Goal: Task Accomplishment & Management: Complete application form

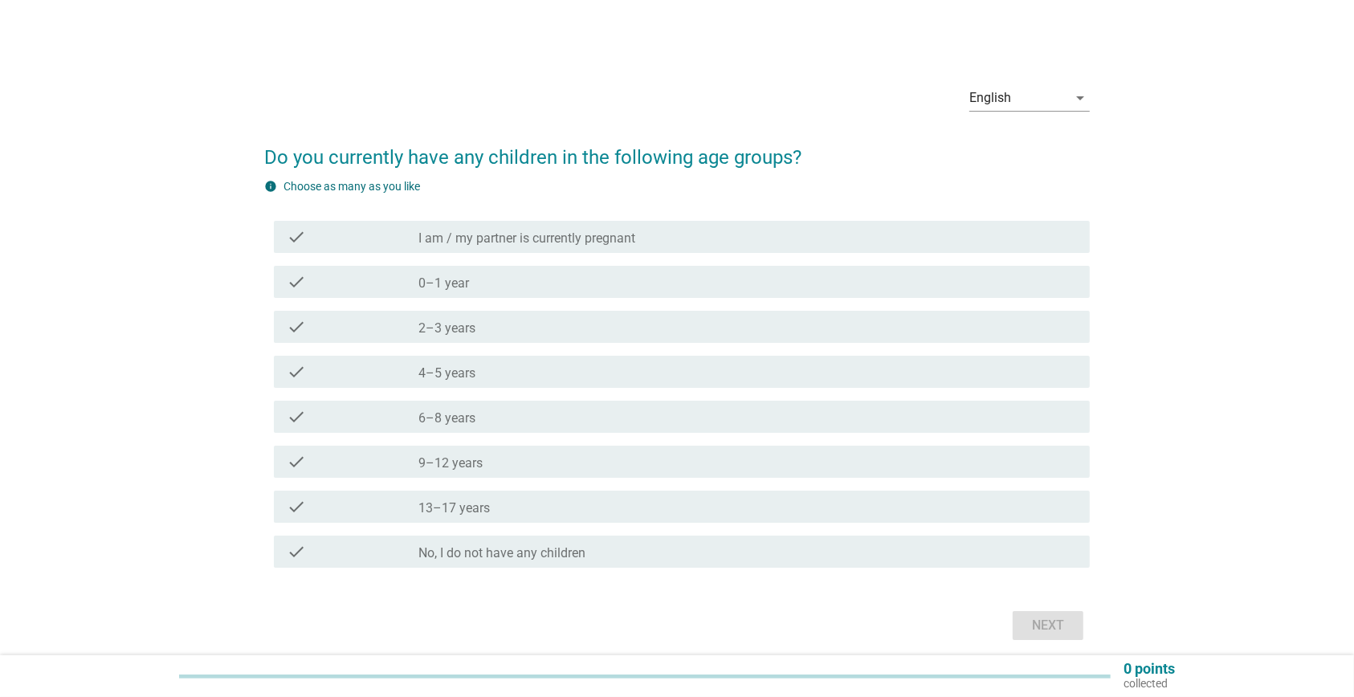
click at [564, 331] on div "check_box_outline_blank 2–3 years" at bounding box center [747, 326] width 659 height 19
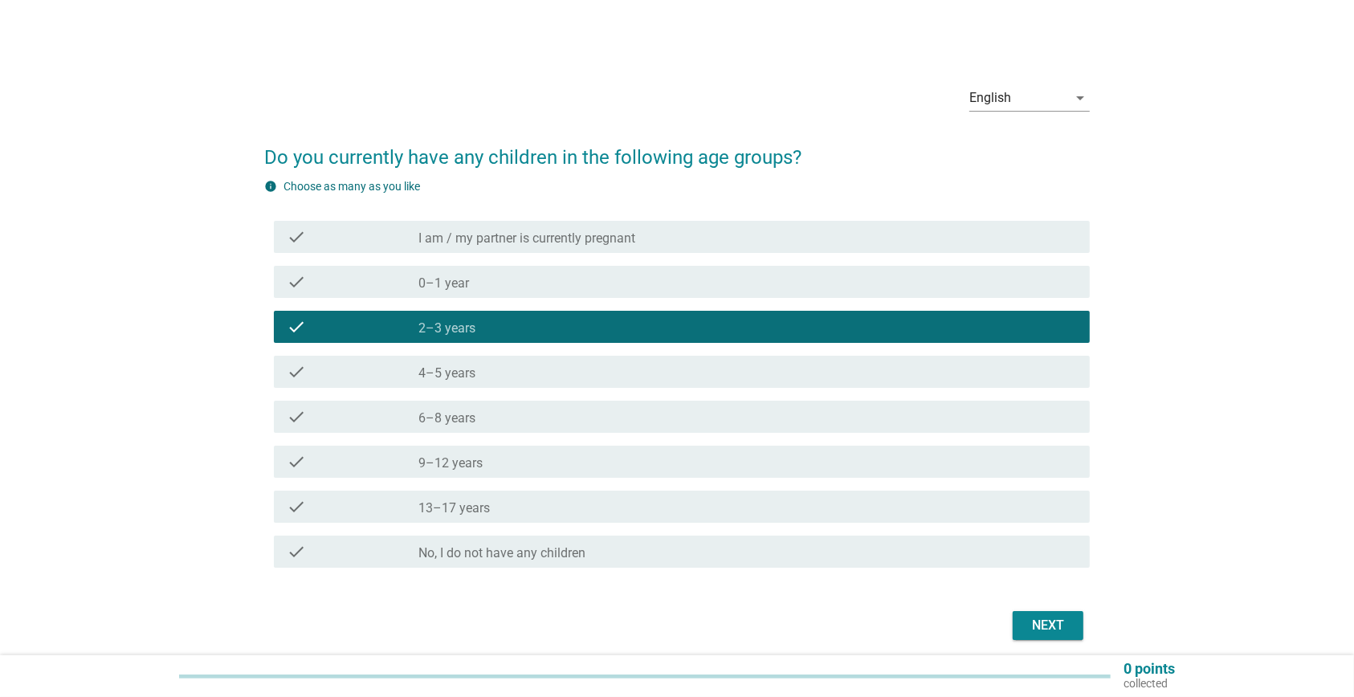
click at [544, 416] on div "check_box_outline_blank 6–8 years" at bounding box center [747, 416] width 659 height 19
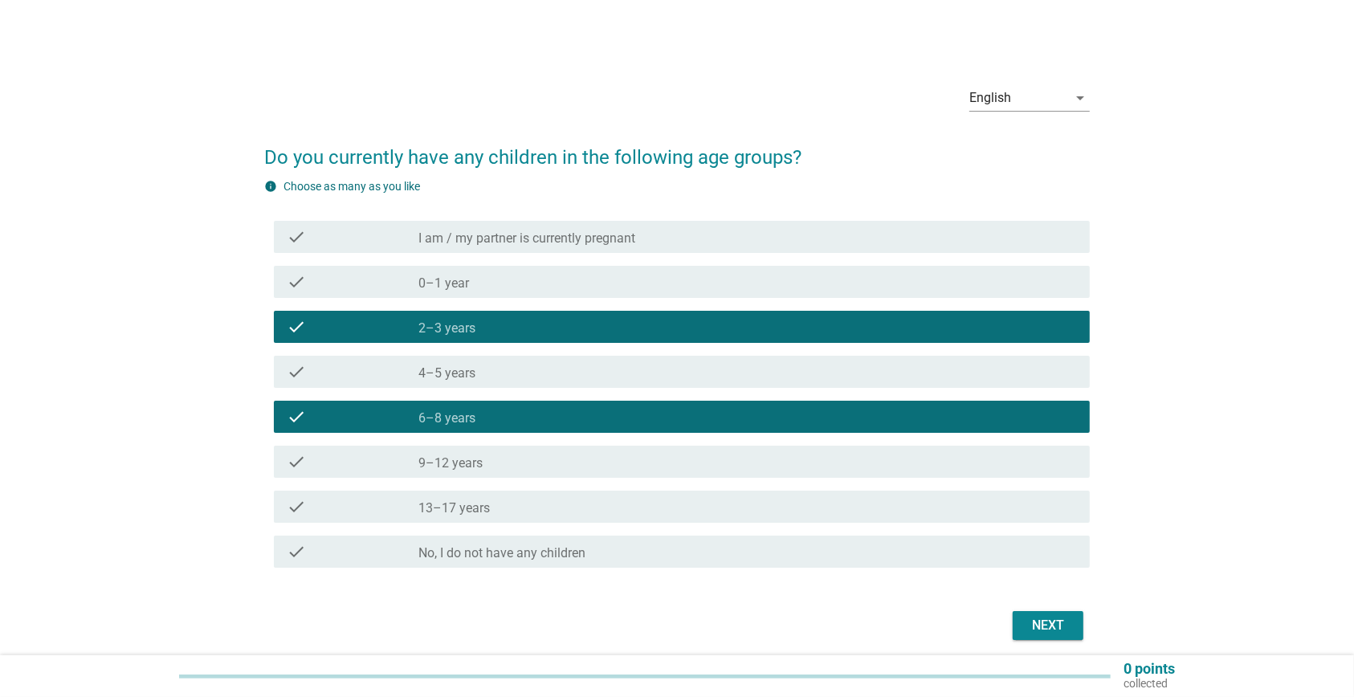
click at [542, 458] on div "check_box_outline_blank 9–12 years" at bounding box center [747, 461] width 659 height 19
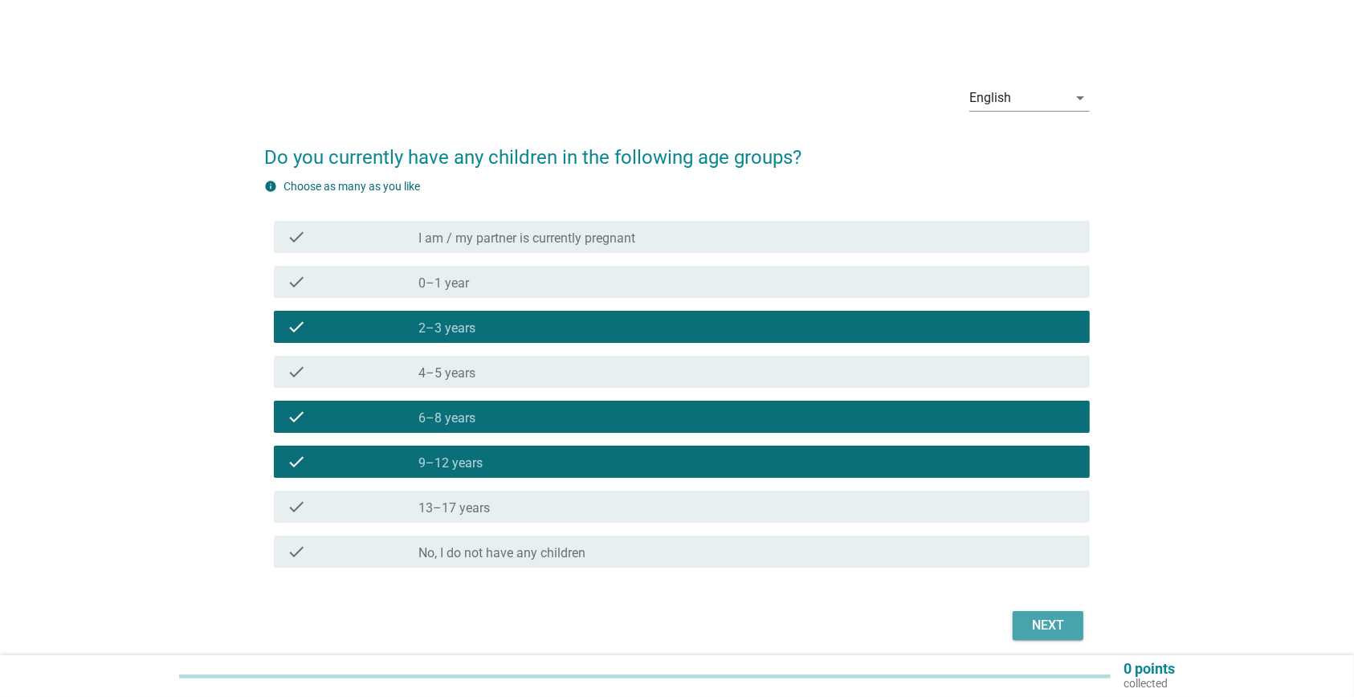
click at [1032, 623] on div "Next" at bounding box center [1048, 625] width 45 height 19
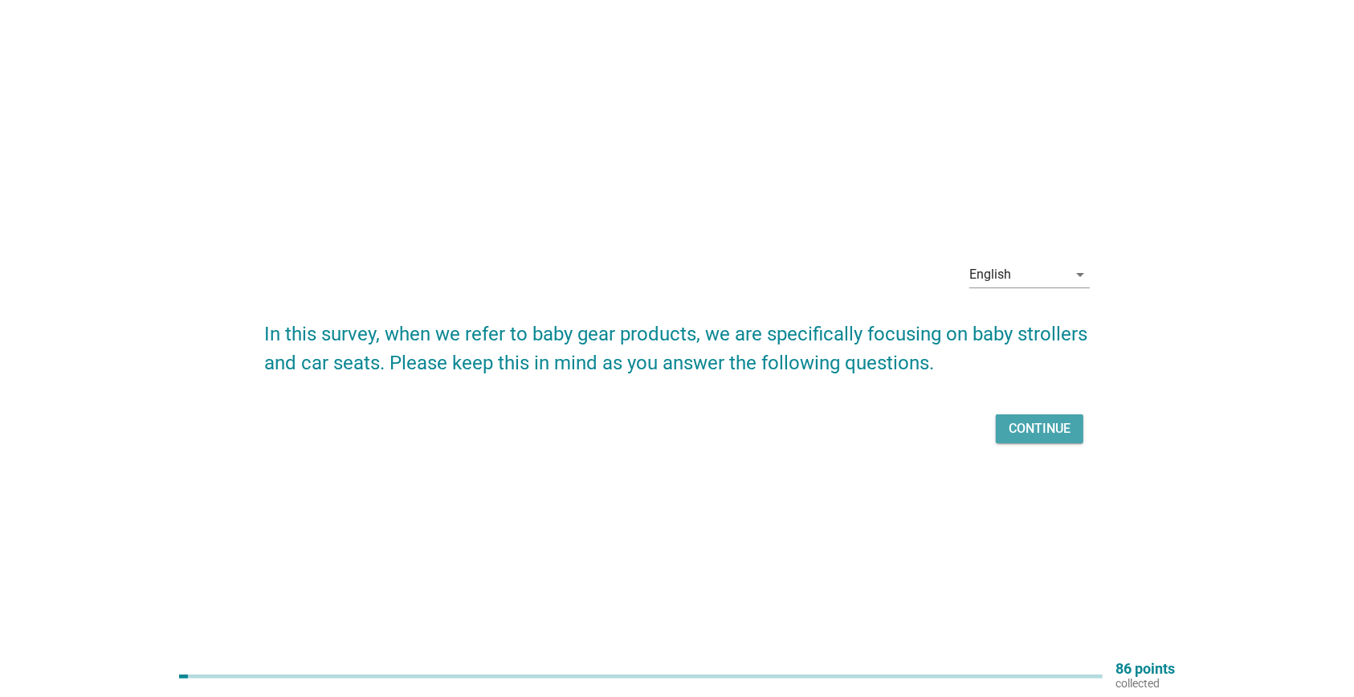
click at [1046, 430] on div "Continue" at bounding box center [1040, 428] width 62 height 19
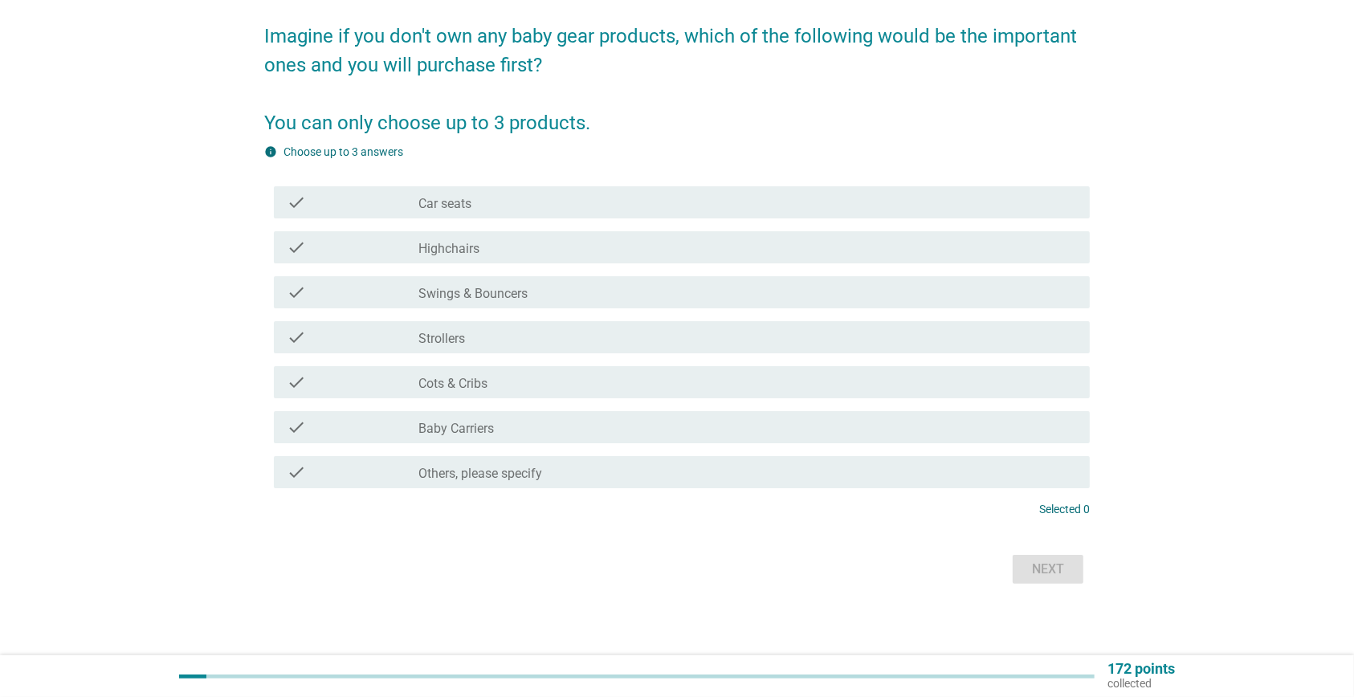
scroll to position [125, 0]
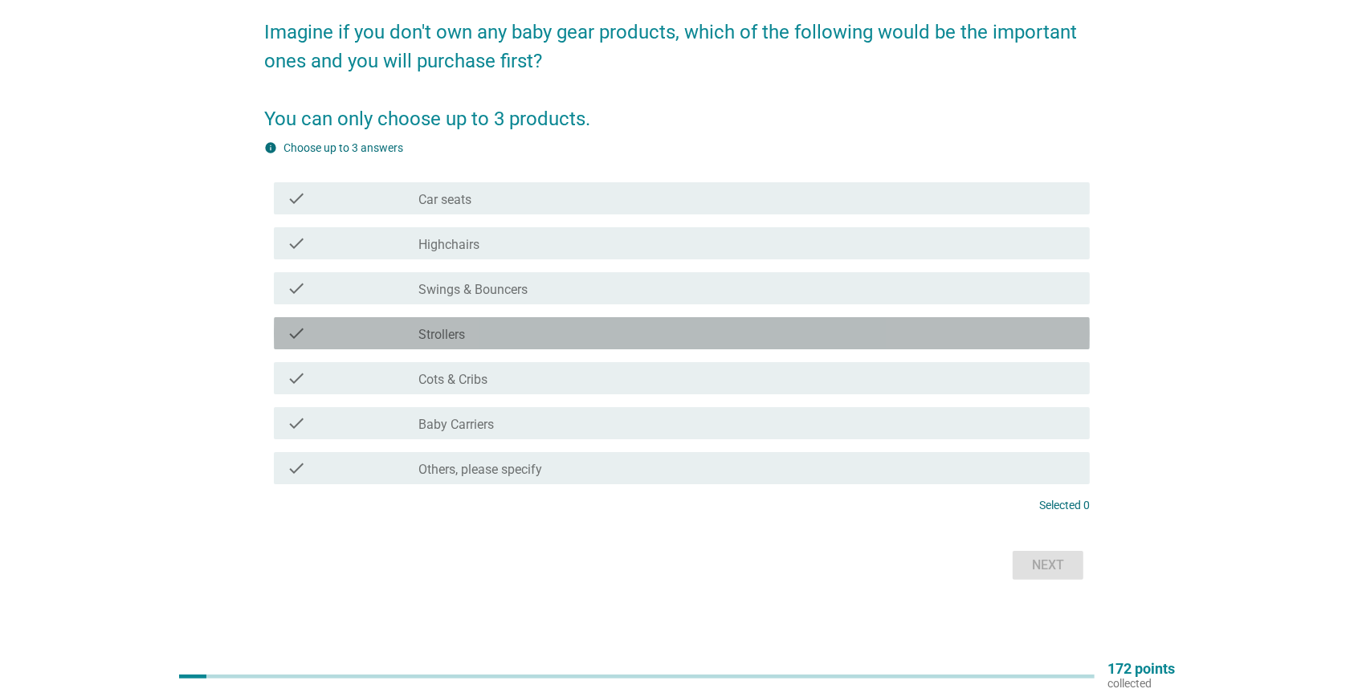
click at [504, 339] on div "check_box_outline_blank Strollers" at bounding box center [747, 333] width 659 height 19
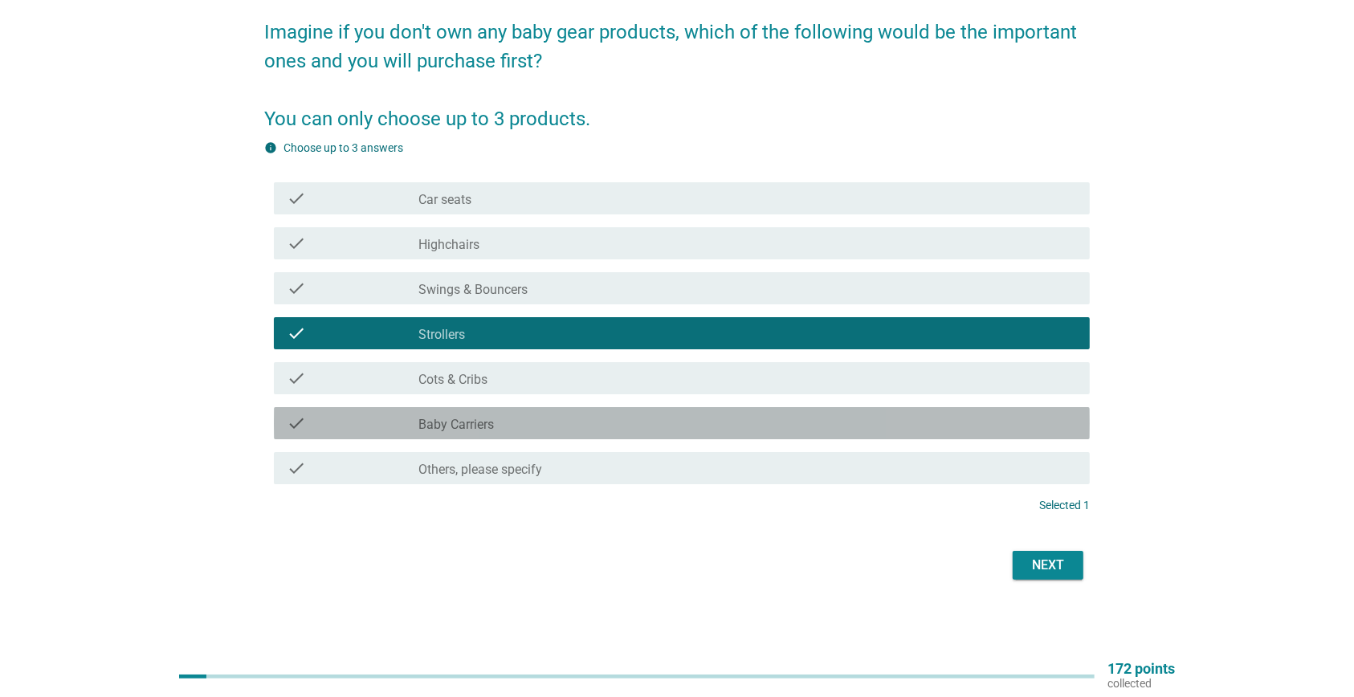
click at [508, 427] on div "check_box_outline_blank Baby Carriers" at bounding box center [747, 423] width 659 height 19
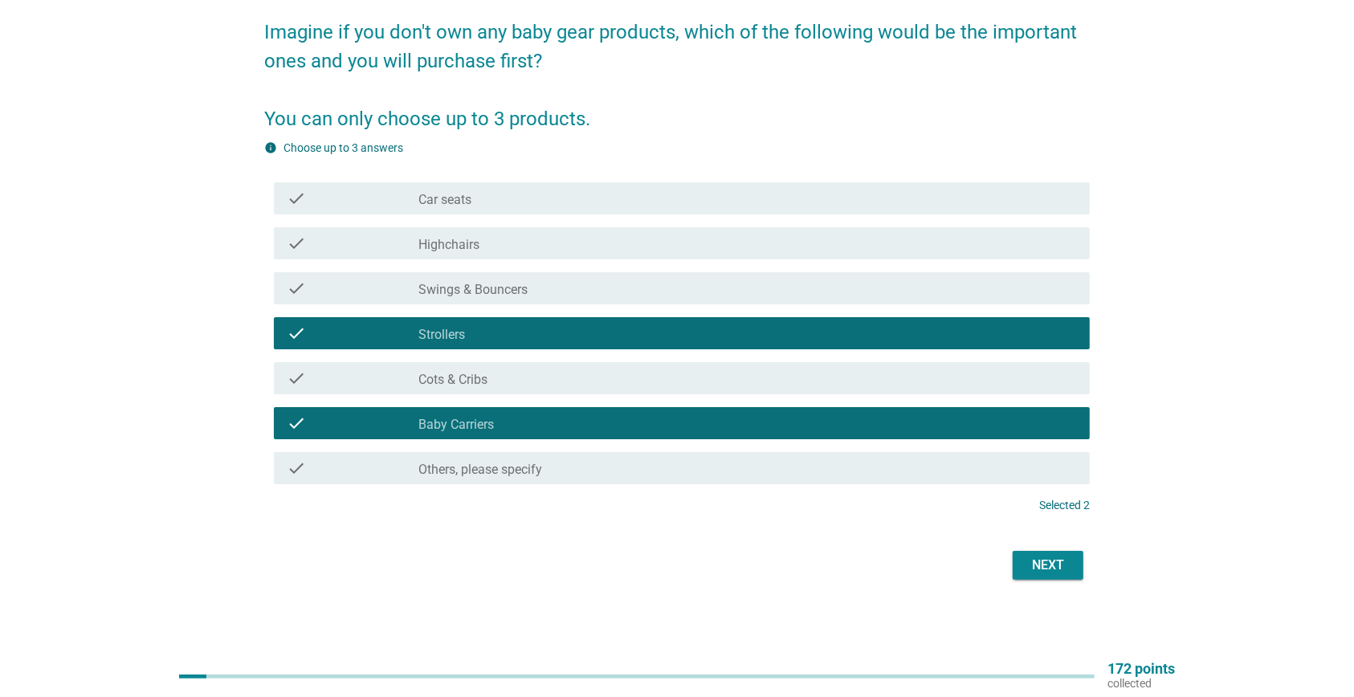
click at [524, 386] on div "check_box_outline_blank Cots & Cribs" at bounding box center [747, 378] width 659 height 19
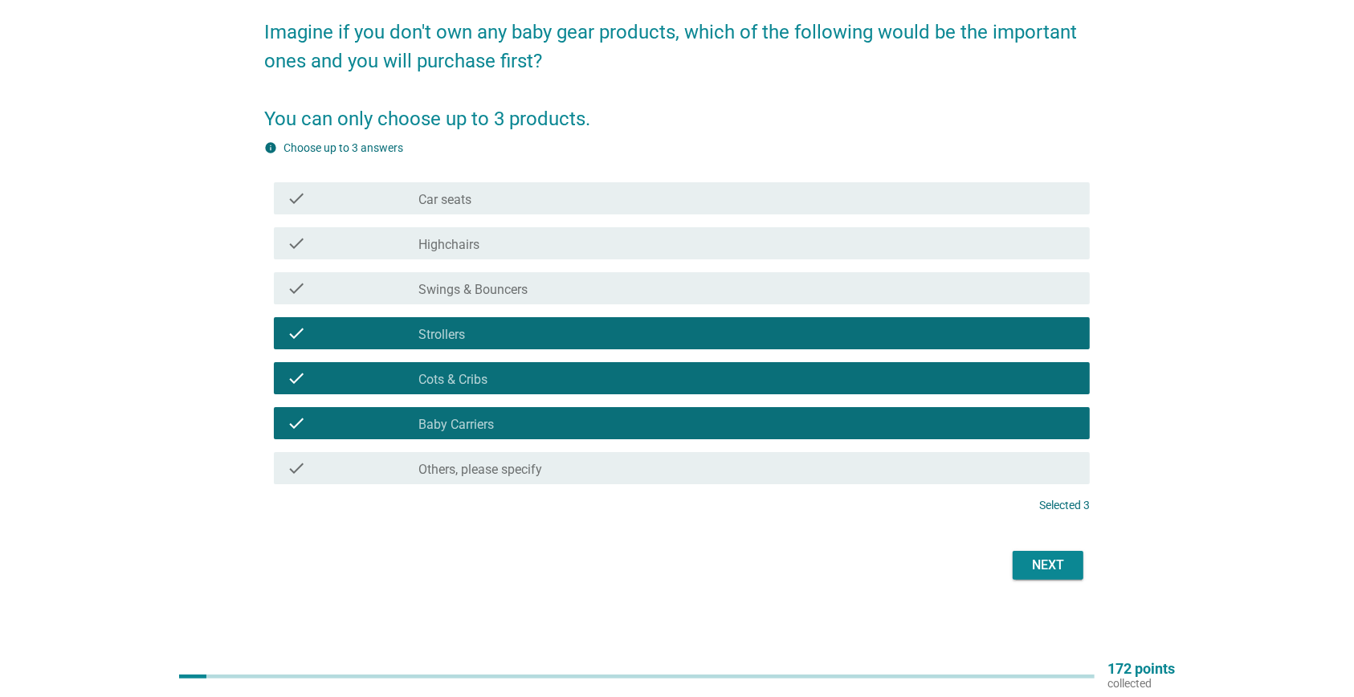
click at [1034, 569] on div "Next" at bounding box center [1048, 565] width 45 height 19
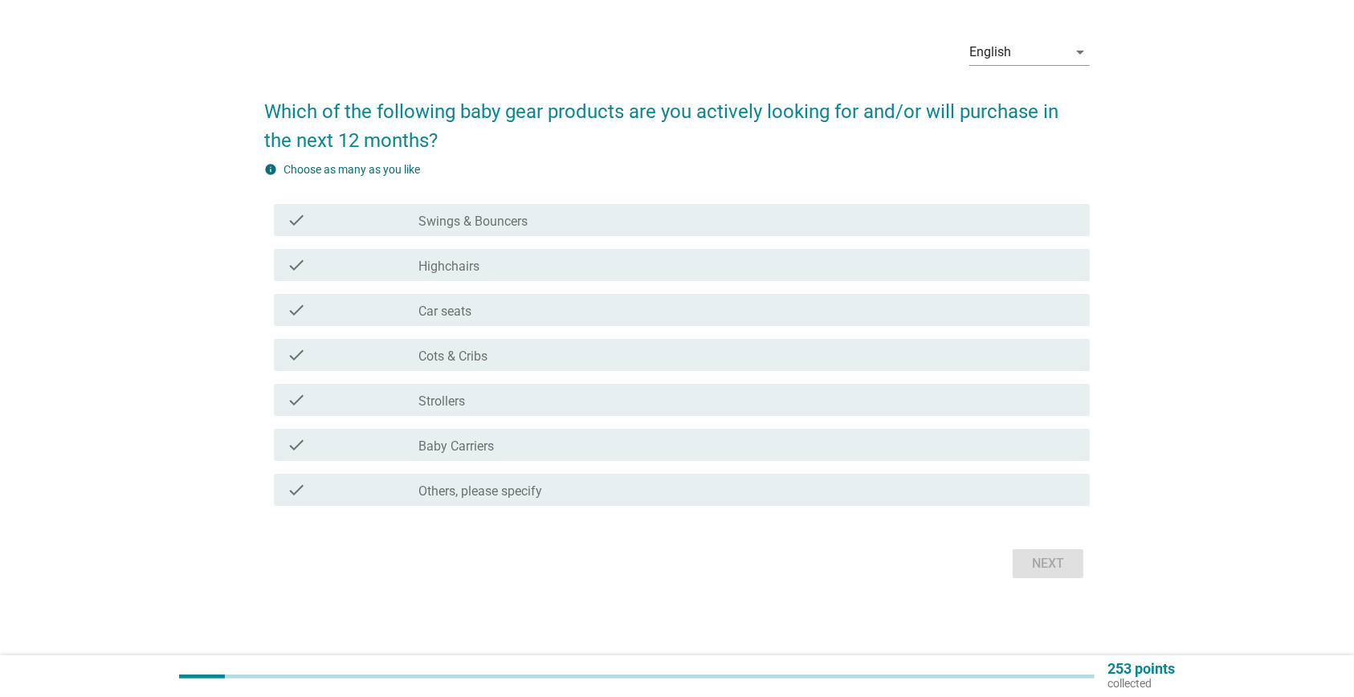
scroll to position [0, 0]
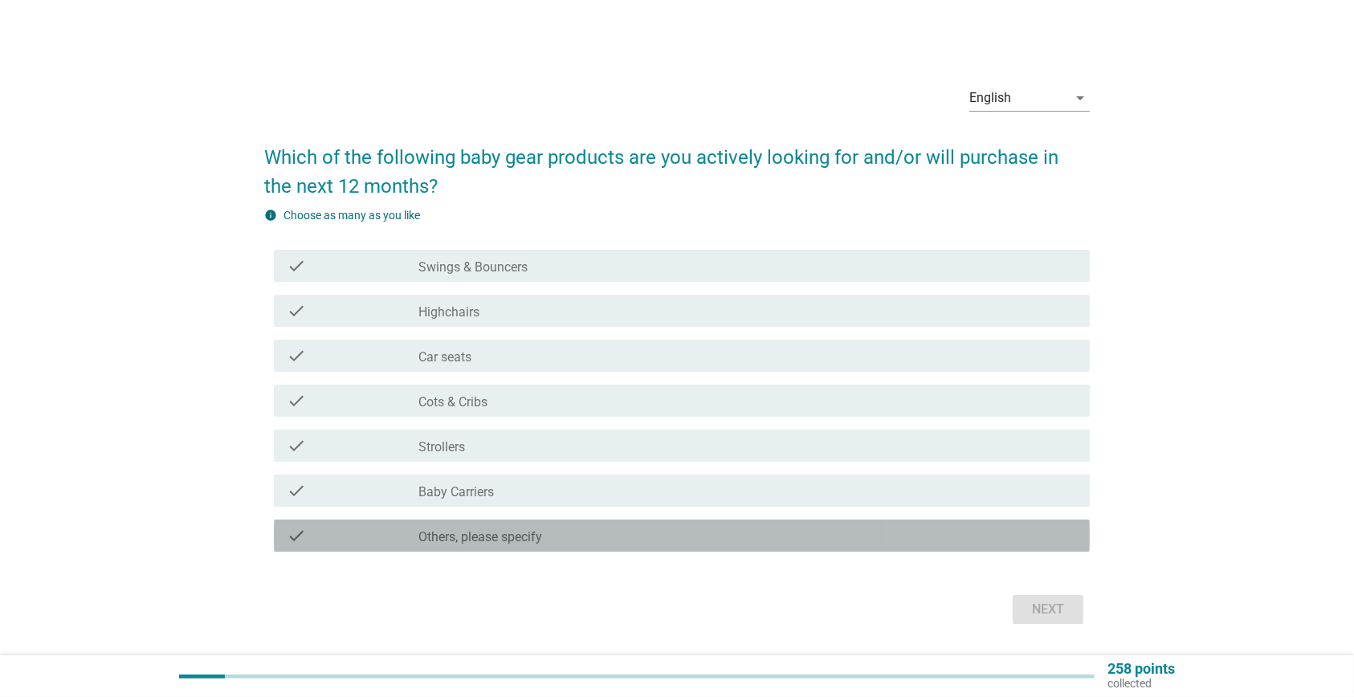
click at [540, 548] on div "check check_box_outline_blank Others, please specify" at bounding box center [682, 536] width 816 height 32
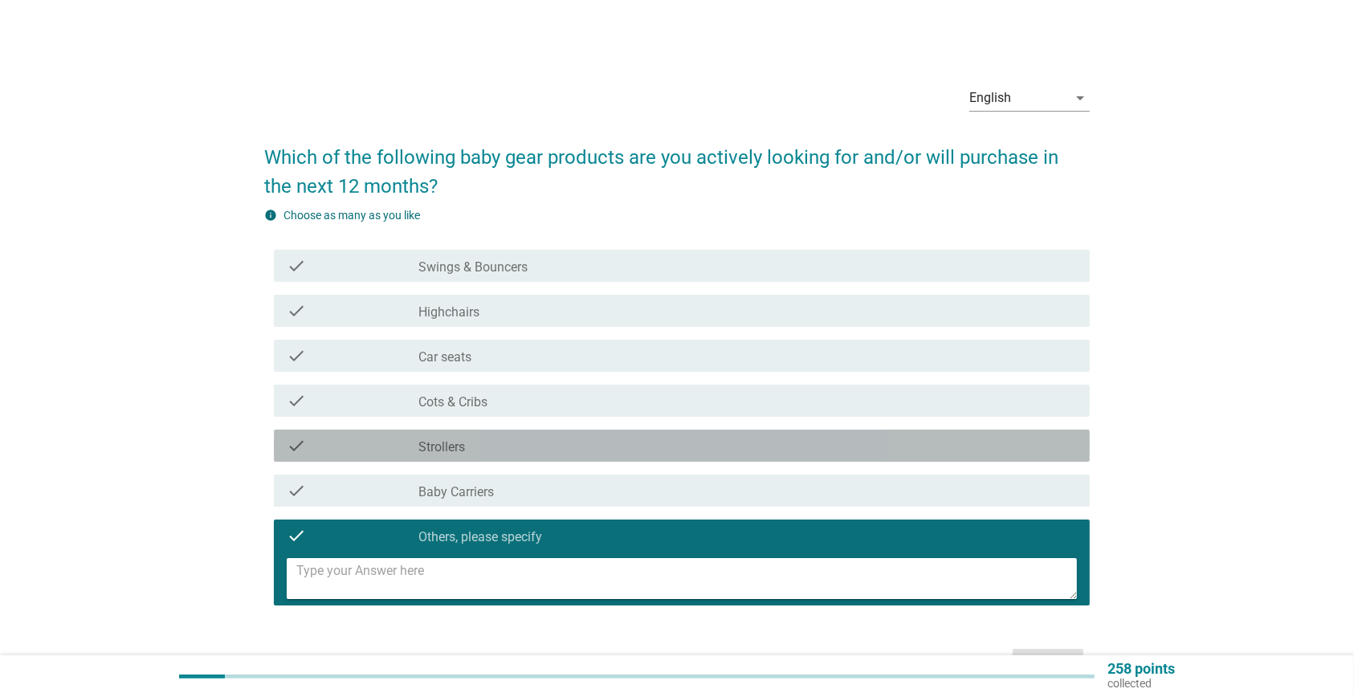
click at [572, 447] on div "check_box_outline_blank Strollers" at bounding box center [747, 445] width 659 height 19
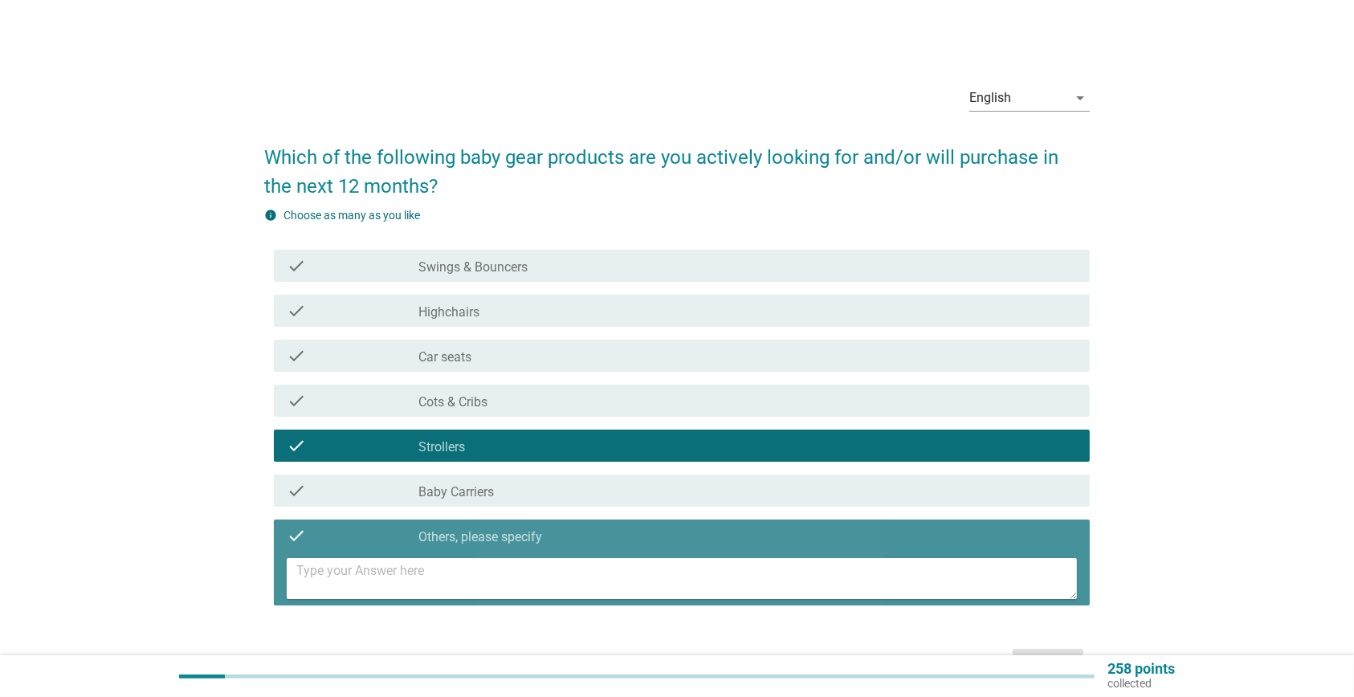
click at [539, 536] on label "Others, please specify" at bounding box center [480, 537] width 124 height 16
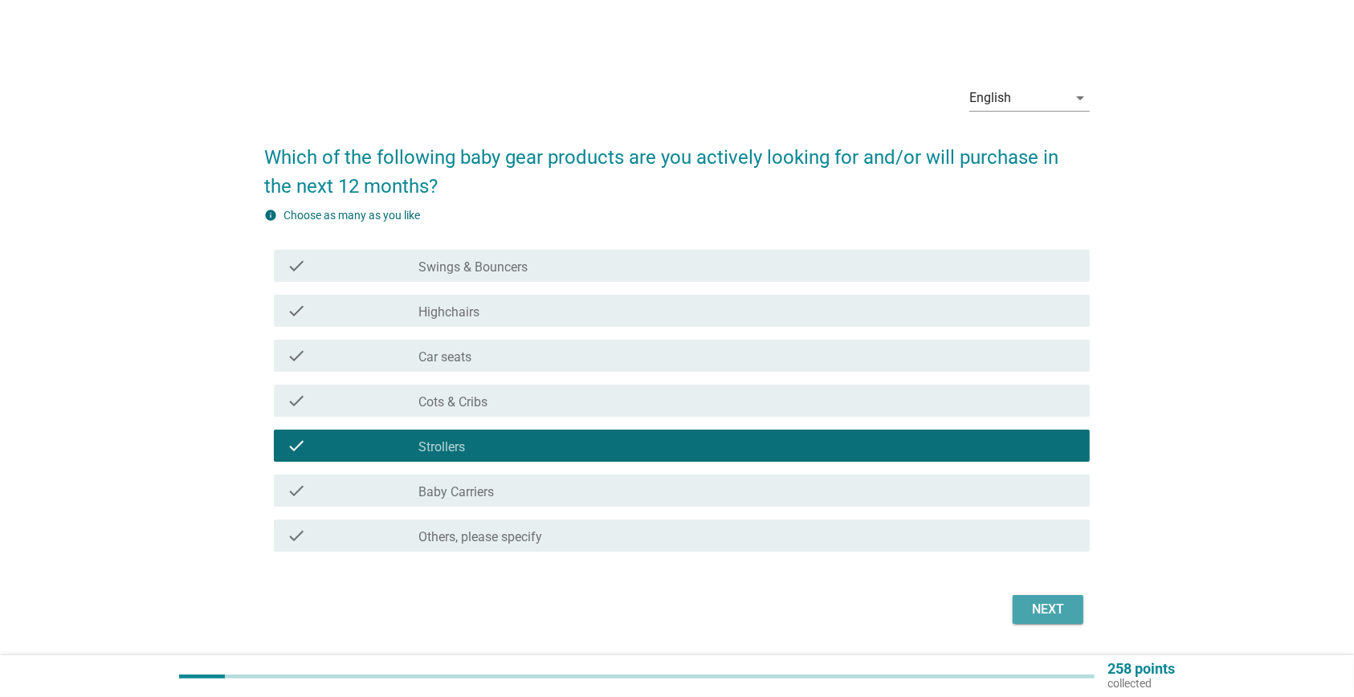
click at [1037, 607] on div "Next" at bounding box center [1048, 609] width 45 height 19
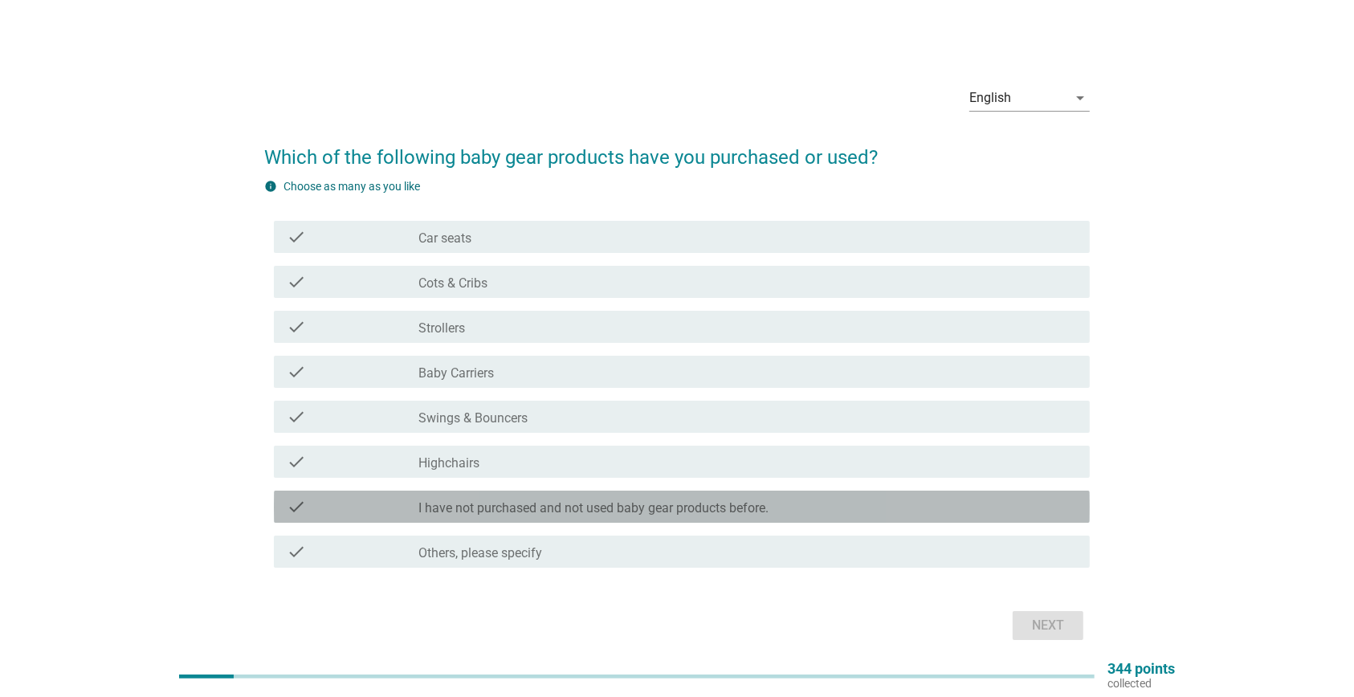
click at [825, 506] on div "check_box_outline_blank I have not purchased and not used baby gear products be…" at bounding box center [747, 506] width 659 height 19
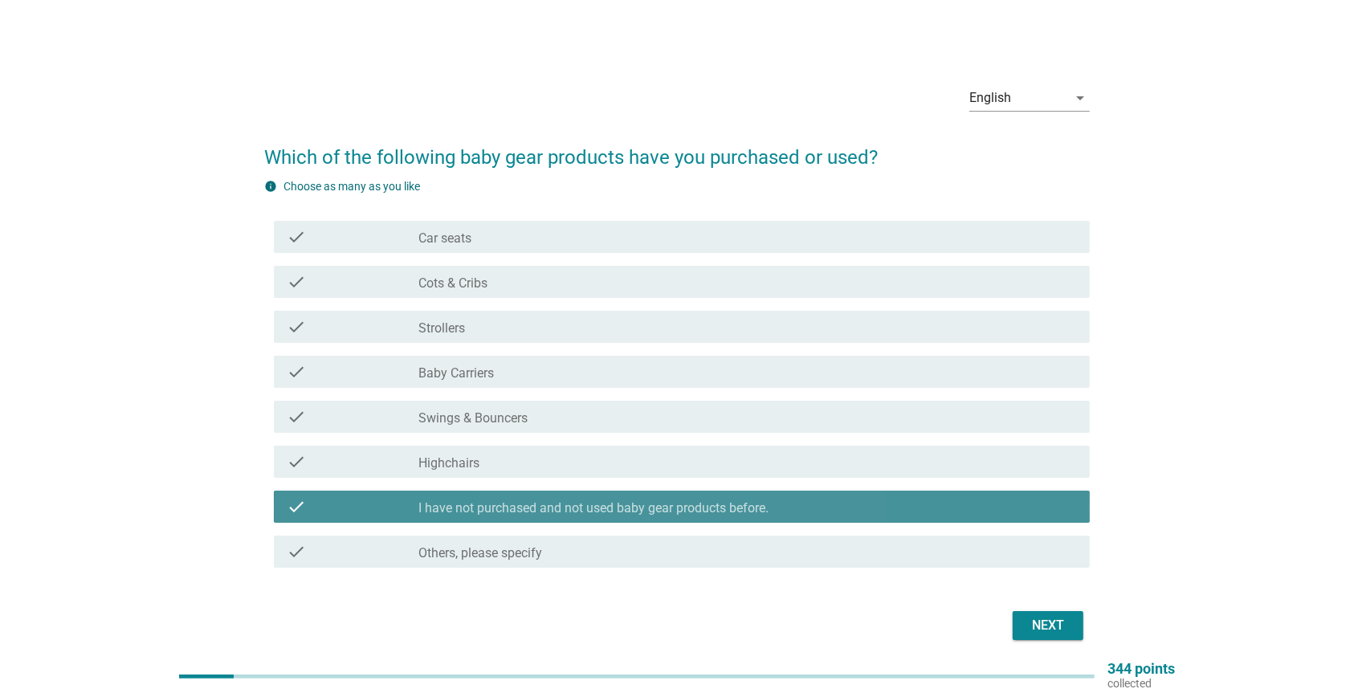
click at [825, 506] on div "check_box_outline_blank I have not purchased and not used baby gear products be…" at bounding box center [747, 506] width 659 height 19
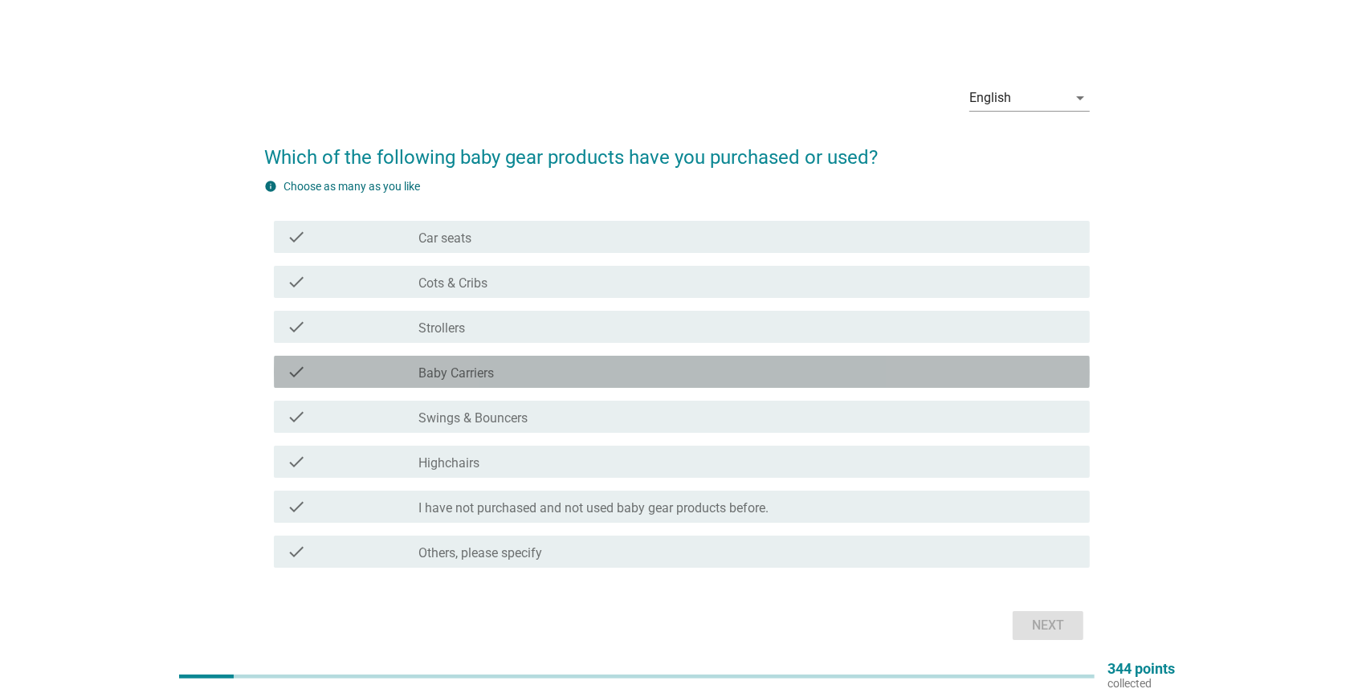
click at [538, 367] on div "check_box_outline_blank Baby Carriers" at bounding box center [747, 371] width 659 height 19
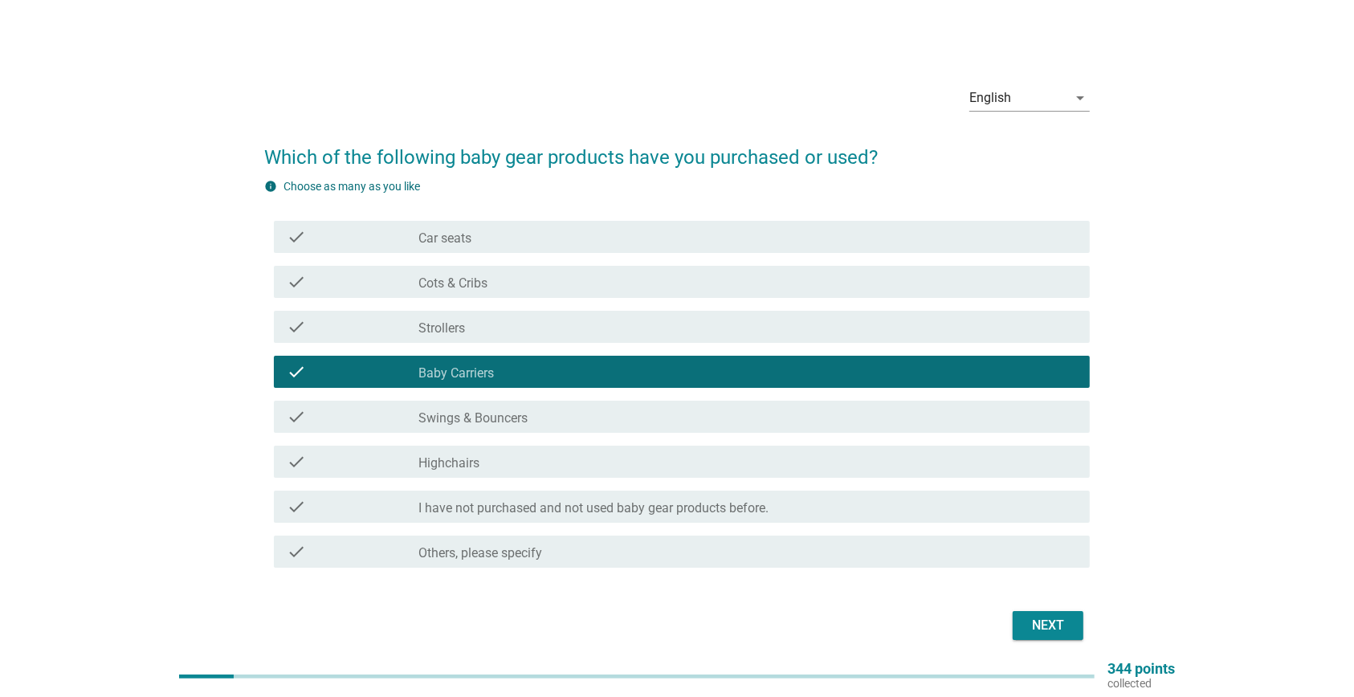
click at [538, 317] on div "check_box_outline_blank Strollers" at bounding box center [747, 326] width 659 height 19
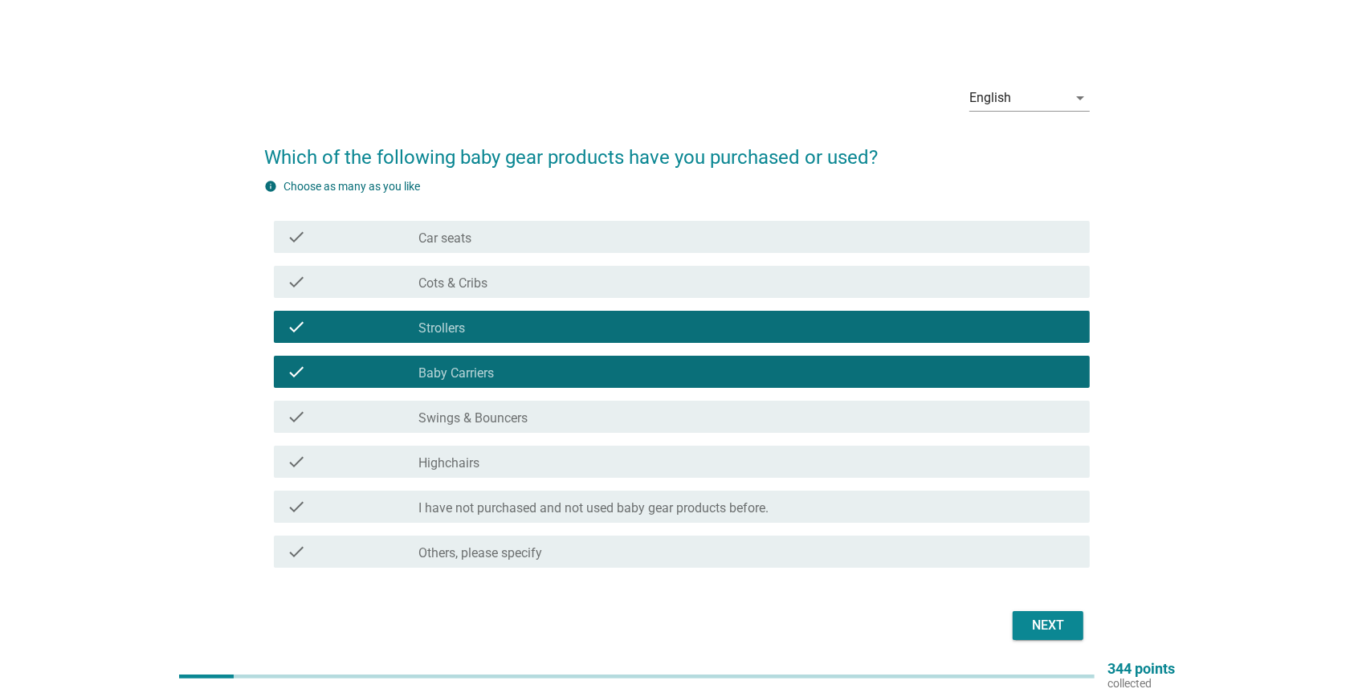
click at [541, 275] on div "check_box_outline_blank Cots & Cribs" at bounding box center [747, 281] width 659 height 19
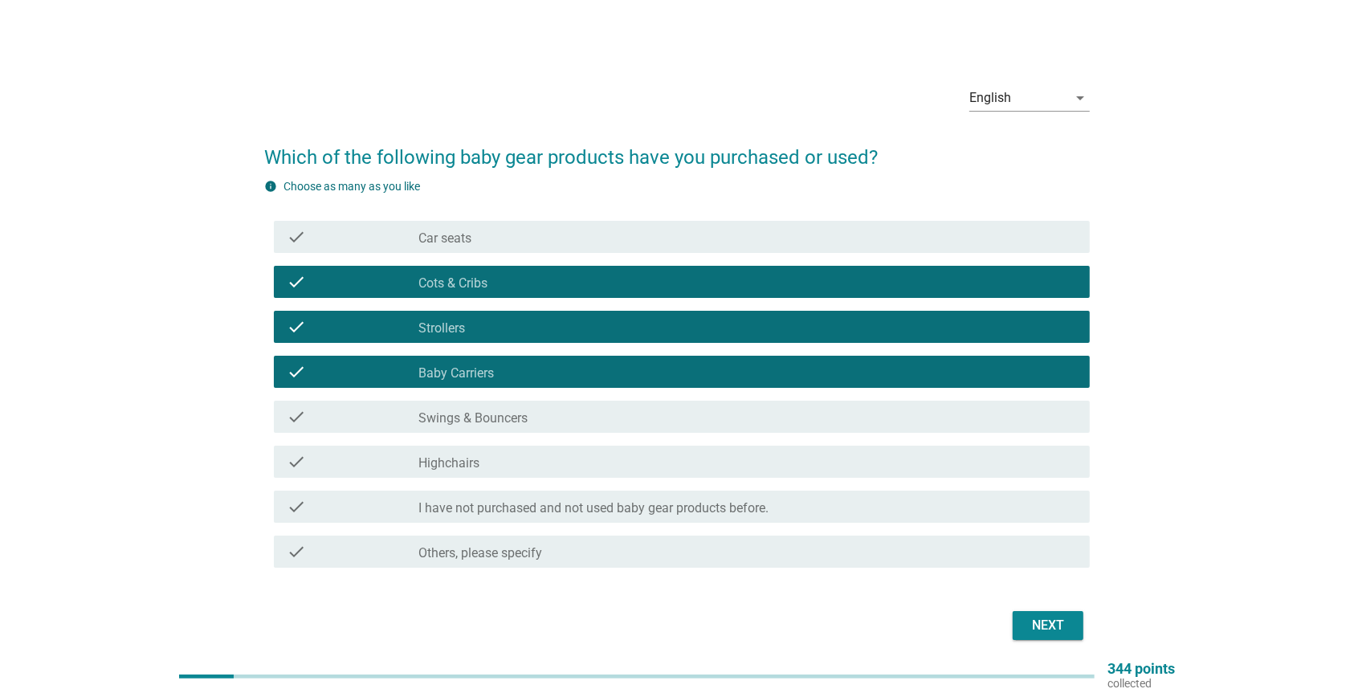
click at [541, 242] on div "check_box_outline_blank Car seats" at bounding box center [747, 236] width 659 height 19
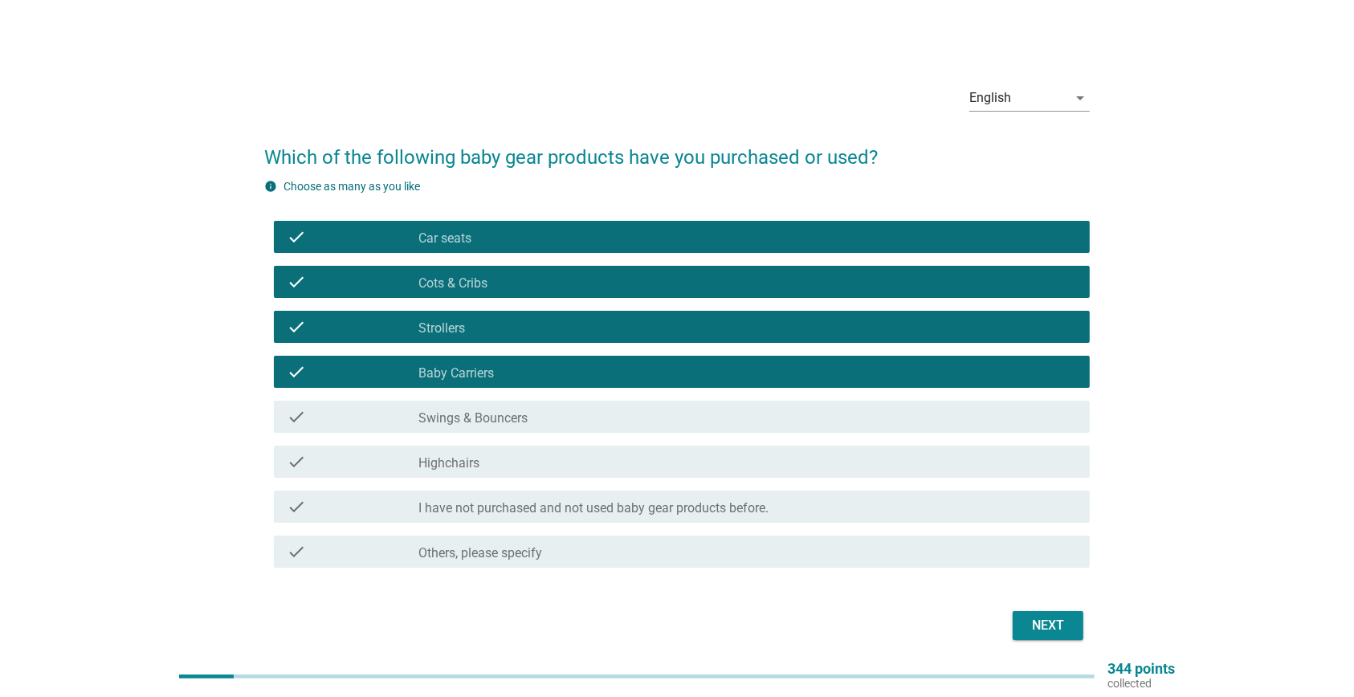
click at [1066, 626] on div "Next" at bounding box center [1048, 625] width 45 height 19
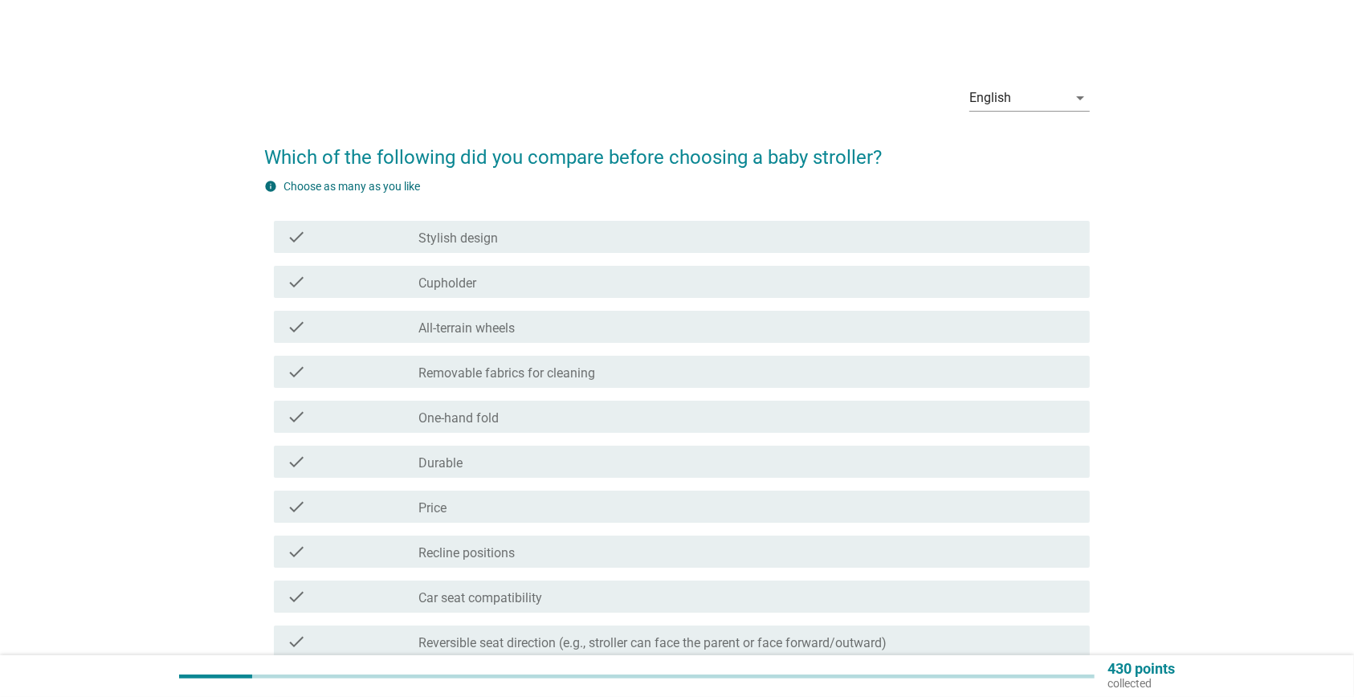
drag, startPoint x: 498, startPoint y: 420, endPoint x: 496, endPoint y: 435, distance: 15.3
click at [498, 420] on label "One-hand fold" at bounding box center [458, 418] width 80 height 16
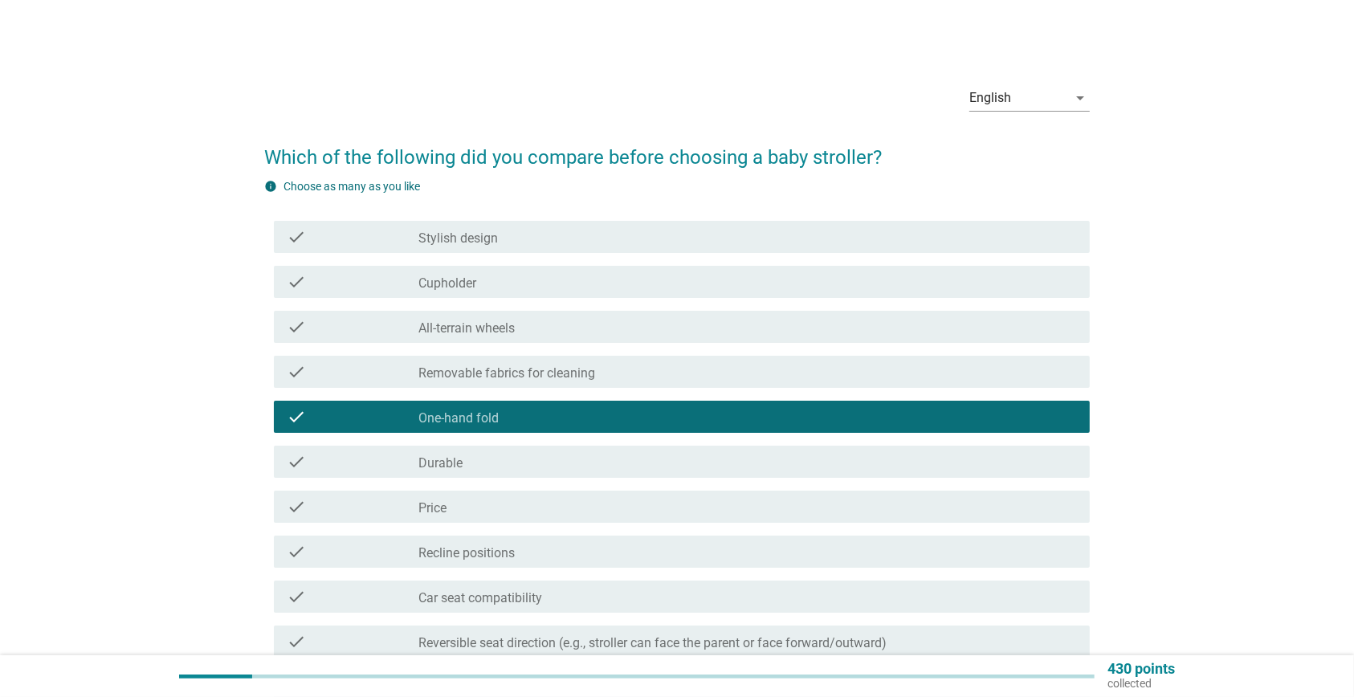
click at [492, 478] on div "check check_box_outline_blank Durable" at bounding box center [677, 461] width 826 height 45
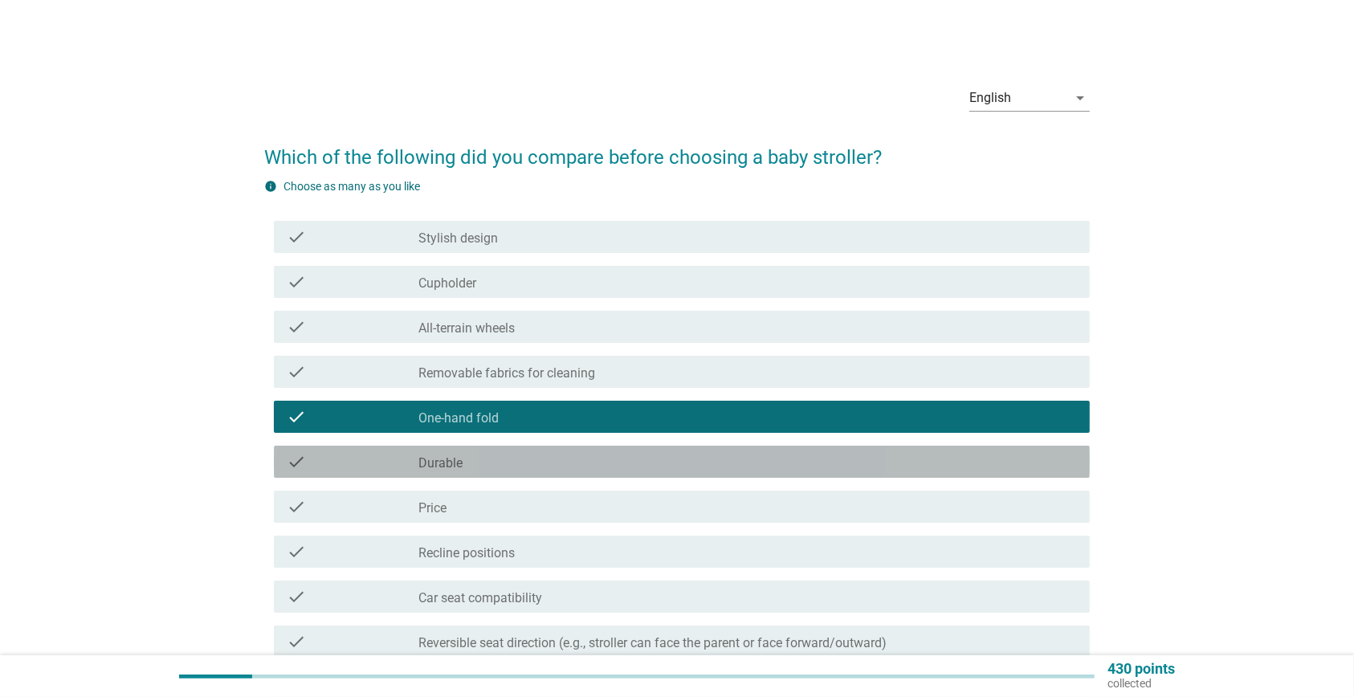
click at [492, 470] on div "check_box_outline_blank Durable" at bounding box center [747, 461] width 659 height 19
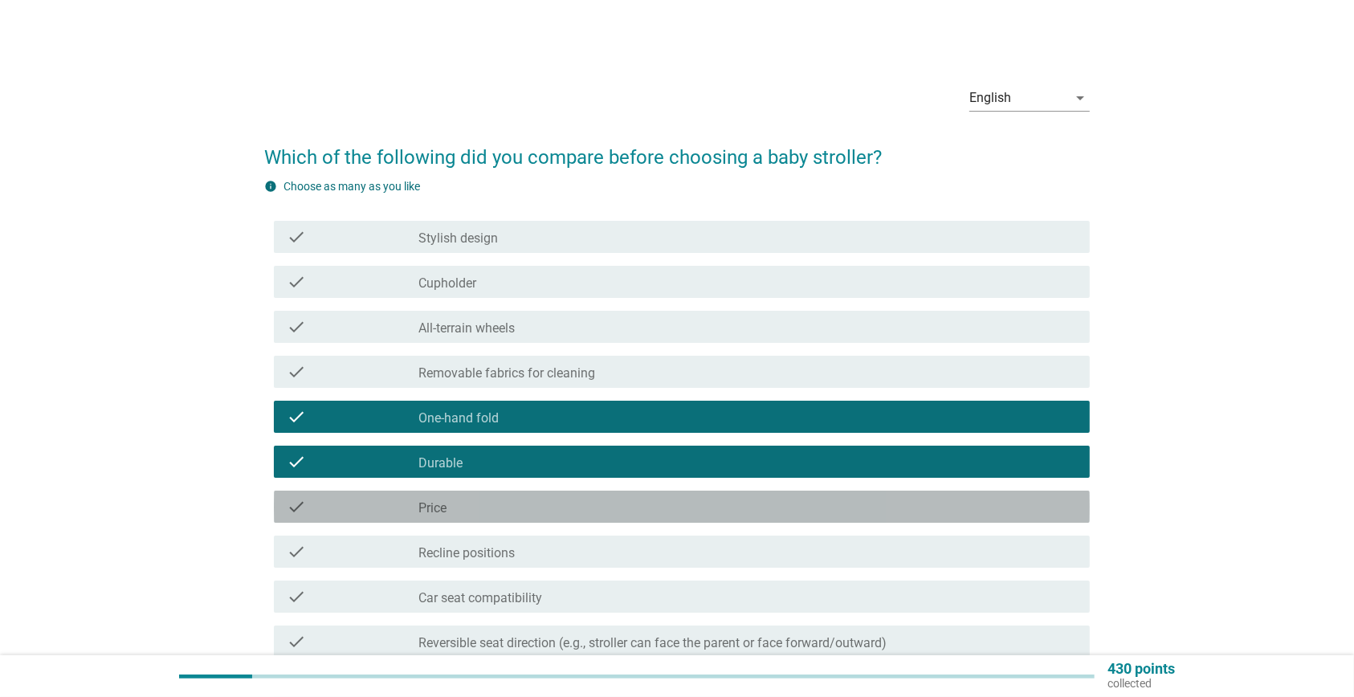
click at [492, 506] on div "check_box_outline_blank Price" at bounding box center [747, 506] width 659 height 19
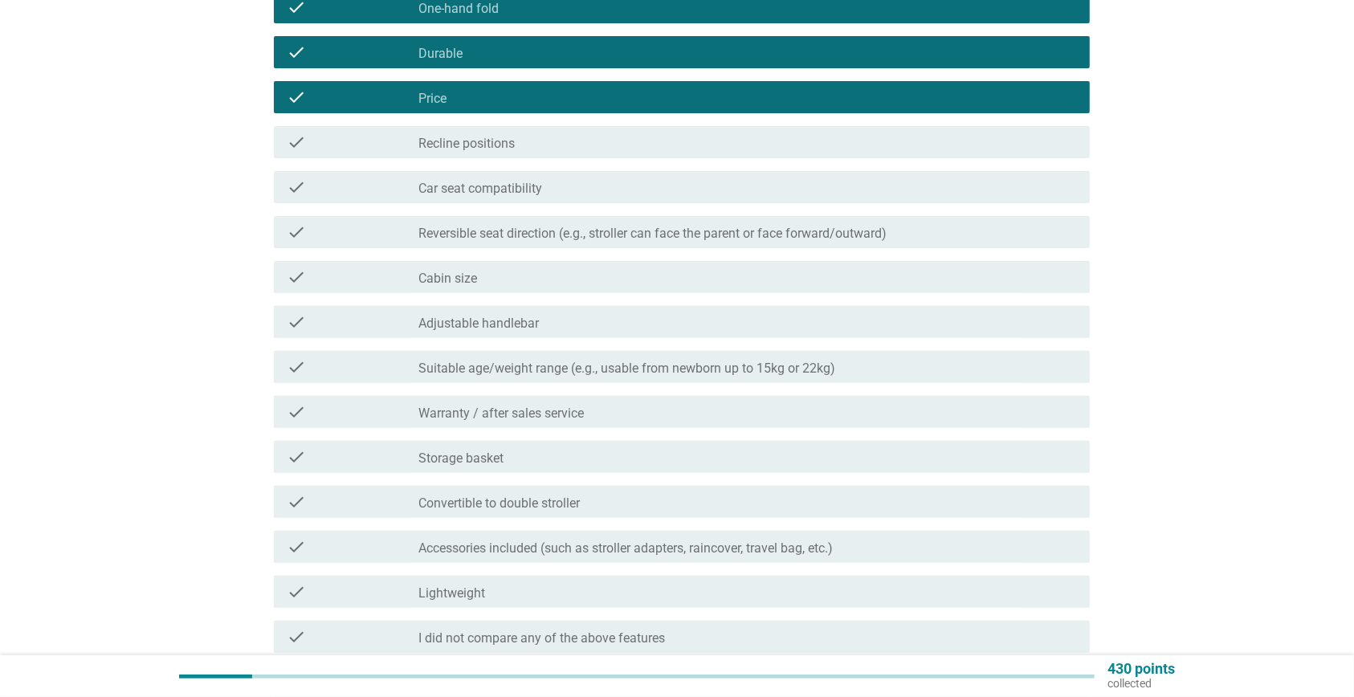
scroll to position [411, 0]
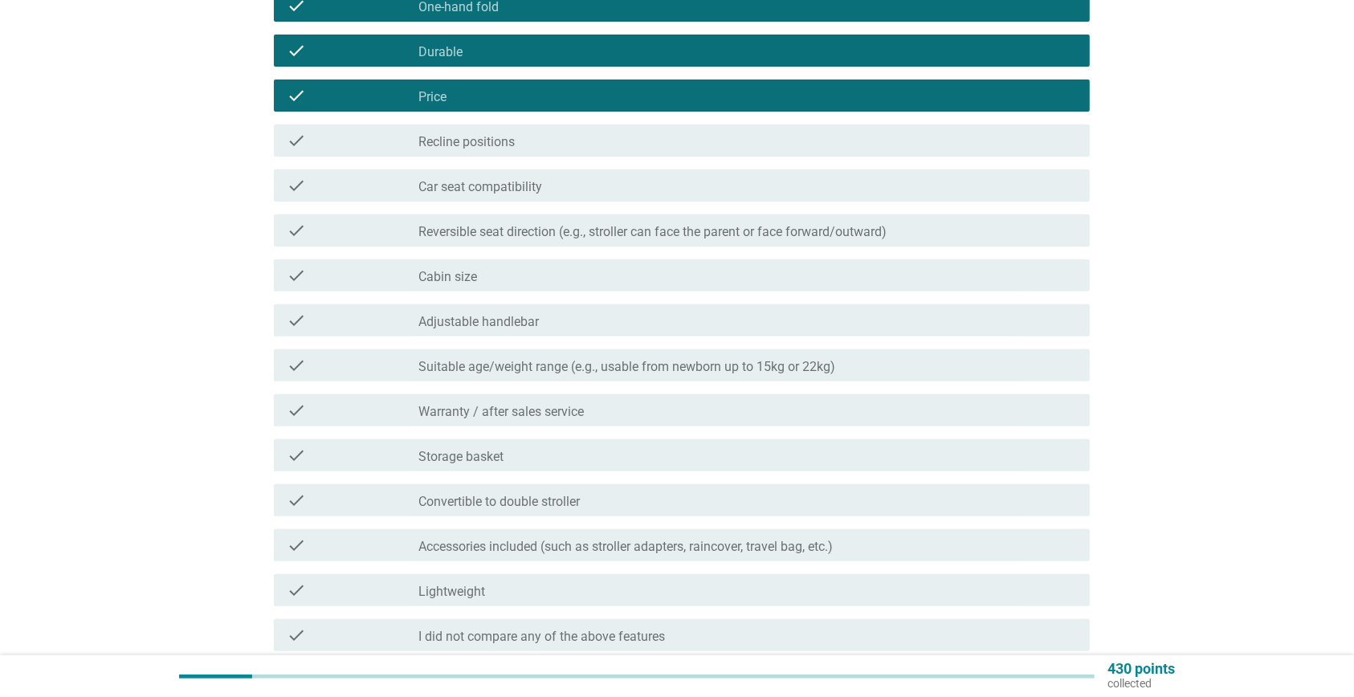
click at [632, 591] on div "check_box_outline_blank Lightweight" at bounding box center [747, 590] width 659 height 19
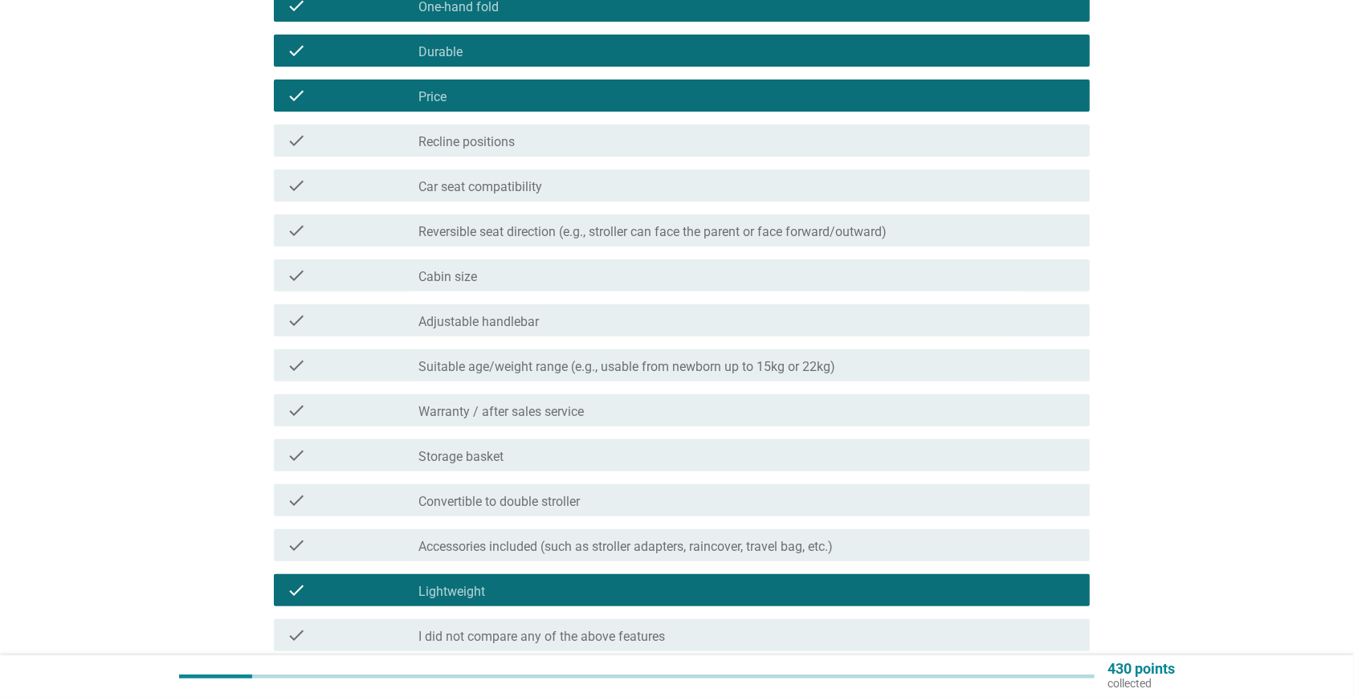
scroll to position [600, 0]
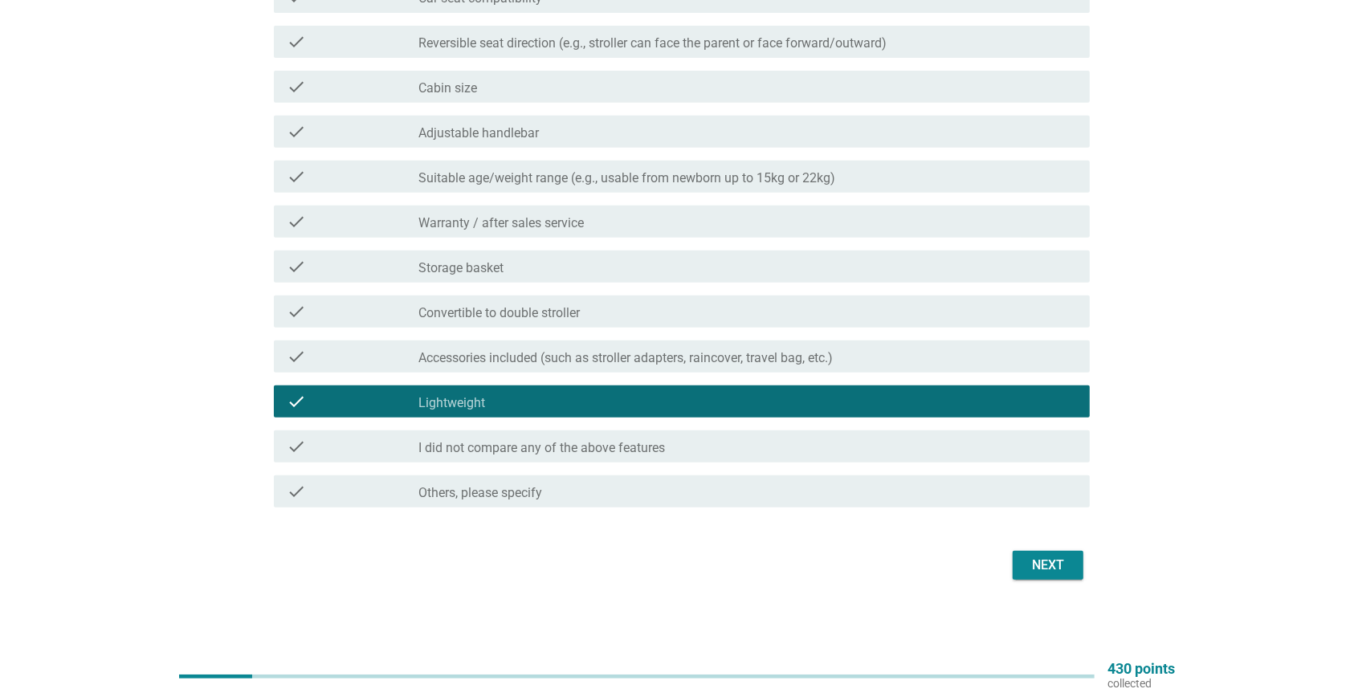
click at [1045, 563] on div "Next" at bounding box center [1048, 565] width 45 height 19
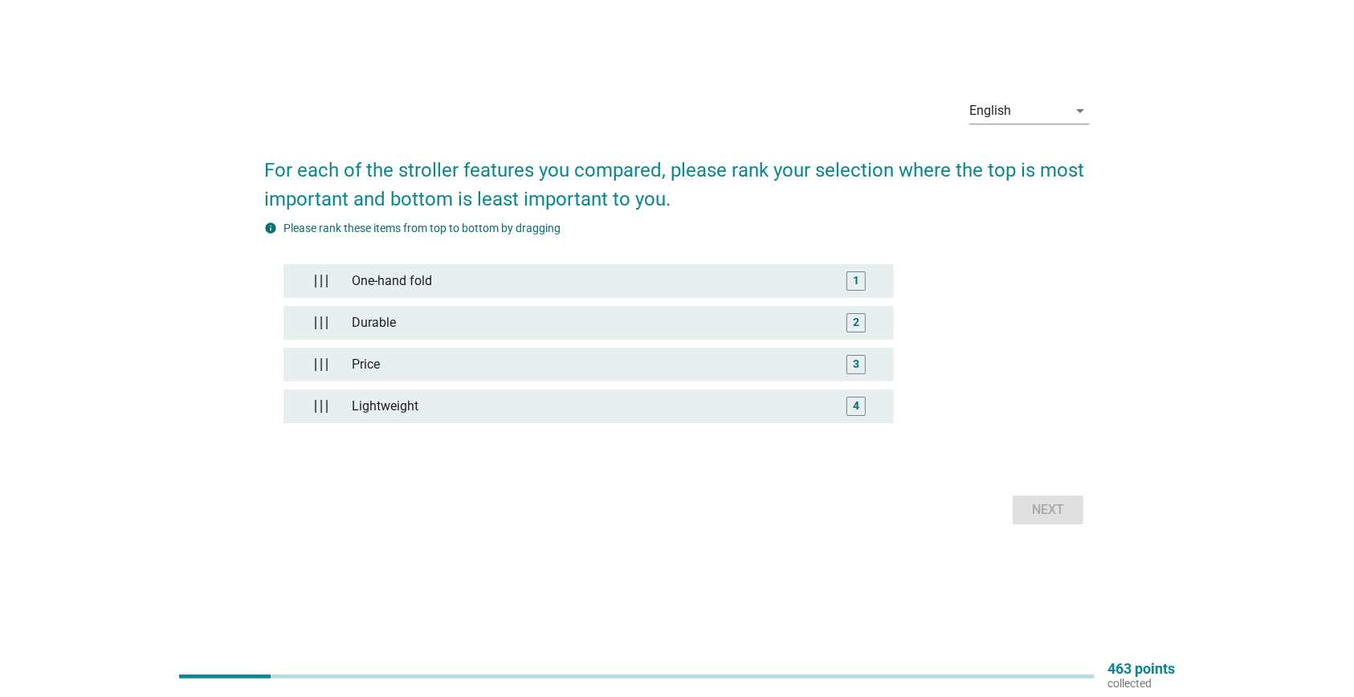
scroll to position [0, 0]
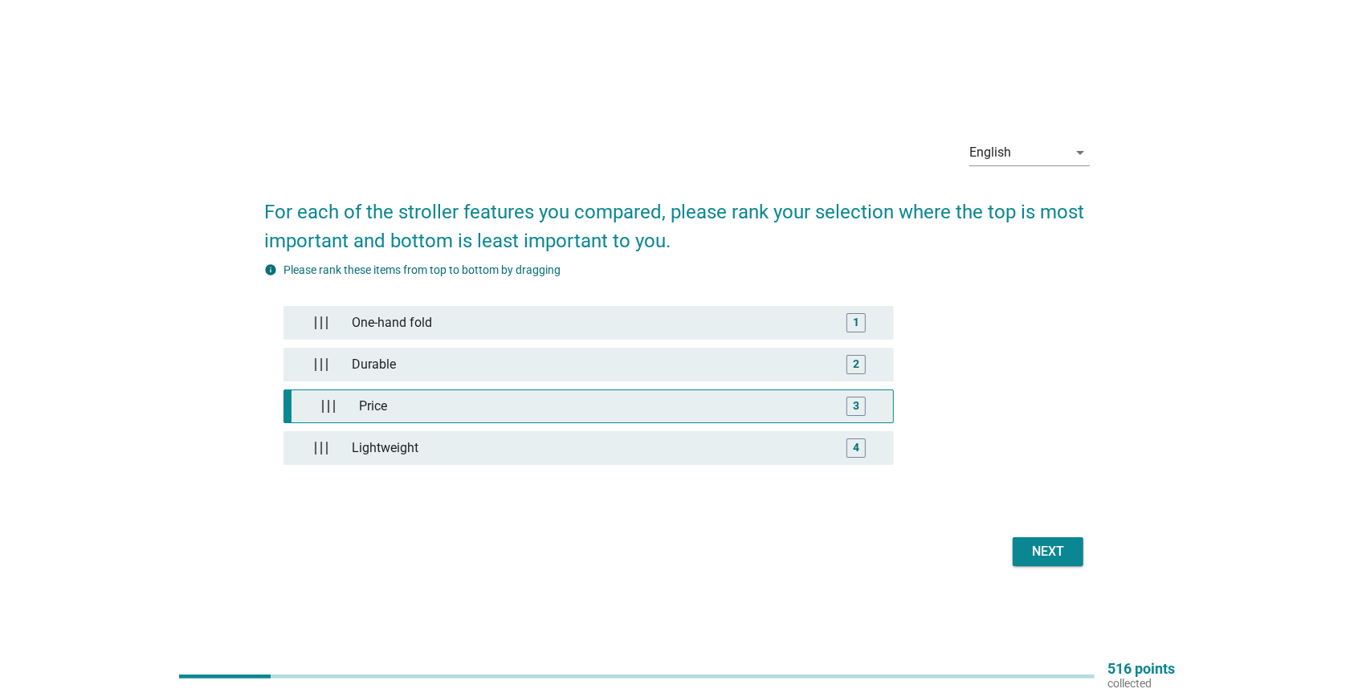
click at [835, 390] on div "3" at bounding box center [856, 406] width 48 height 32
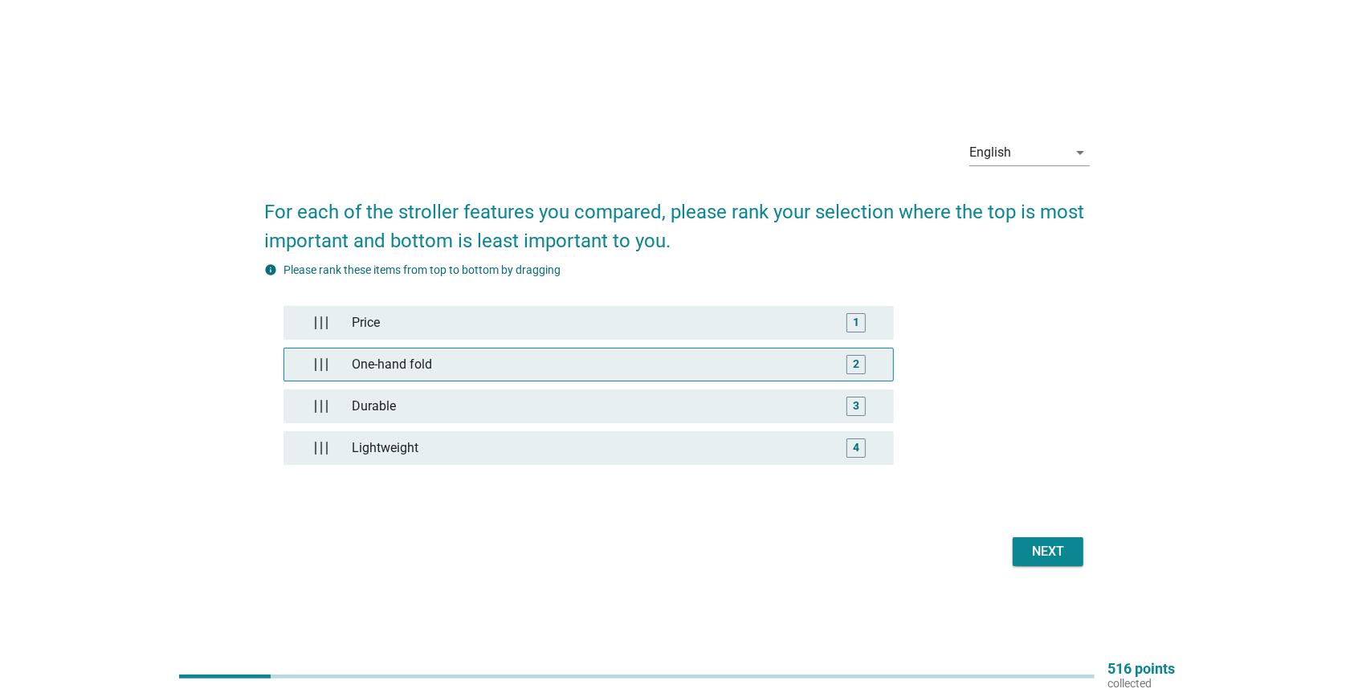
drag, startPoint x: 835, startPoint y: 390, endPoint x: 756, endPoint y: 375, distance: 81.0
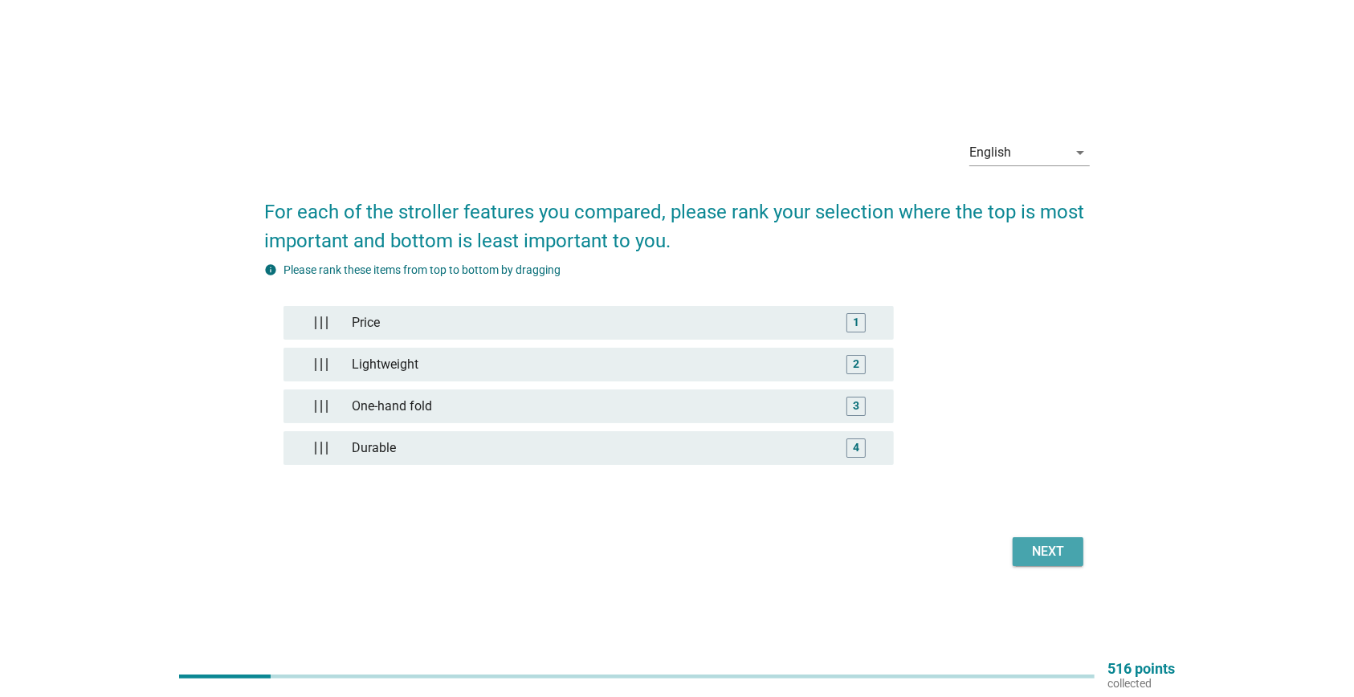
click at [1044, 559] on div "Next" at bounding box center [1048, 551] width 45 height 19
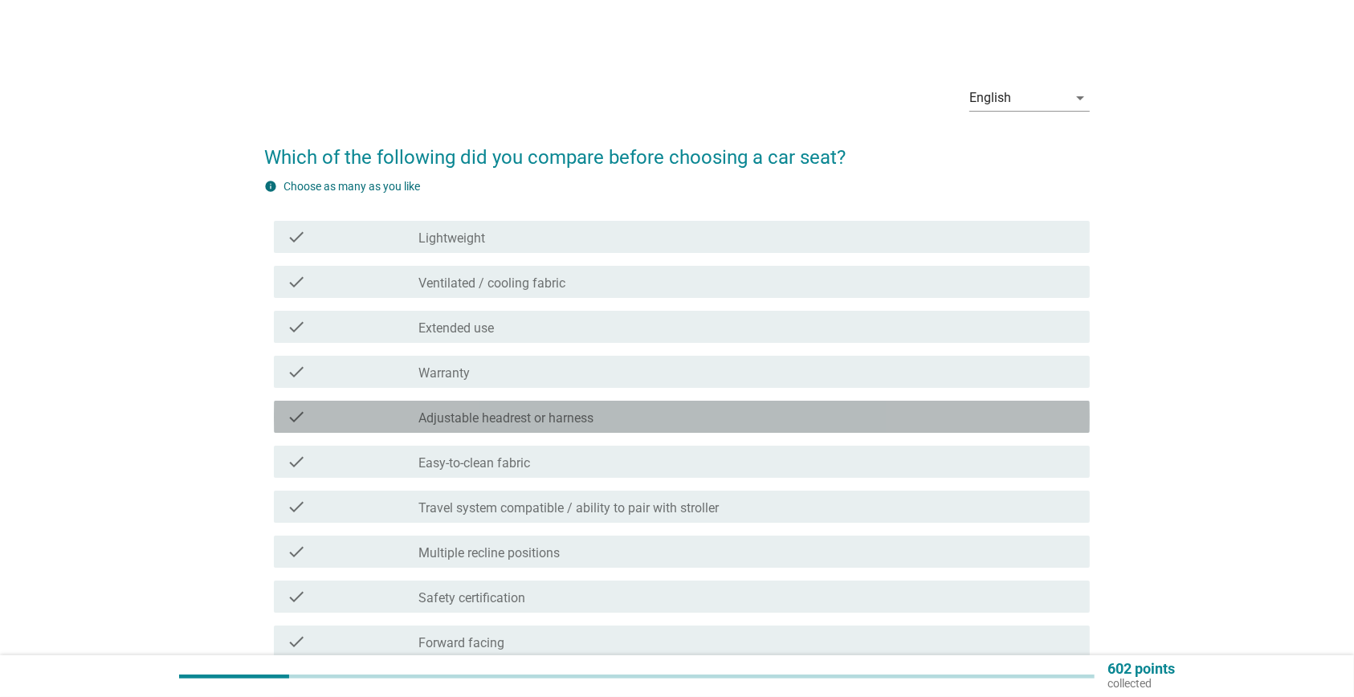
click at [598, 418] on div "check_box_outline_blank Adjustable headrest or harness" at bounding box center [747, 416] width 659 height 19
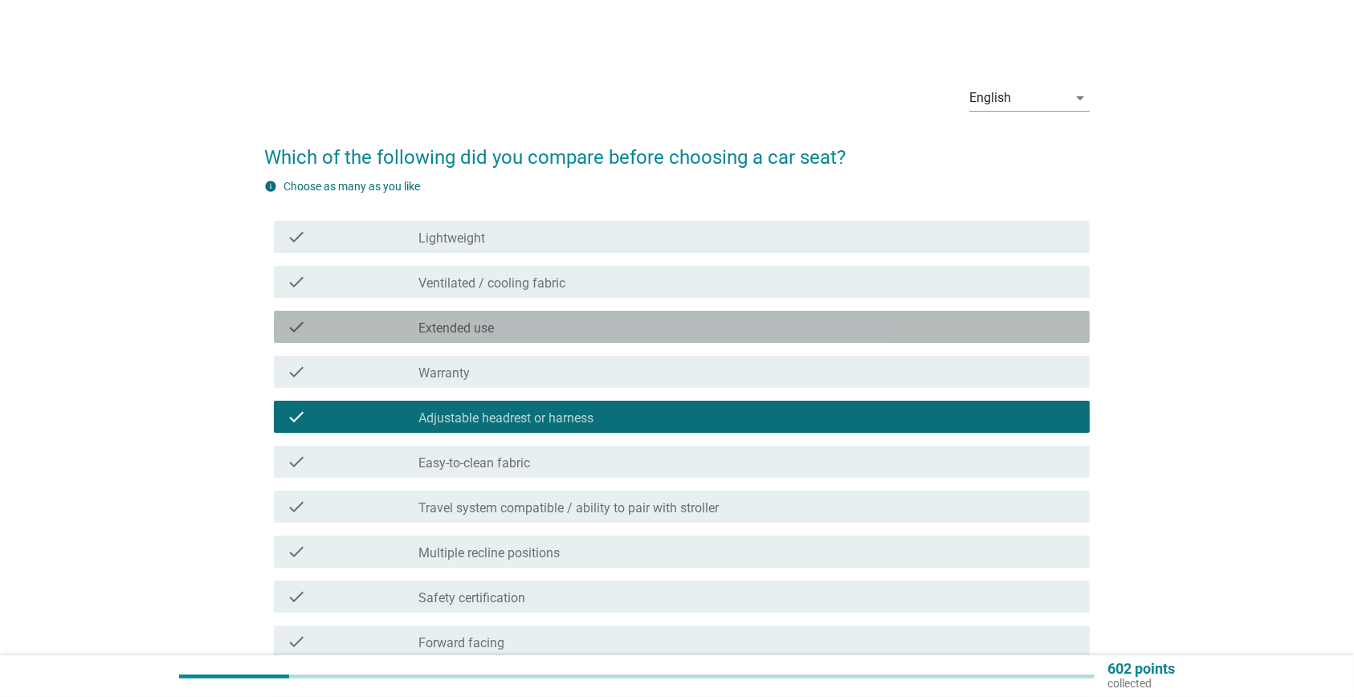
click at [593, 327] on div "check_box_outline_blank Extended use" at bounding box center [747, 326] width 659 height 19
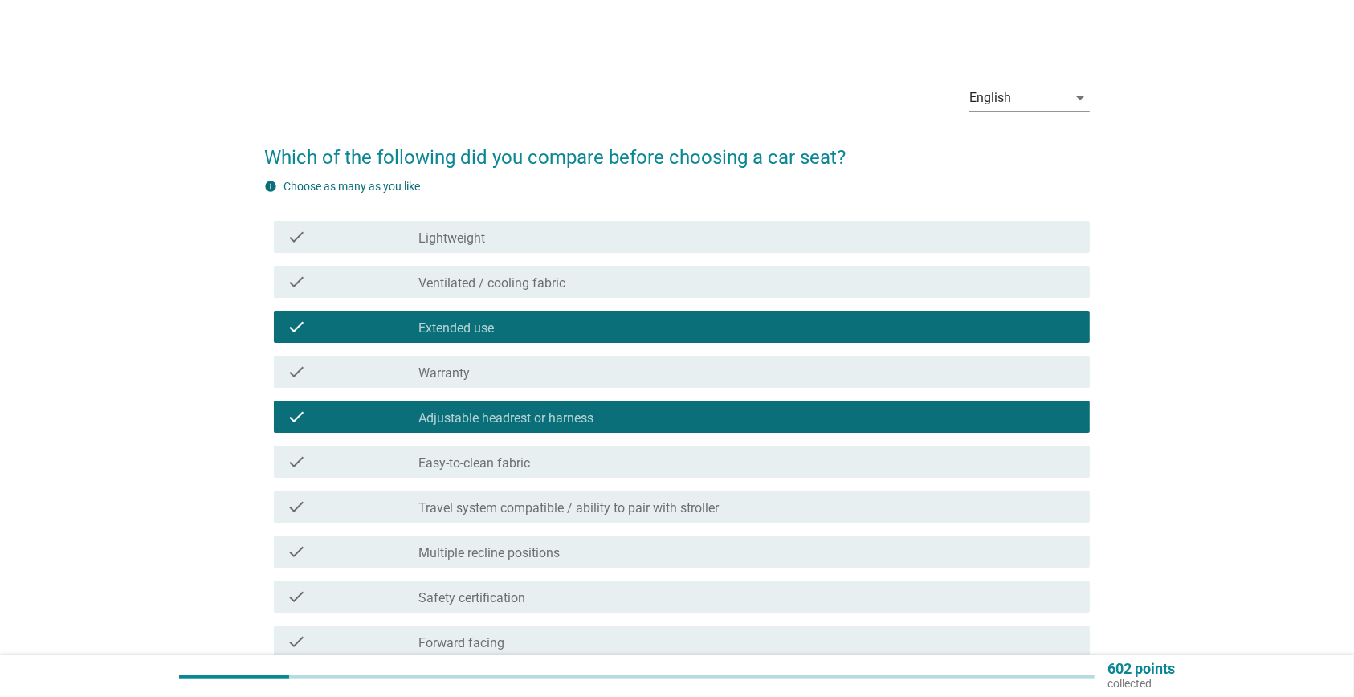
click at [580, 471] on div "check_box_outline_blank Easy-to-clean fabric" at bounding box center [747, 461] width 659 height 19
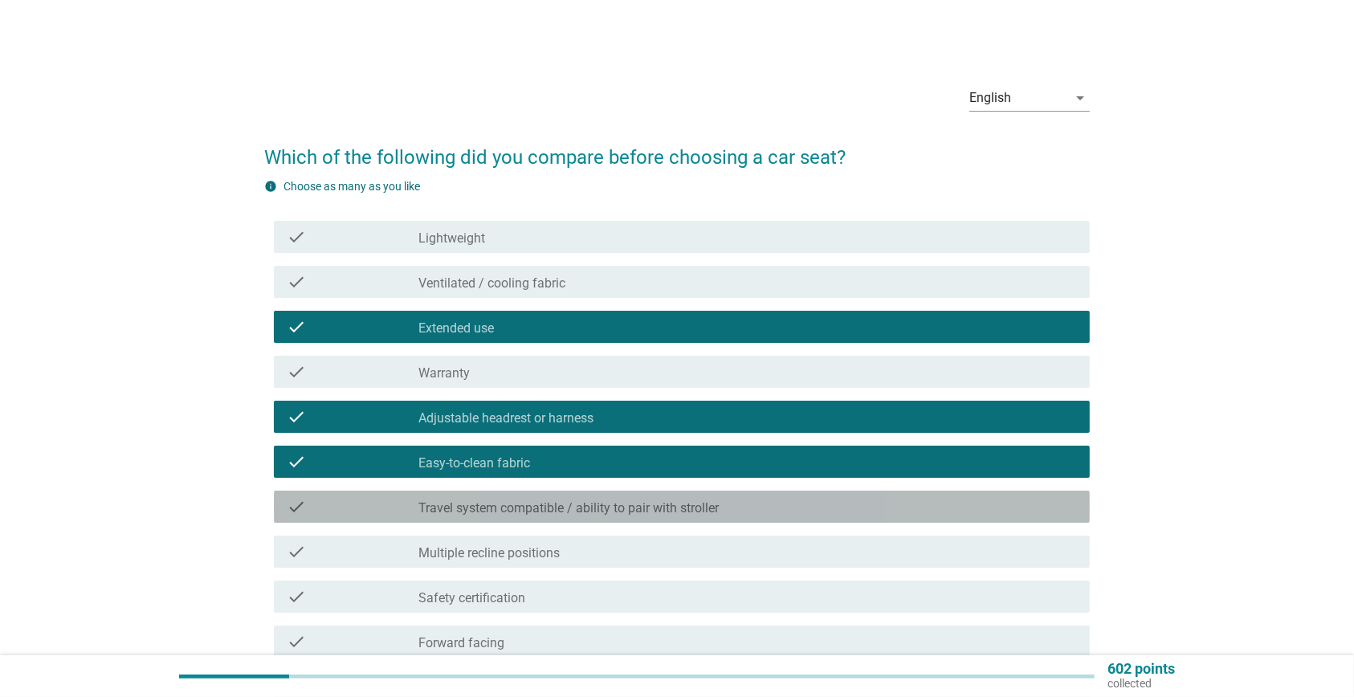
click at [580, 512] on label "Travel system compatible / ability to pair with stroller" at bounding box center [568, 508] width 300 height 16
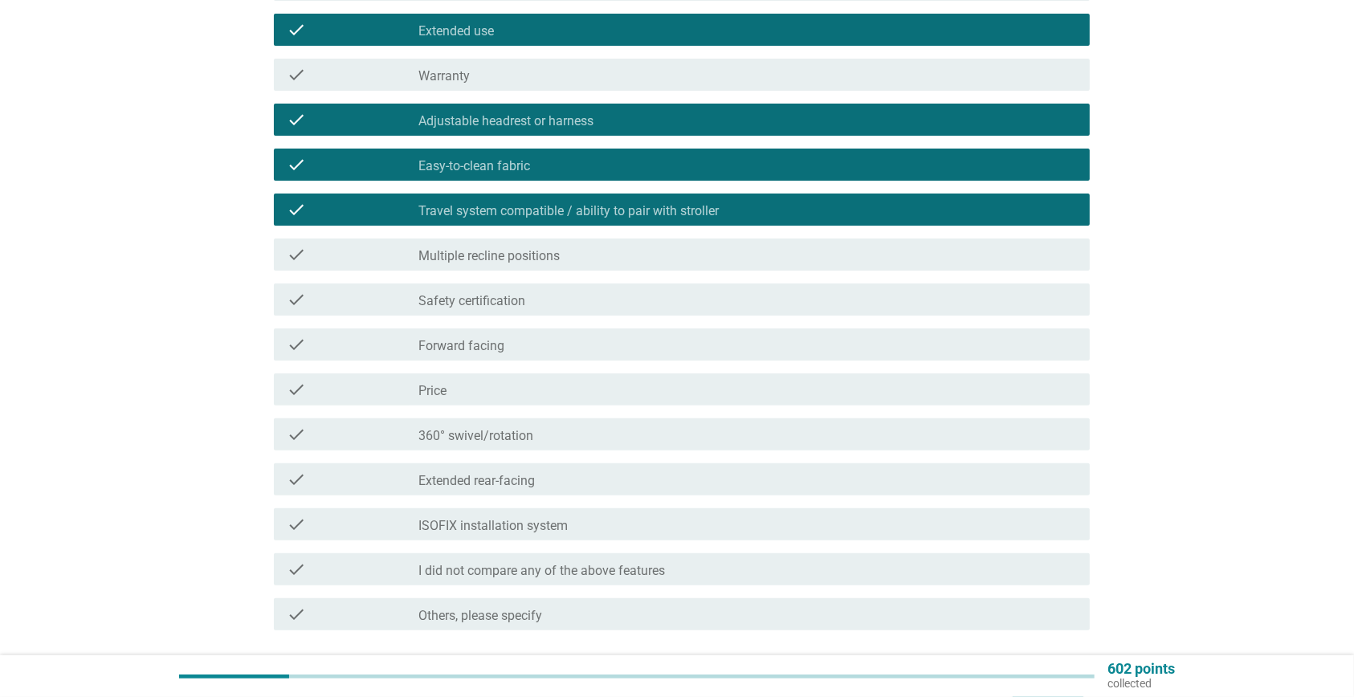
scroll to position [304, 0]
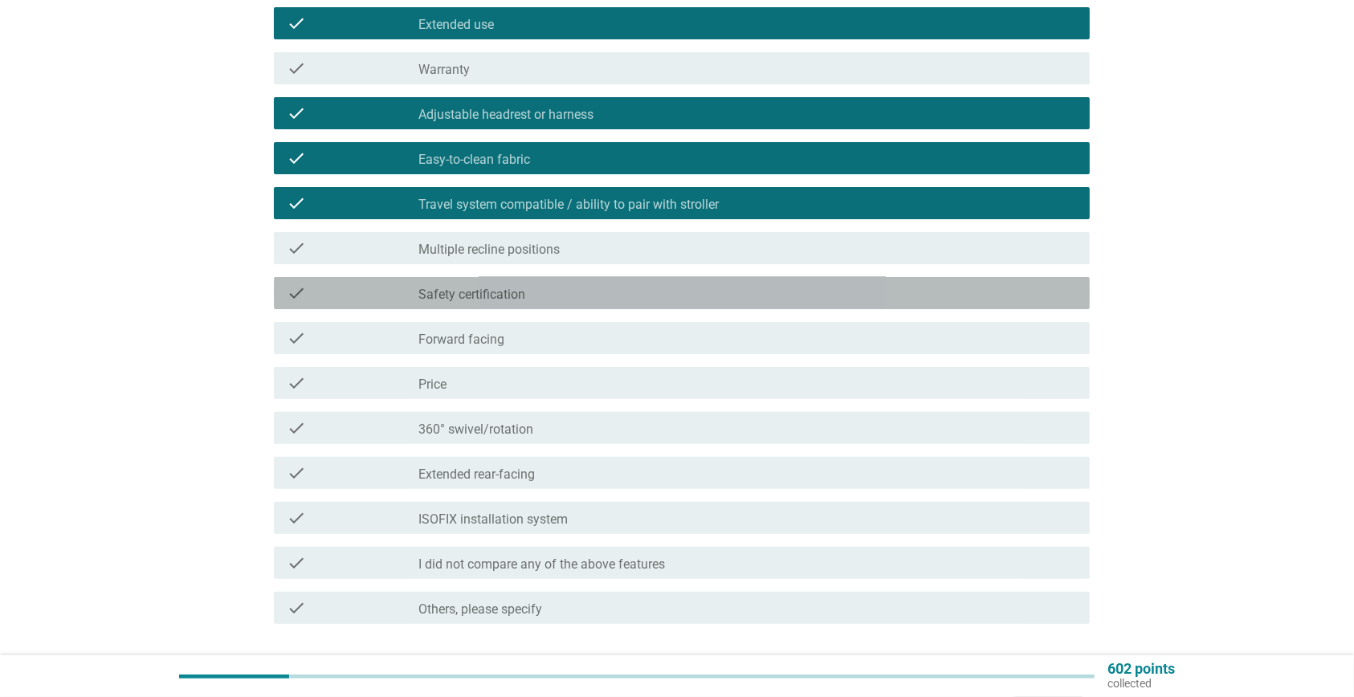
click at [631, 297] on div "check_box_outline_blank Safety certification" at bounding box center [747, 293] width 659 height 19
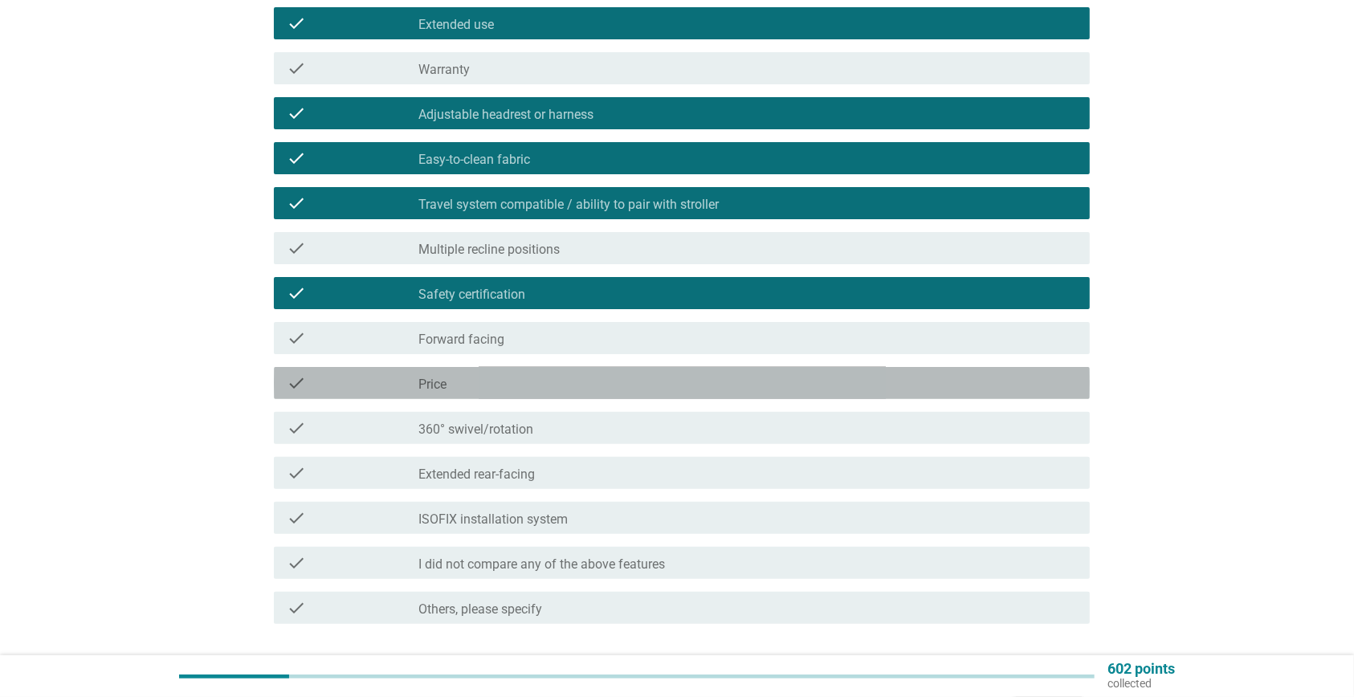
click at [625, 376] on div "check_box_outline_blank Price" at bounding box center [747, 382] width 659 height 19
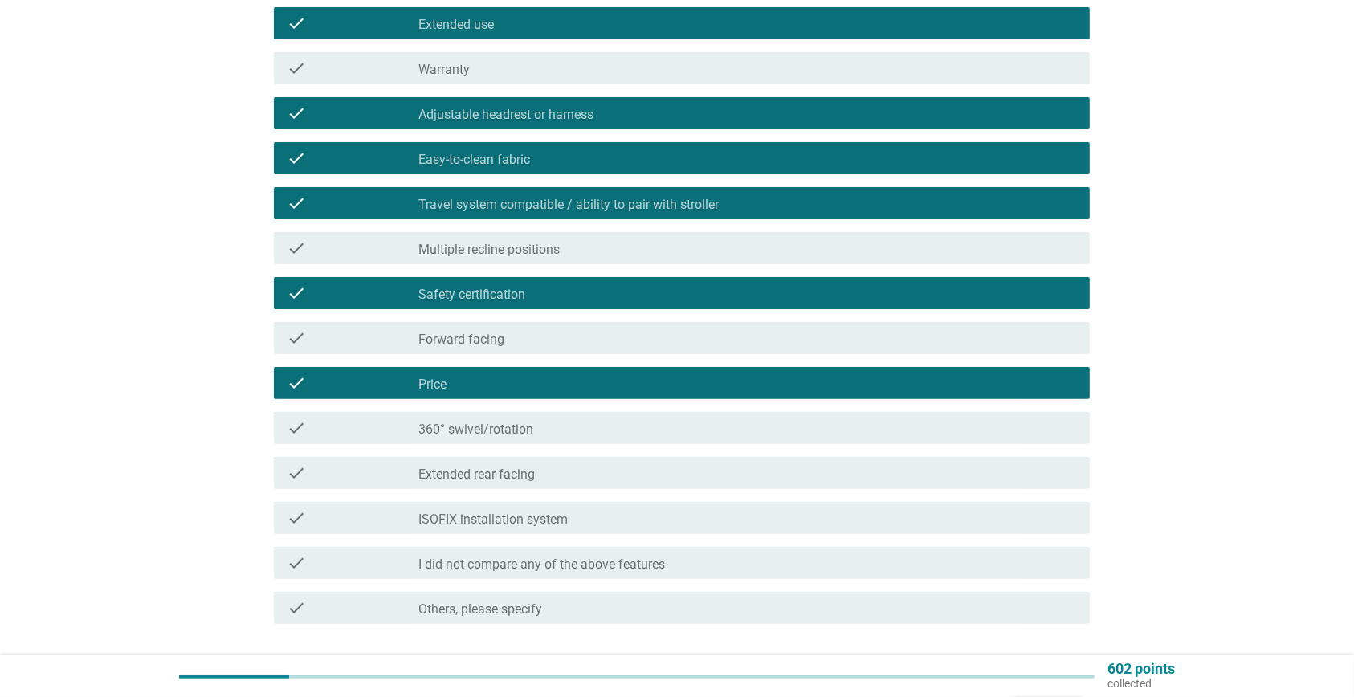
click at [638, 332] on div "check_box_outline_blank Forward facing" at bounding box center [747, 337] width 659 height 19
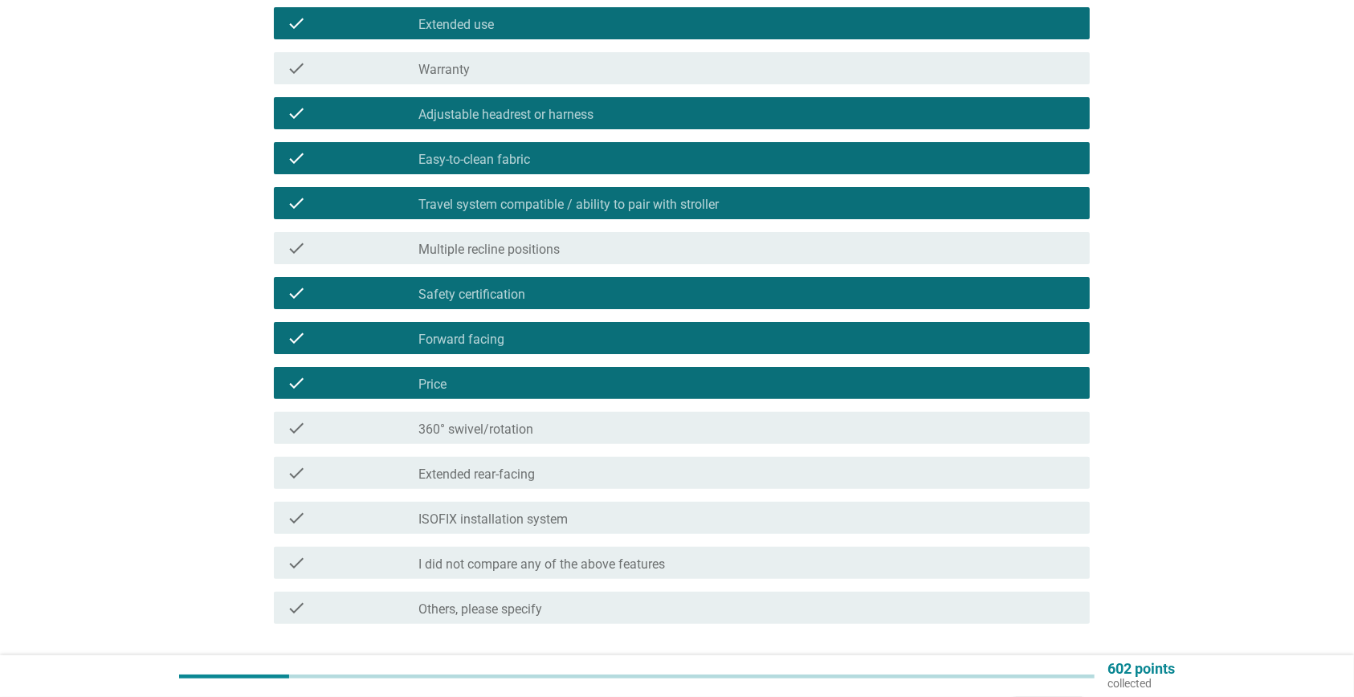
click at [621, 426] on div "check_box_outline_blank 360° swivel/rotation" at bounding box center [747, 427] width 659 height 19
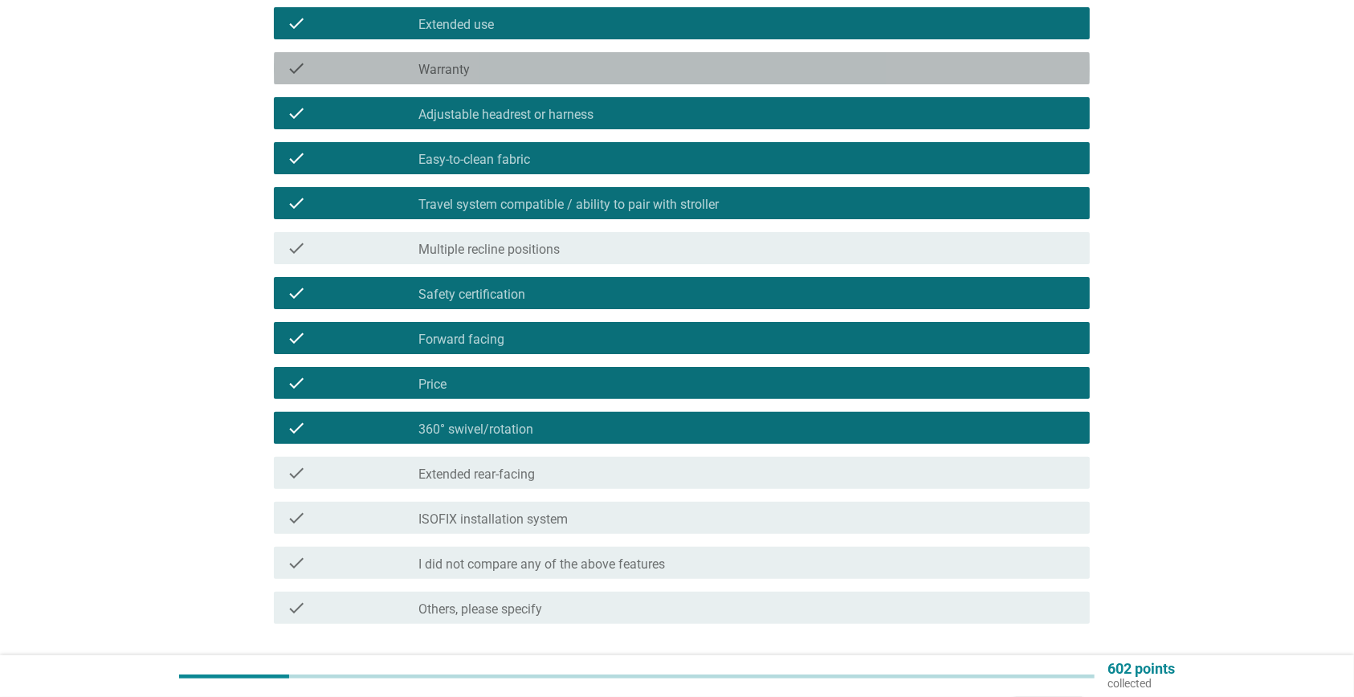
click at [667, 62] on div "check_box_outline_blank Warranty" at bounding box center [747, 68] width 659 height 19
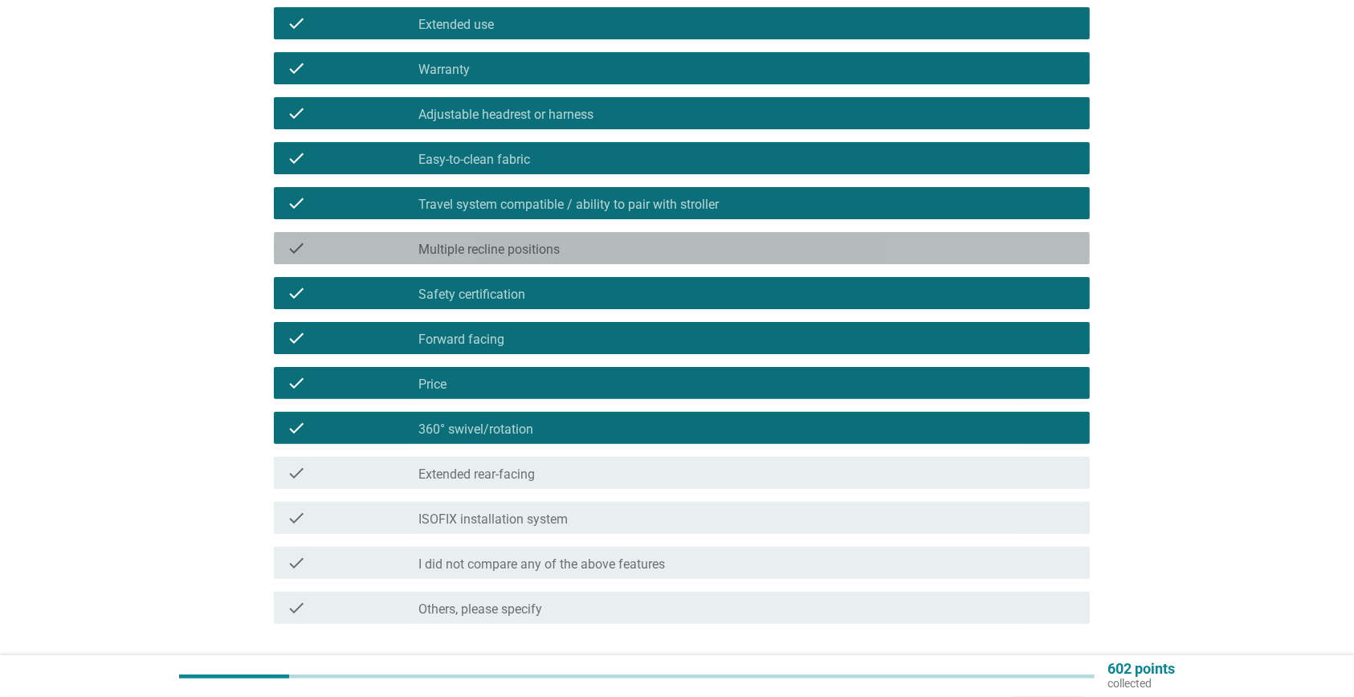
click at [696, 246] on div "check_box_outline_blank Multiple recline positions" at bounding box center [747, 248] width 659 height 19
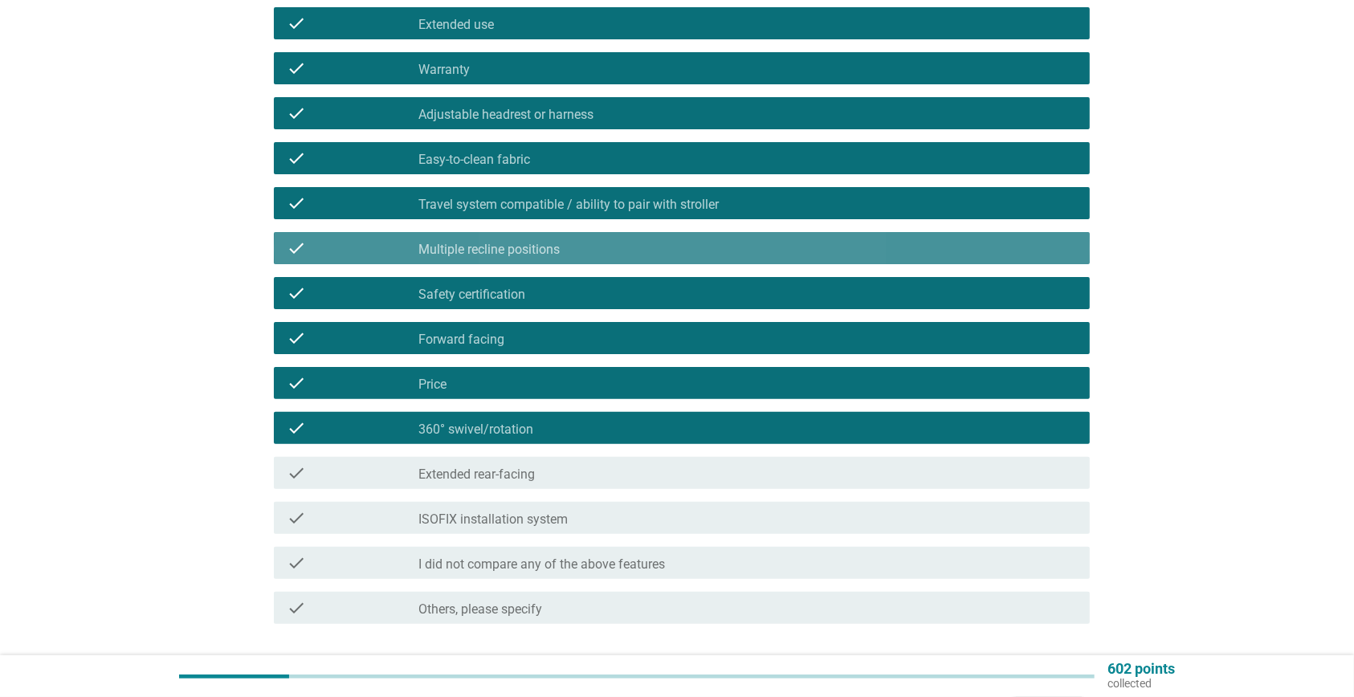
click at [885, 254] on div "check_box_outline_blank Multiple recline positions" at bounding box center [747, 248] width 659 height 19
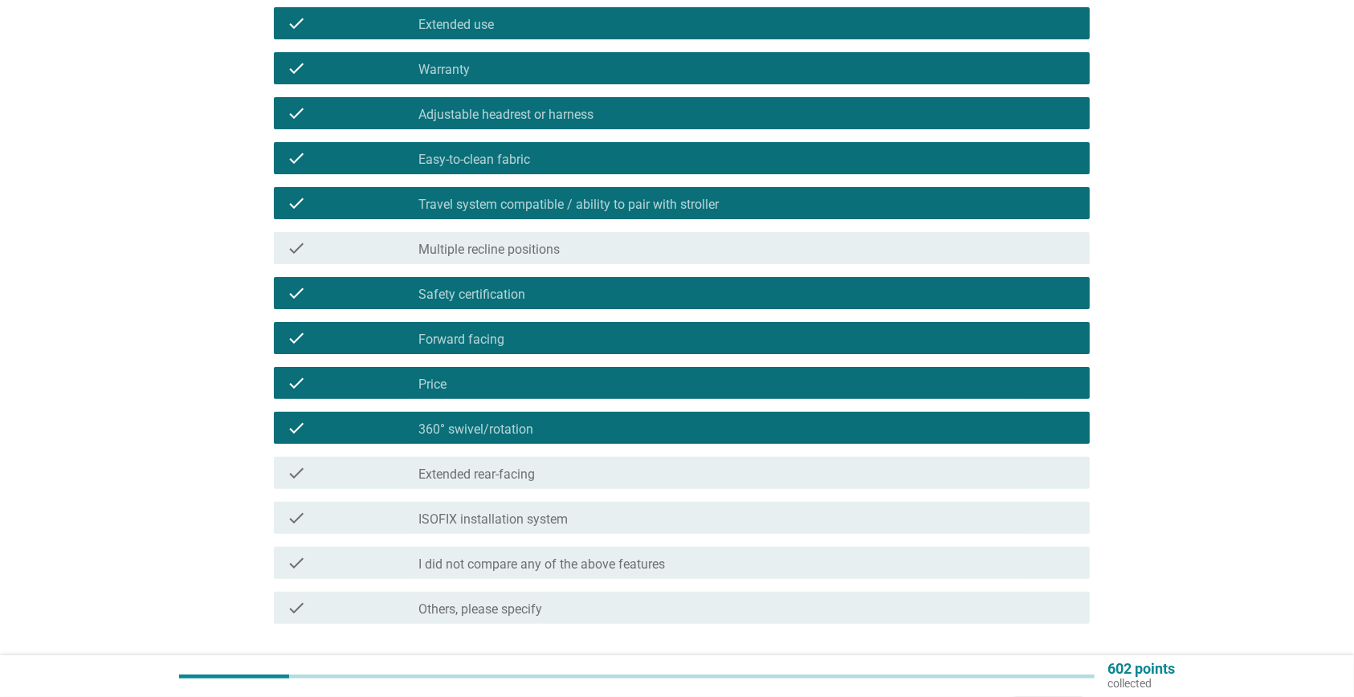
scroll to position [420, 0]
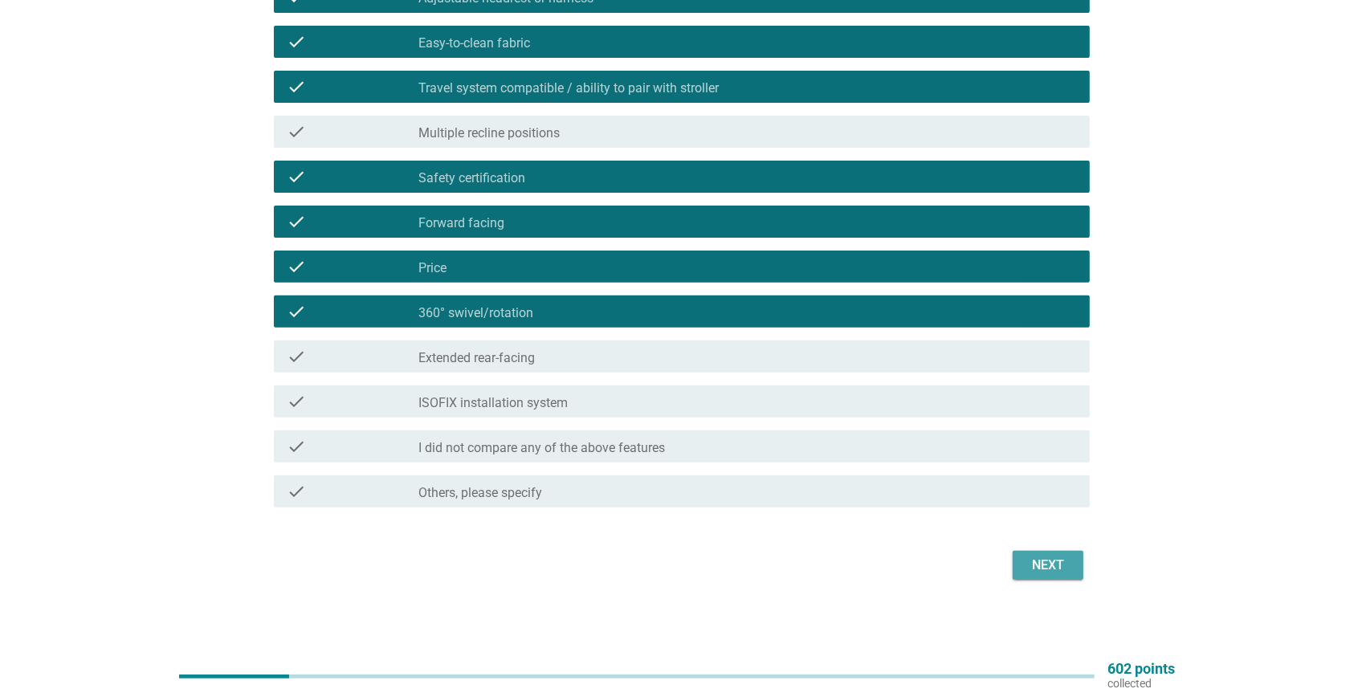
click at [1059, 563] on div "Next" at bounding box center [1048, 565] width 45 height 19
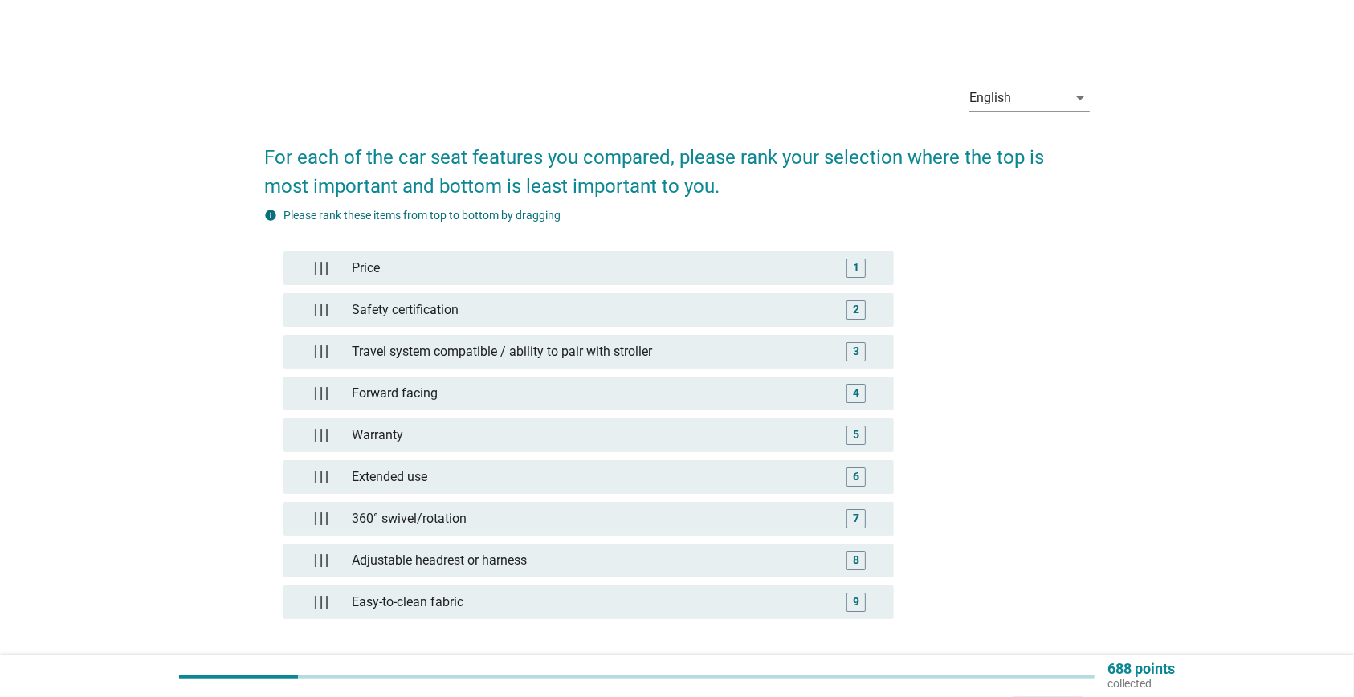
scroll to position [145, 0]
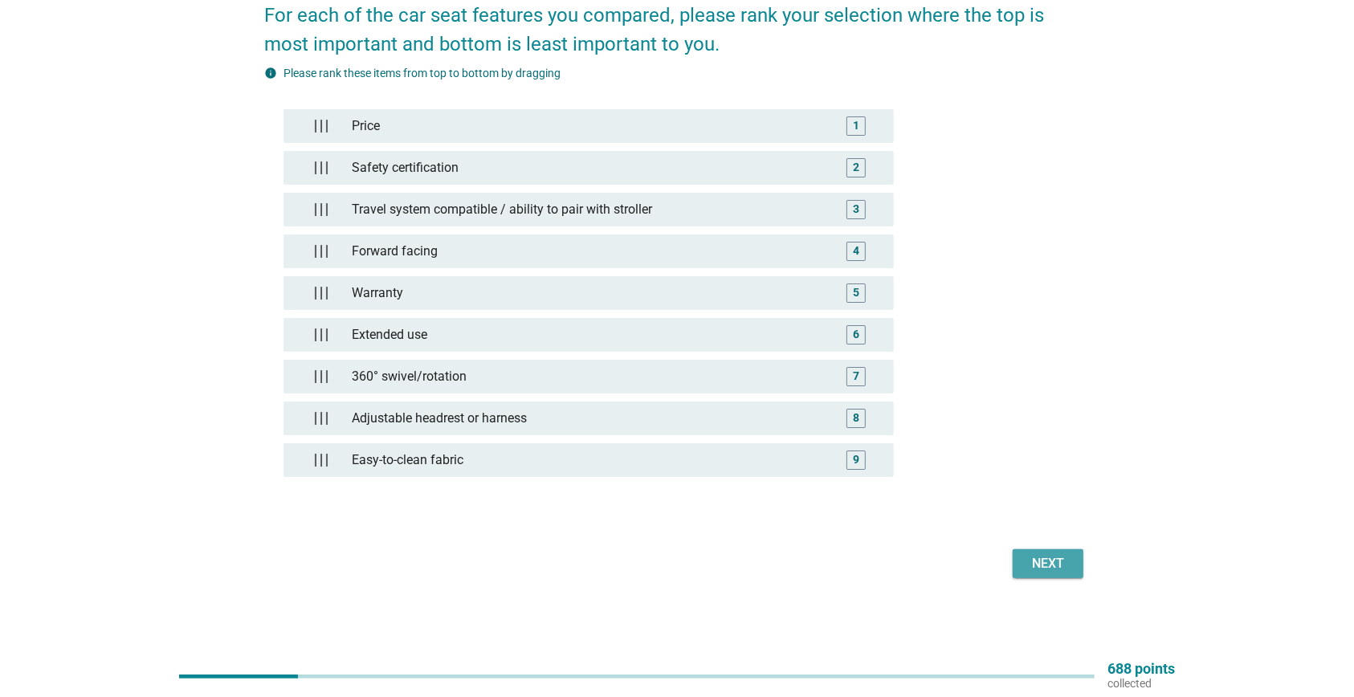
click at [1056, 561] on div "Next" at bounding box center [1048, 563] width 45 height 19
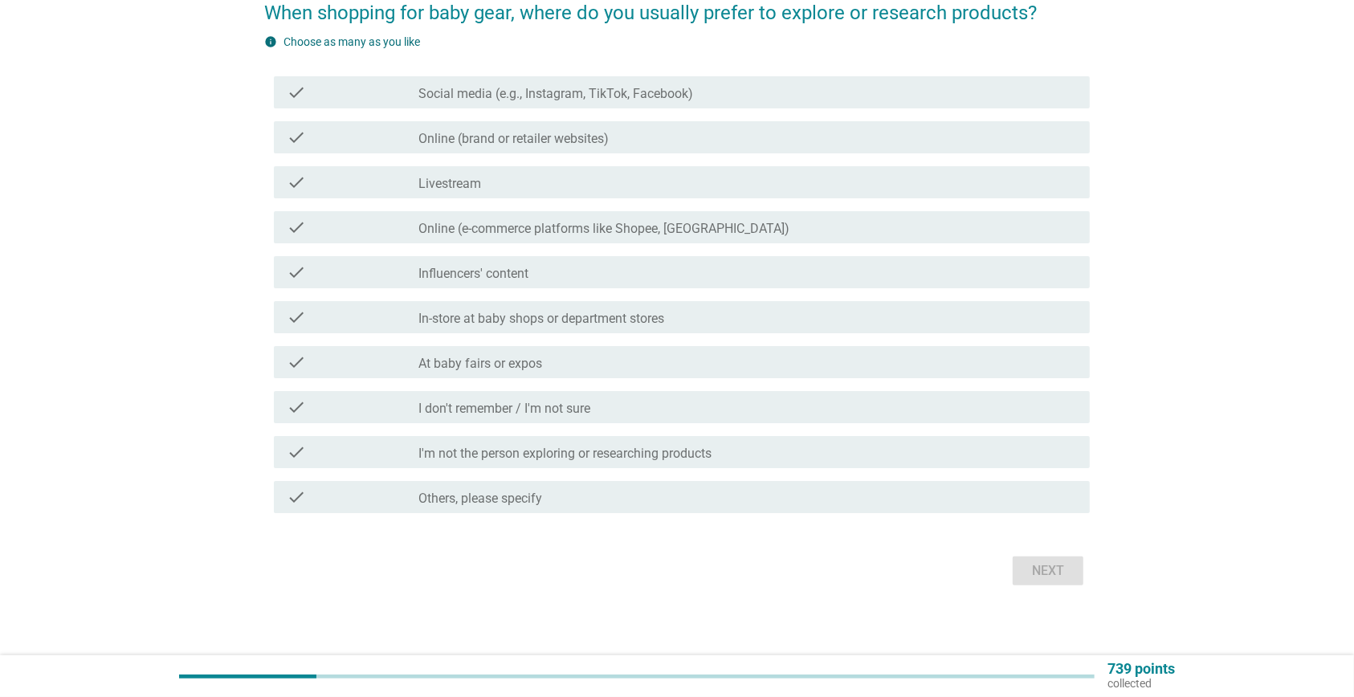
scroll to position [0, 0]
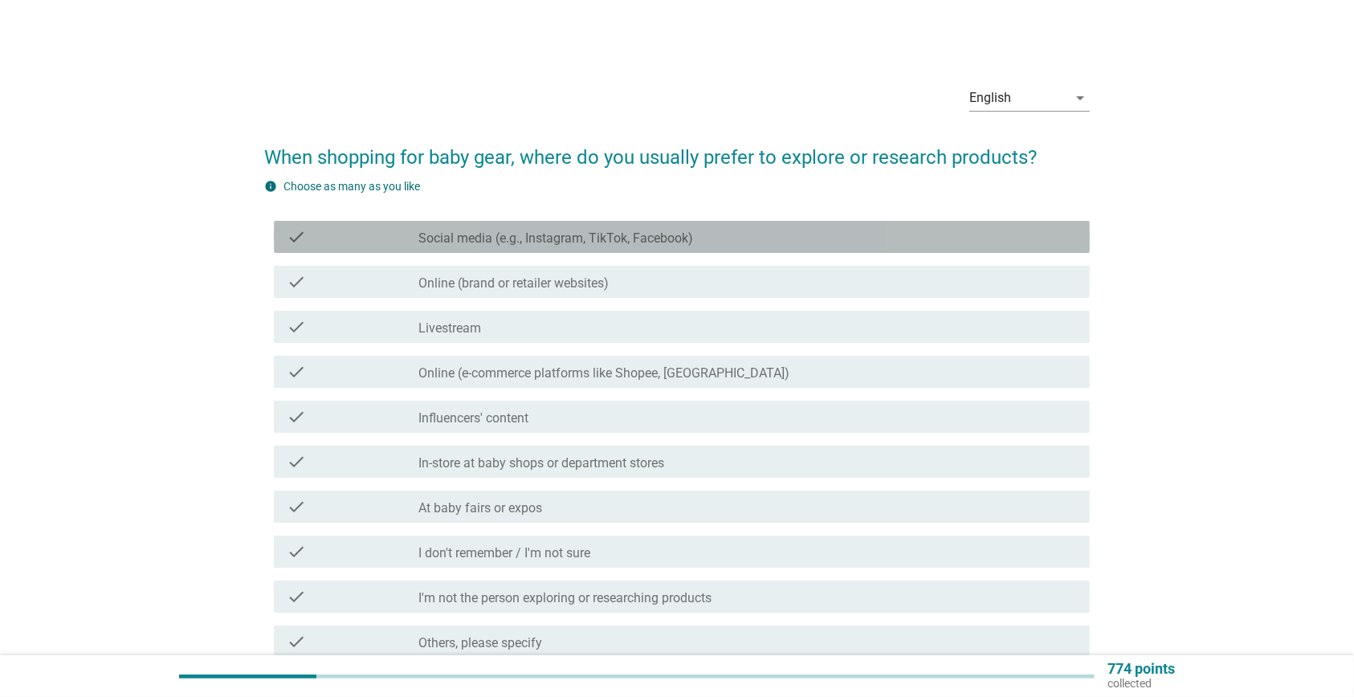
click at [633, 227] on div "check_box_outline_blank Social media (e.g., Instagram, TikTok, Facebook)" at bounding box center [747, 236] width 659 height 19
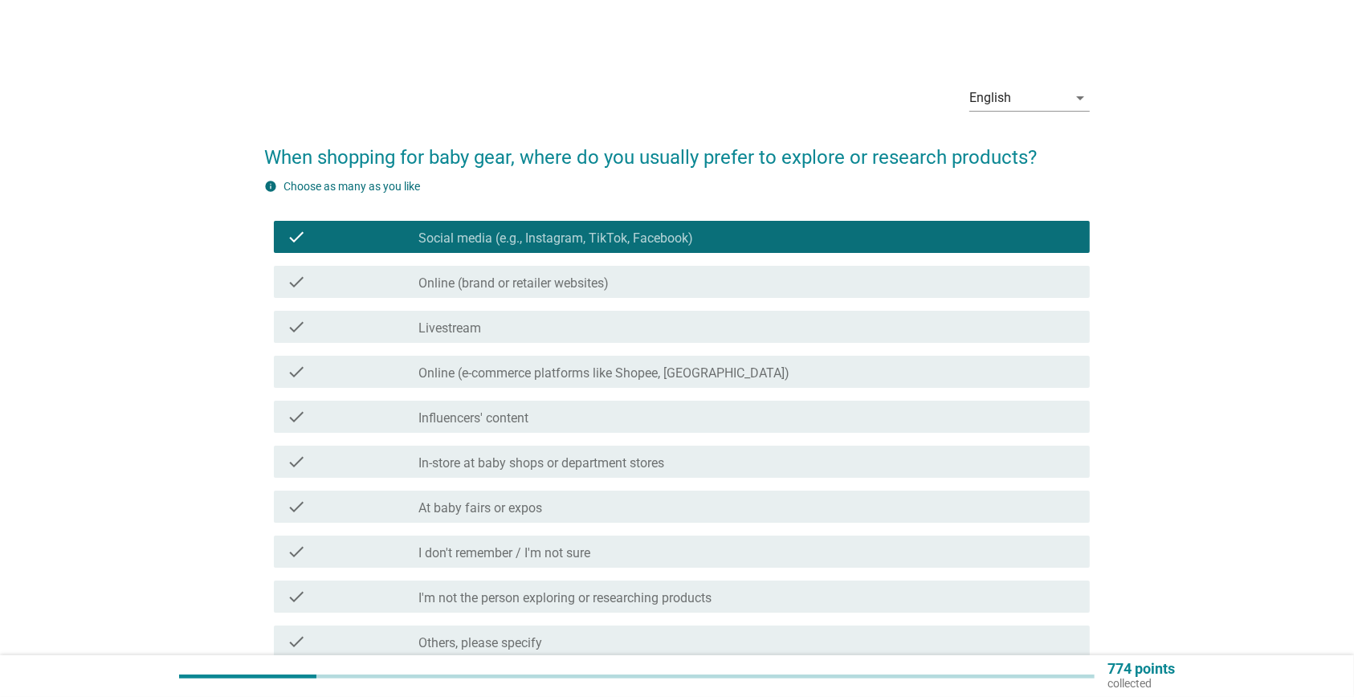
click at [585, 273] on div "check_box_outline_blank Online (brand or retailer websites)" at bounding box center [747, 281] width 659 height 19
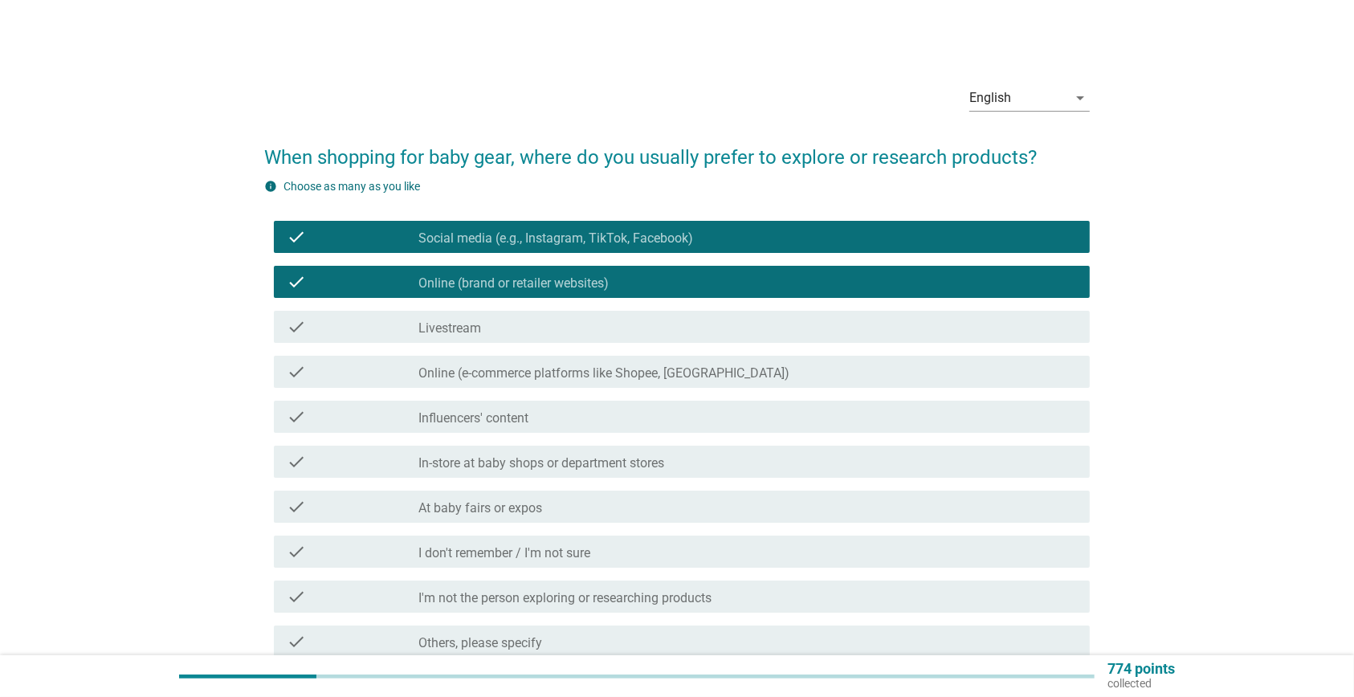
click at [585, 273] on div "check_box_outline_blank Online (brand or retailer websites)" at bounding box center [747, 281] width 659 height 19
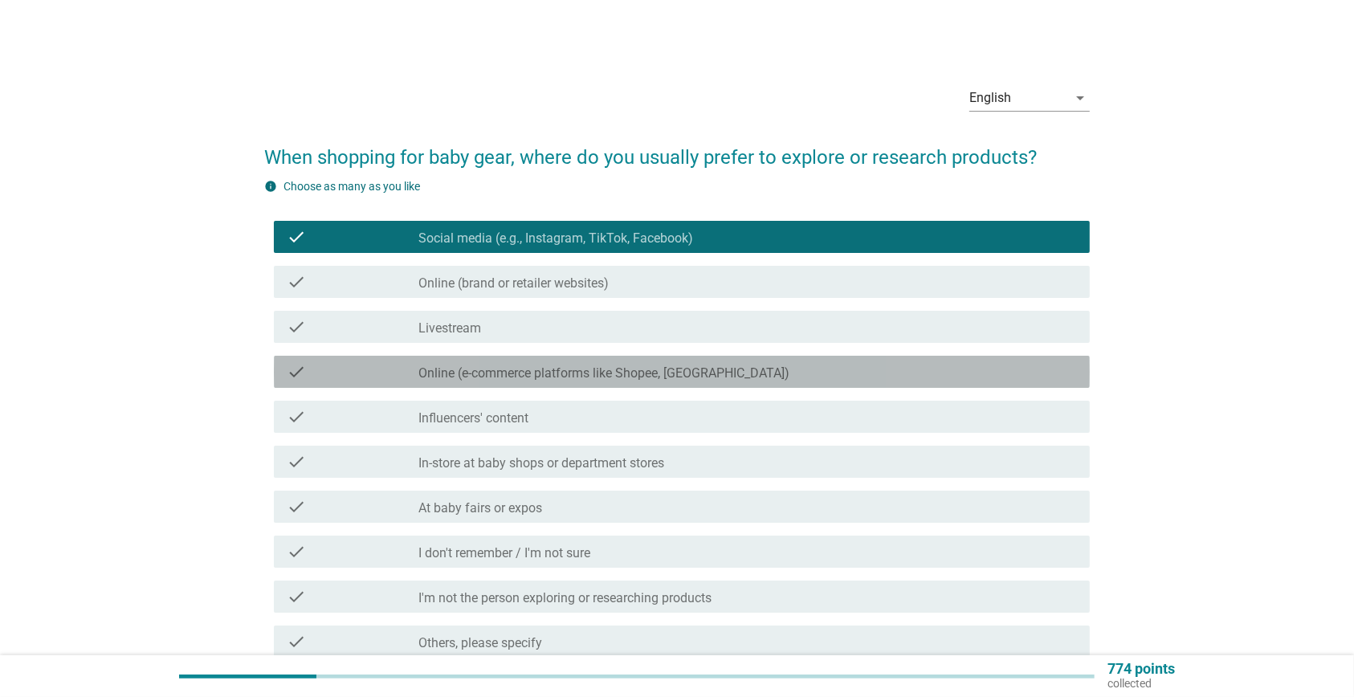
click at [572, 375] on label "Online (e-commerce platforms like Shopee, [GEOGRAPHIC_DATA])" at bounding box center [603, 373] width 371 height 16
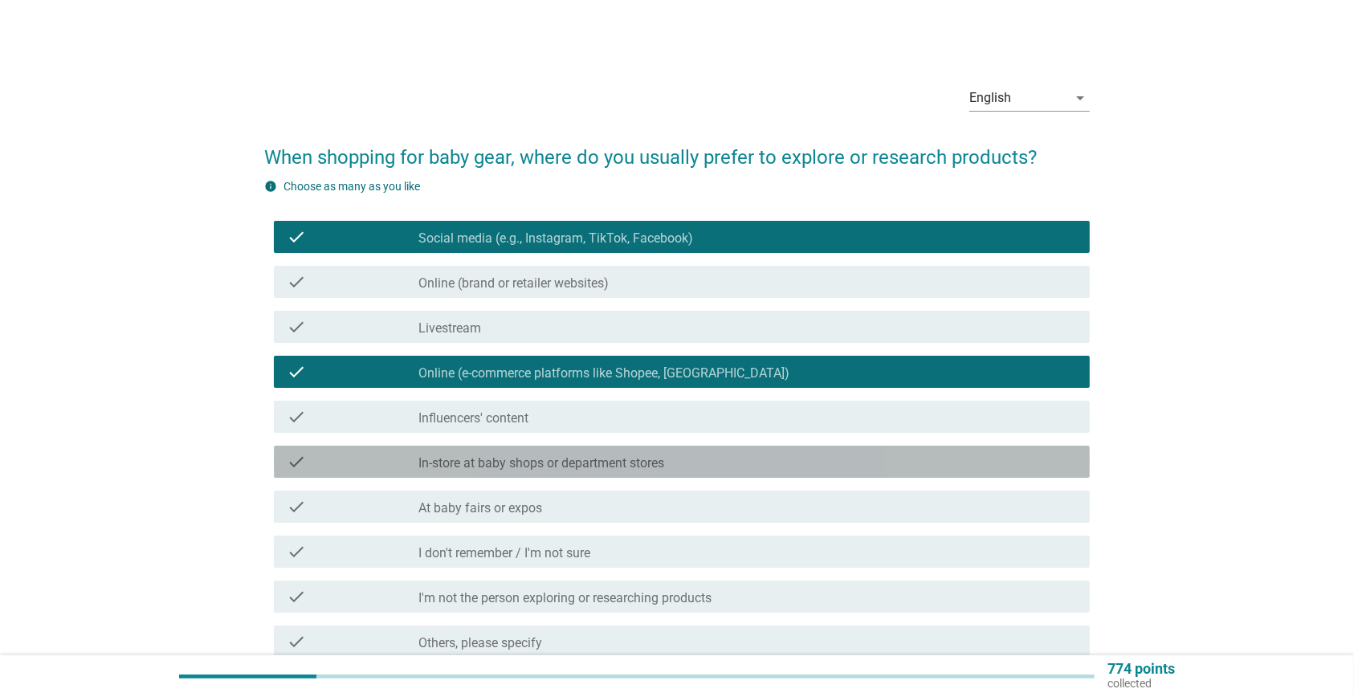
click at [566, 455] on label "In-store at baby shops or department stores" at bounding box center [541, 463] width 246 height 16
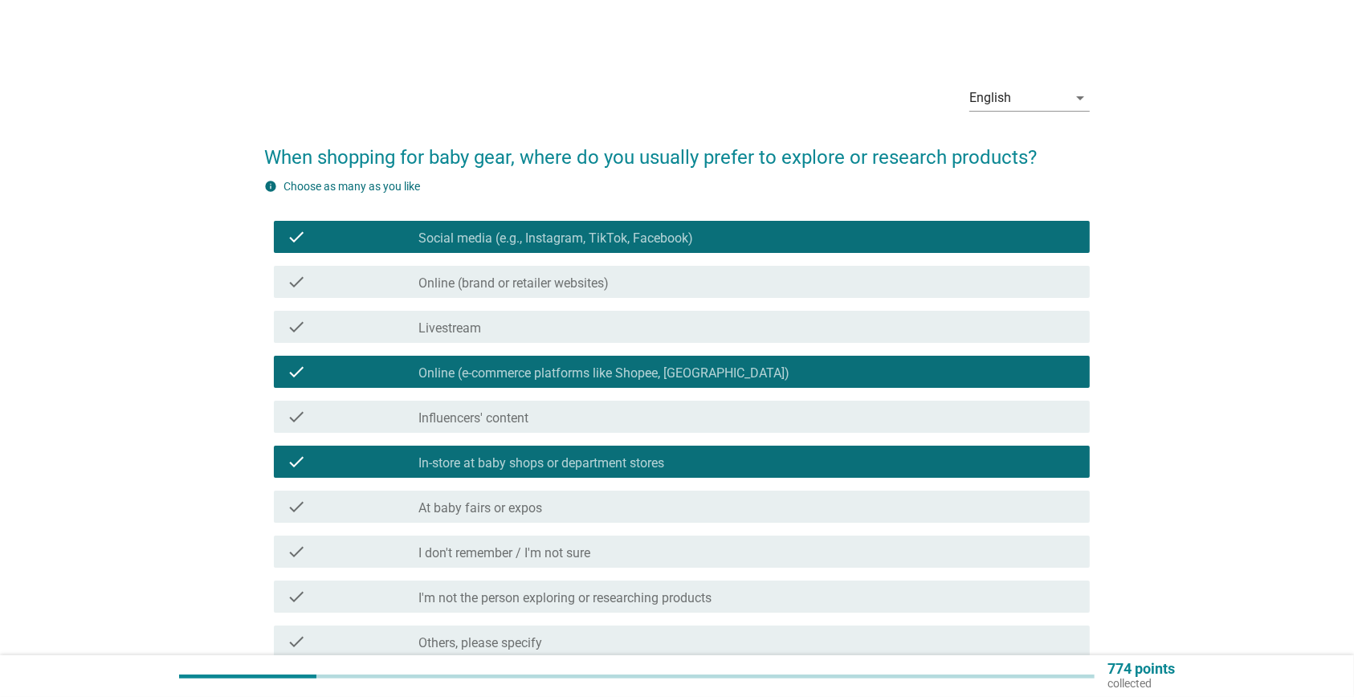
scroll to position [150, 0]
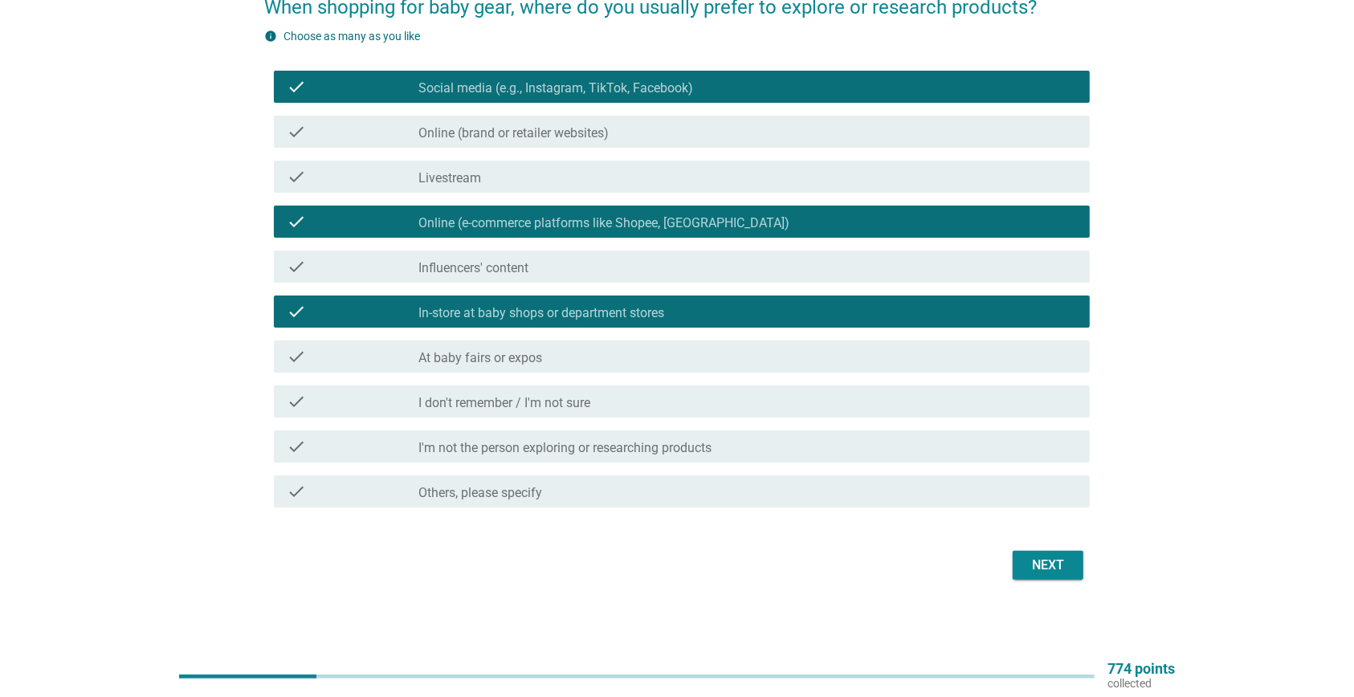
click at [818, 363] on div "check_box_outline_blank At baby fairs or expos" at bounding box center [747, 356] width 659 height 19
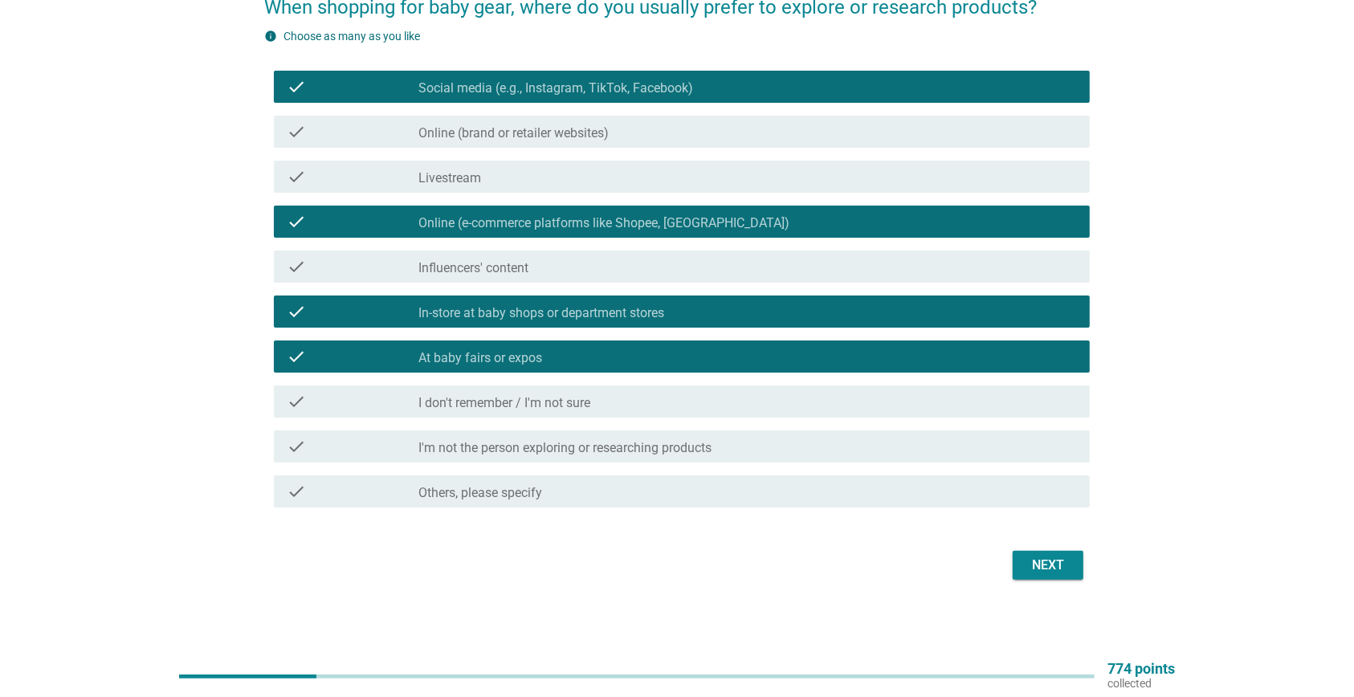
click at [1041, 570] on div "Next" at bounding box center [1048, 565] width 45 height 19
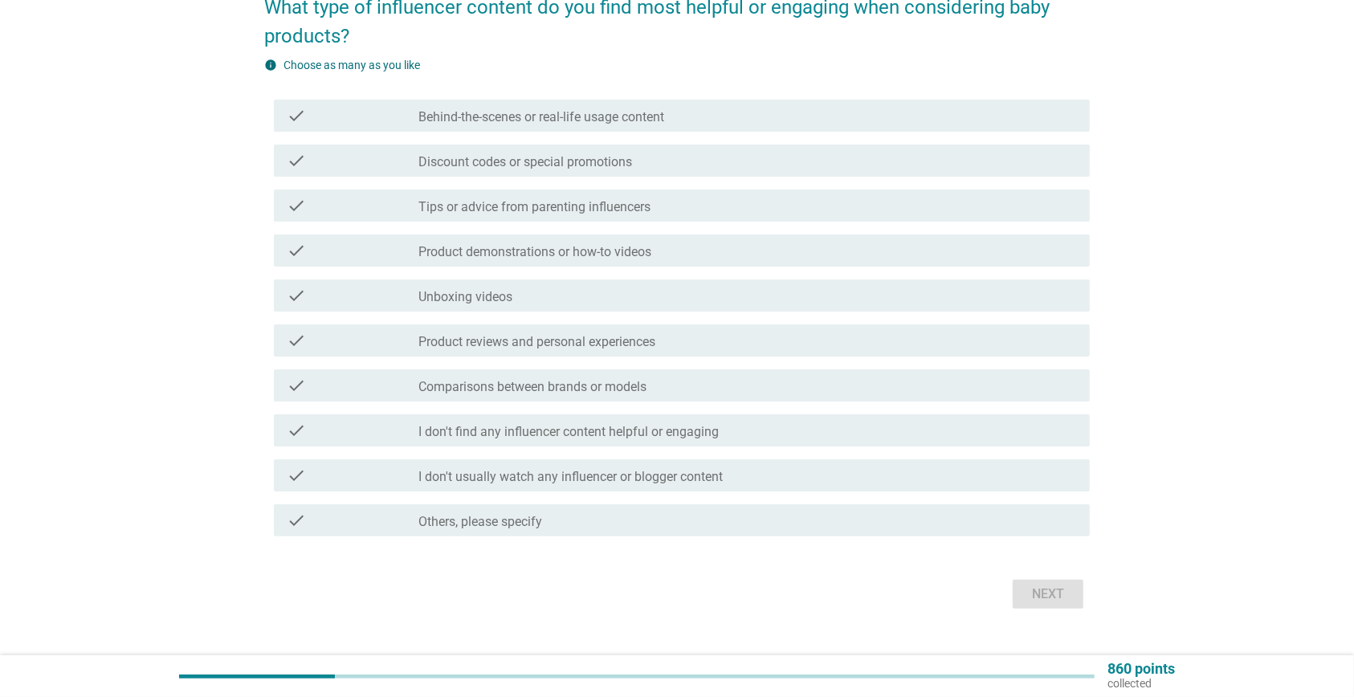
scroll to position [151, 0]
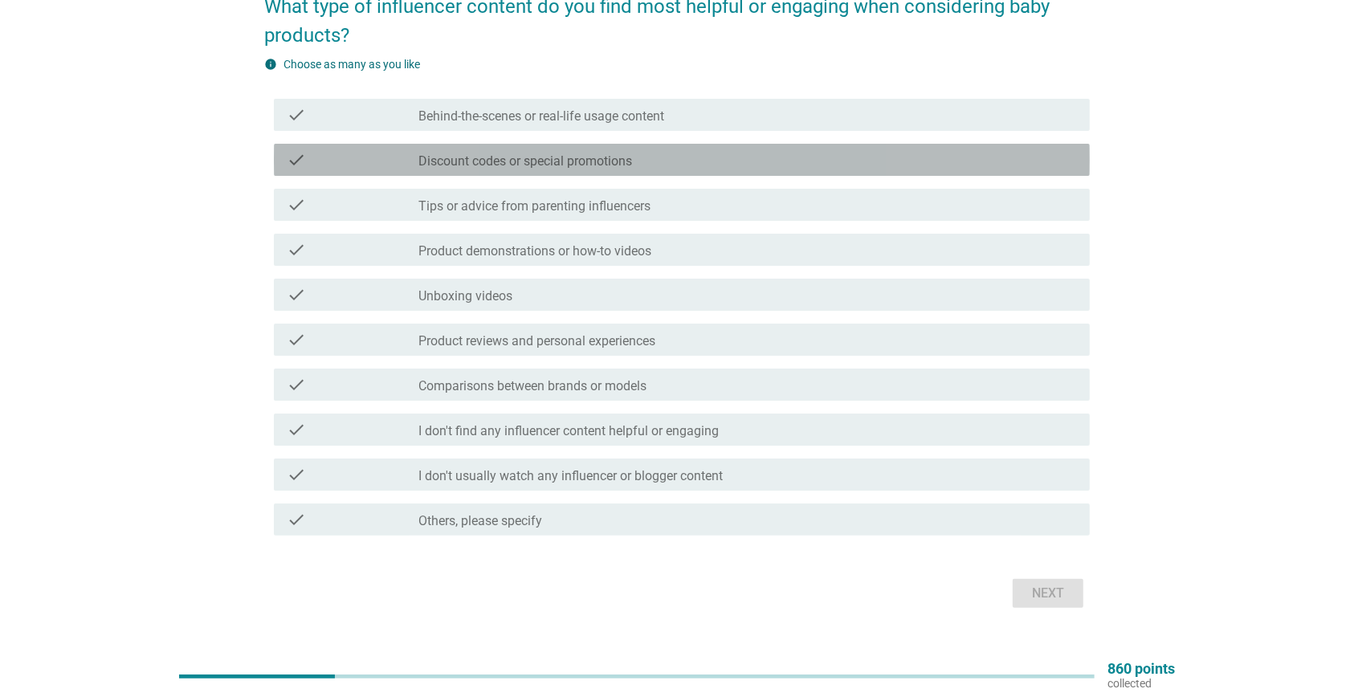
click at [500, 155] on label "Discount codes or special promotions" at bounding box center [525, 161] width 214 height 16
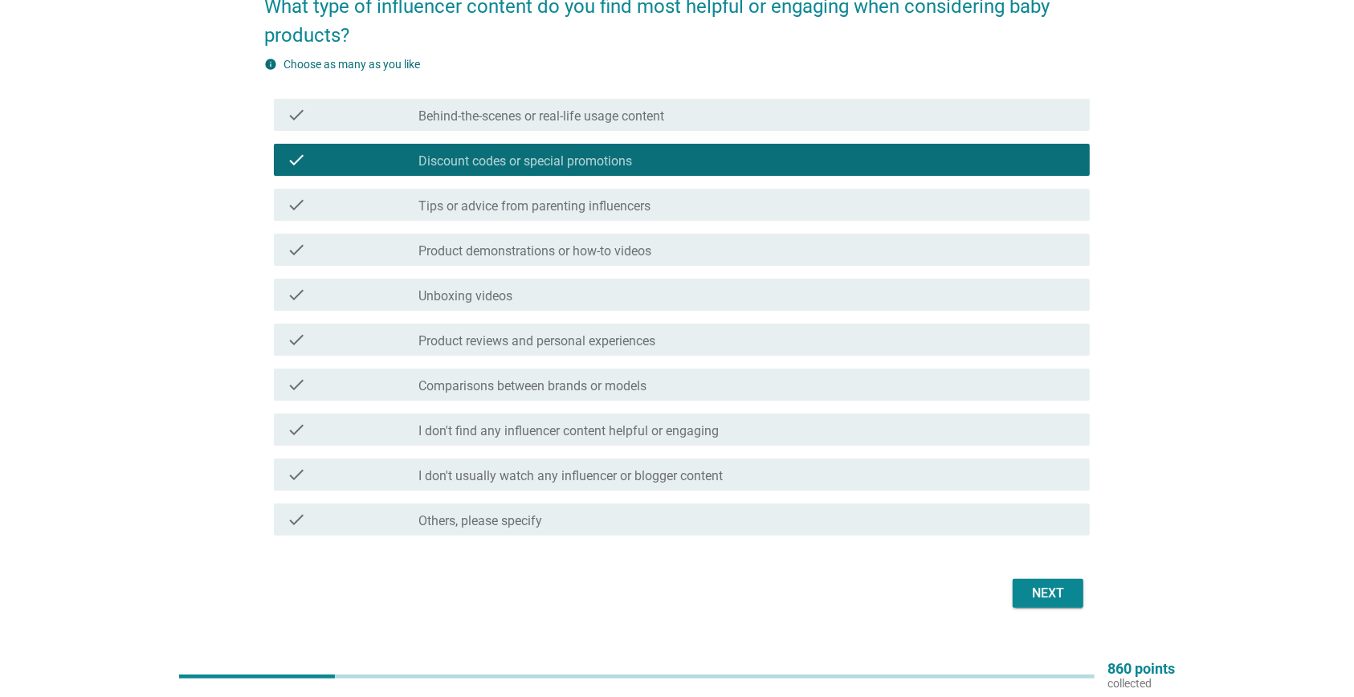
click at [500, 198] on label "Tips or advice from parenting influencers" at bounding box center [534, 206] width 232 height 16
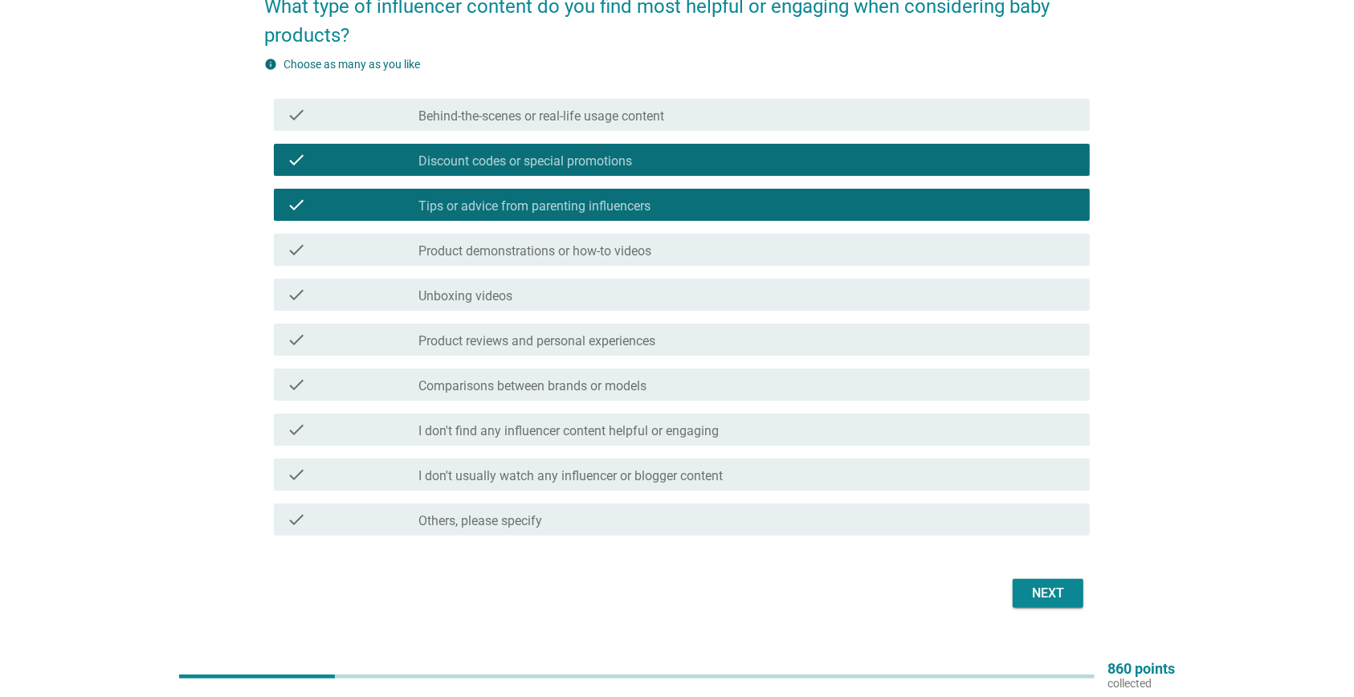
click at [500, 246] on label "Product demonstrations or how-to videos" at bounding box center [534, 251] width 233 height 16
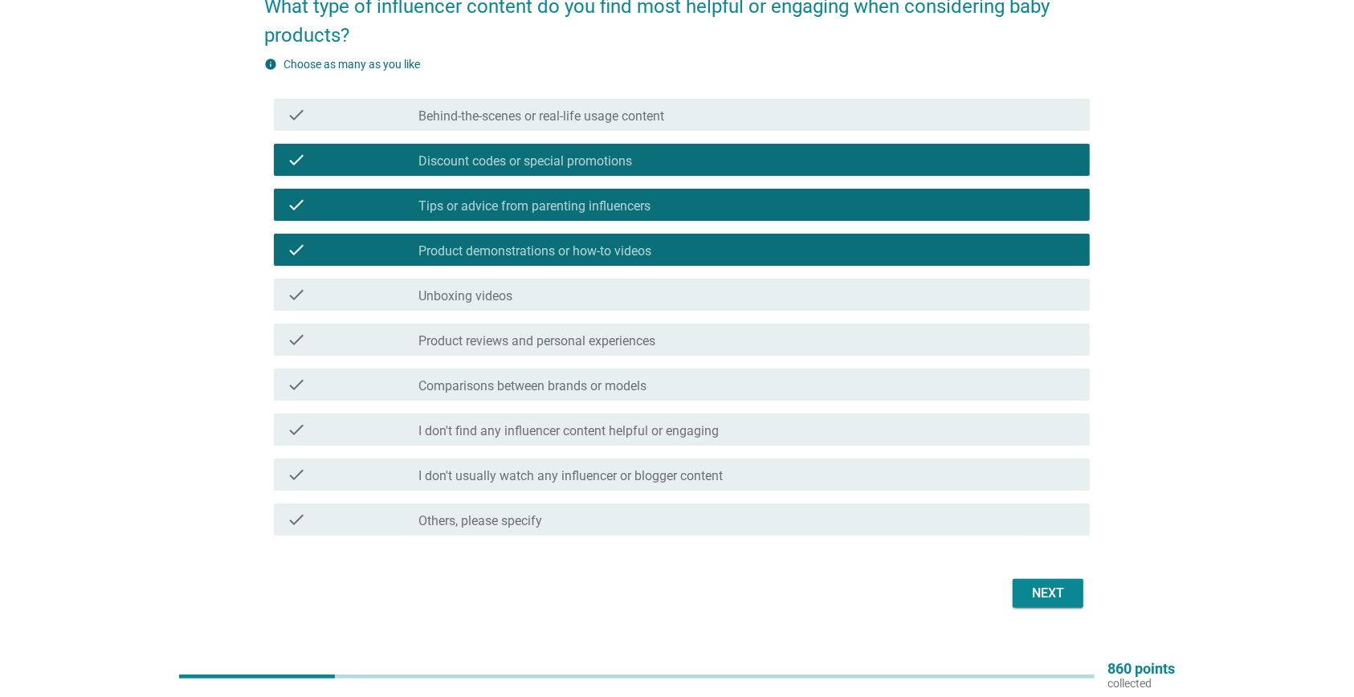
click at [496, 341] on label "Product reviews and personal experiences" at bounding box center [536, 341] width 237 height 16
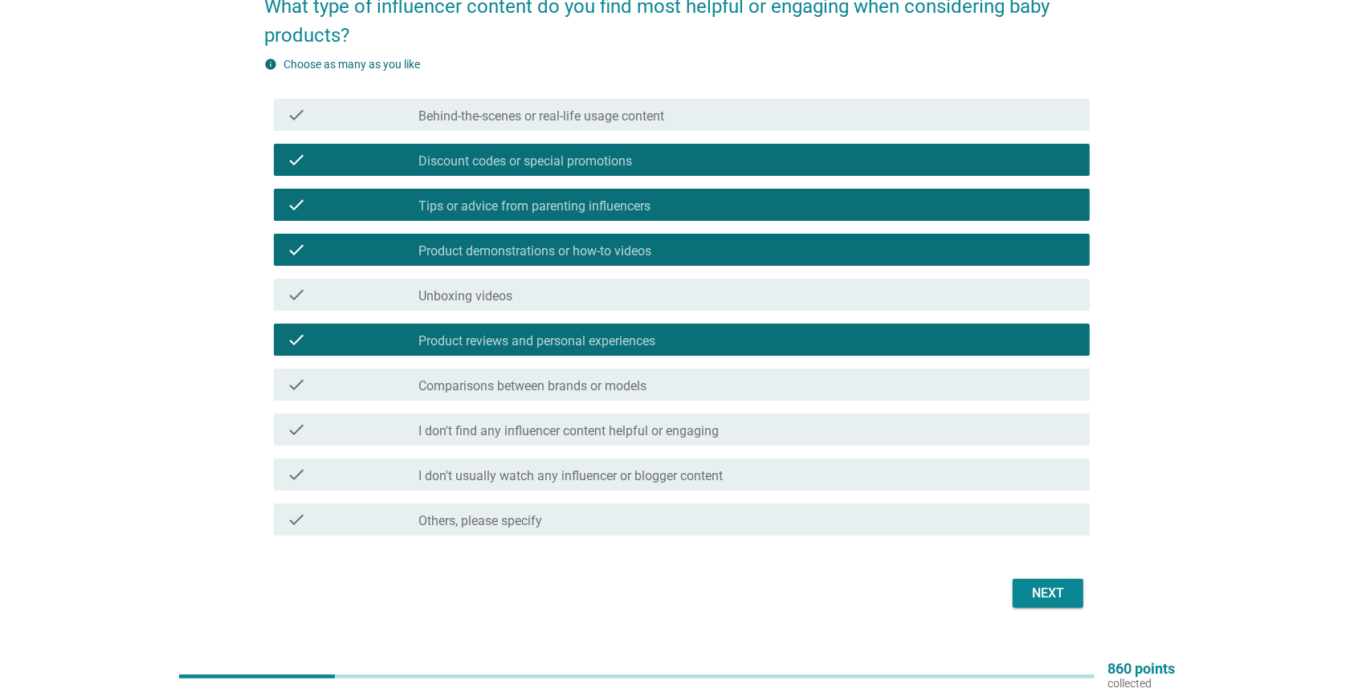
click at [1038, 594] on div "Next" at bounding box center [1048, 593] width 45 height 19
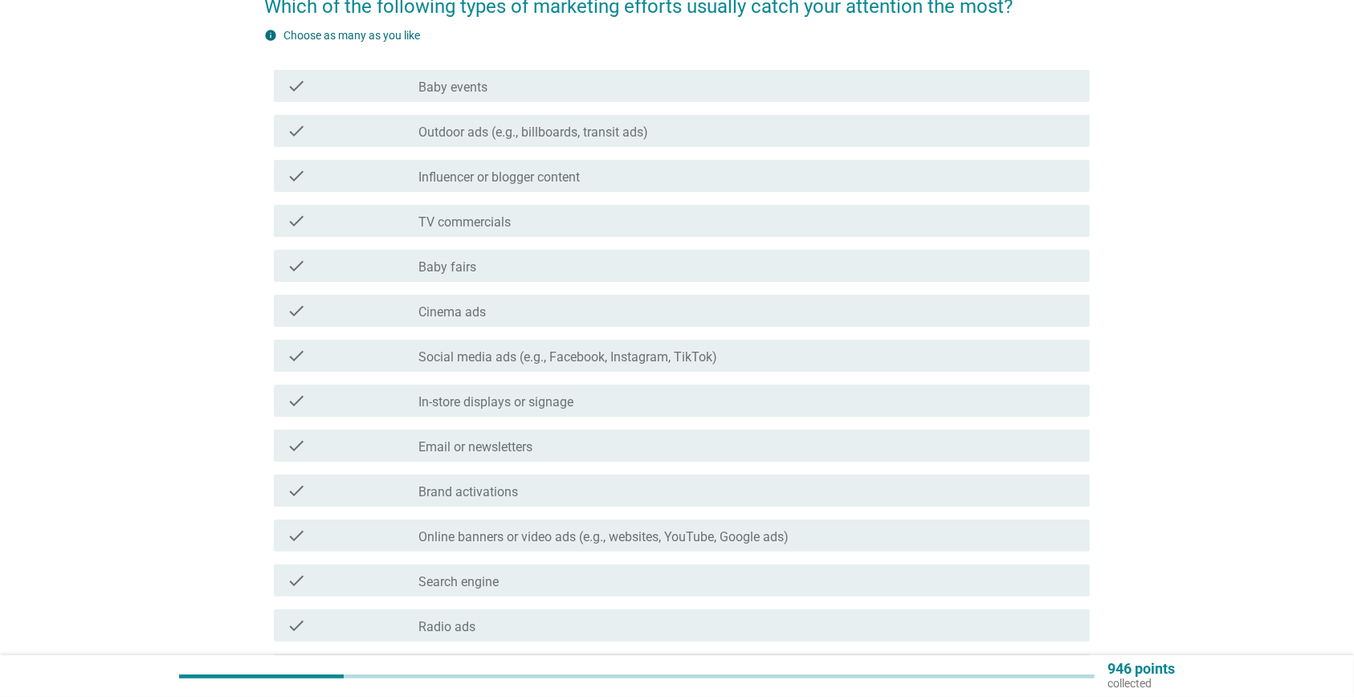
scroll to position [0, 0]
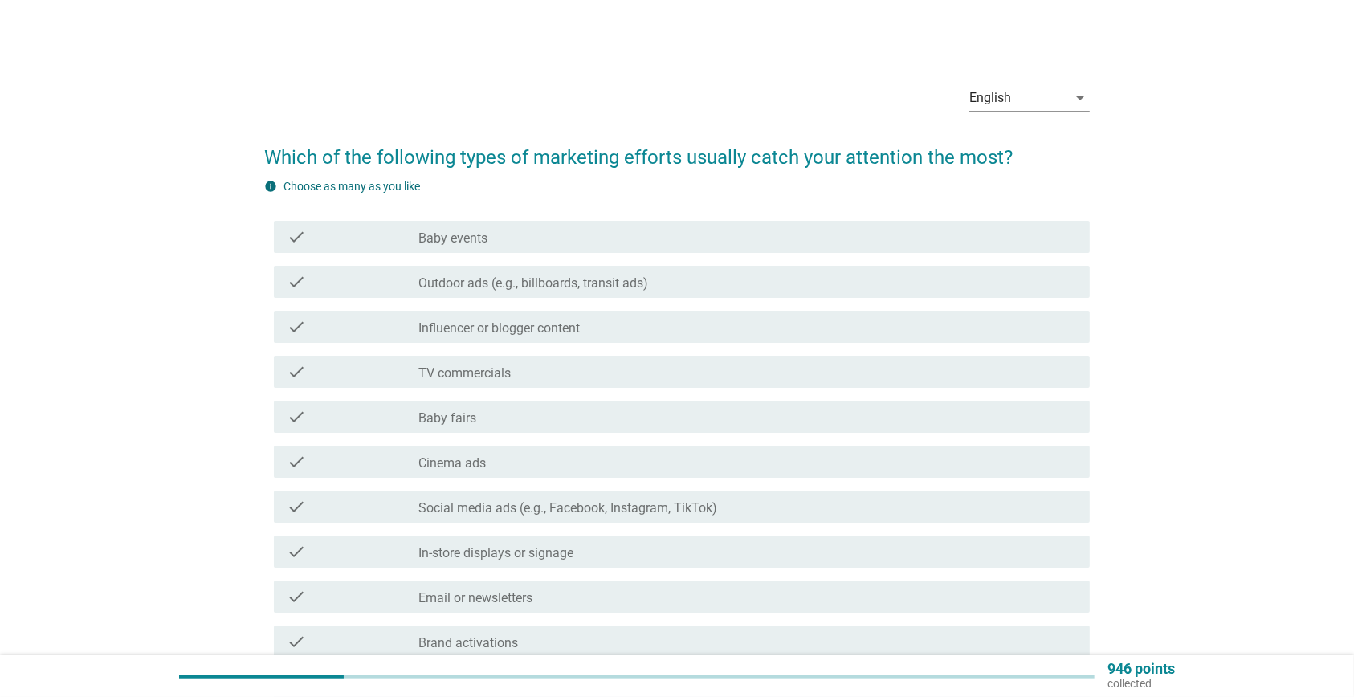
click at [564, 254] on div "check check_box_outline_blank Baby events" at bounding box center [677, 236] width 826 height 45
click at [530, 238] on div "check_box_outline_blank Baby events" at bounding box center [747, 236] width 659 height 19
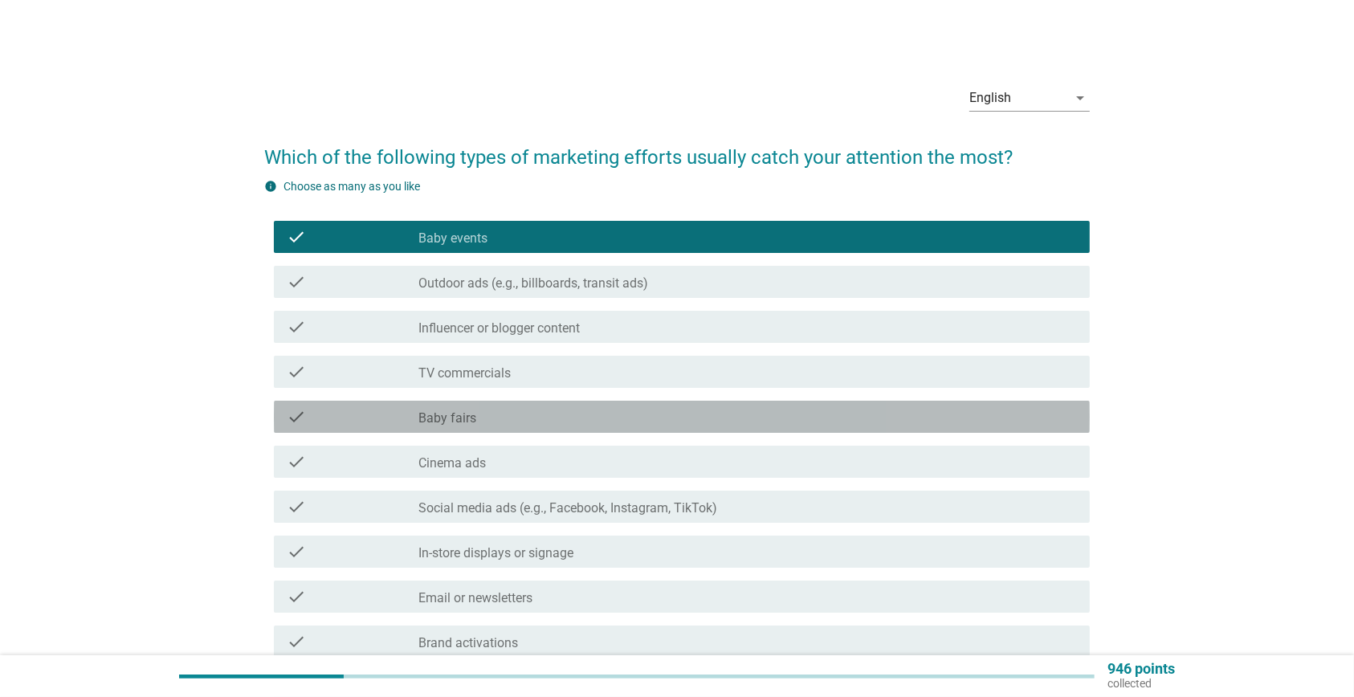
click at [518, 424] on div "check_box_outline_blank Baby fairs" at bounding box center [747, 416] width 659 height 19
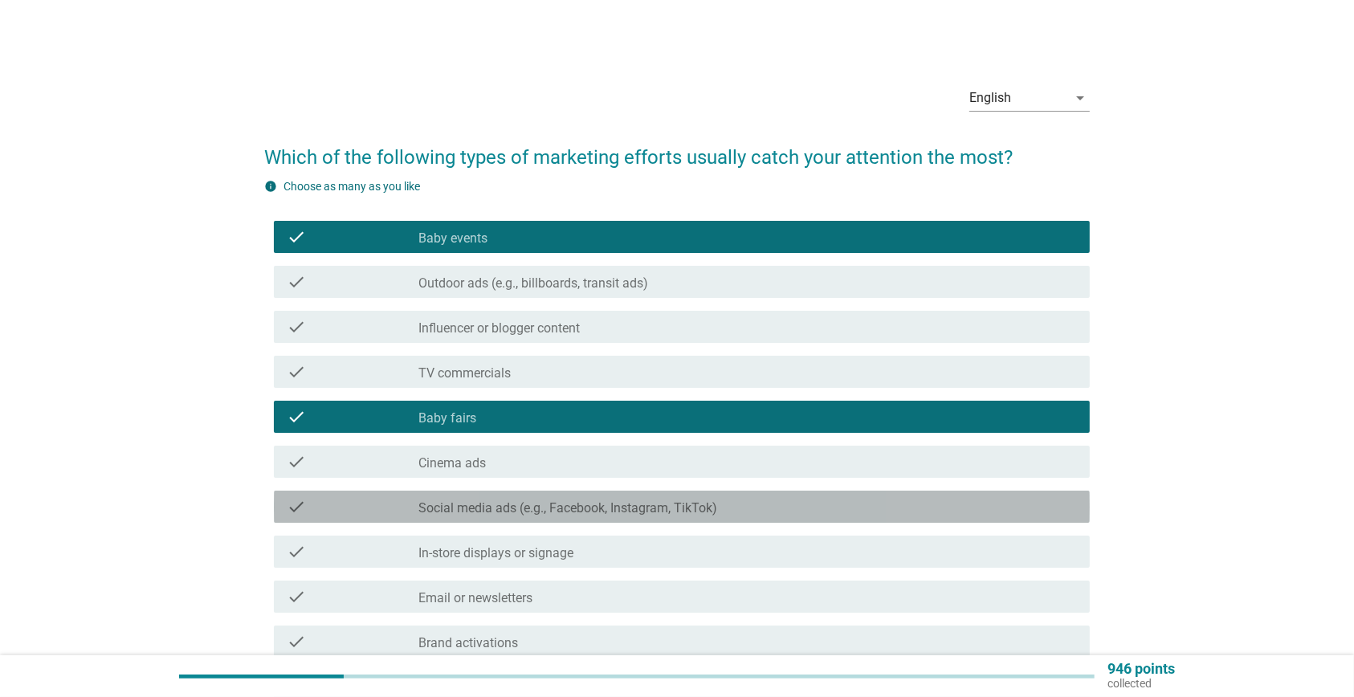
click at [531, 511] on label "Social media ads (e.g., Facebook, Instagram, TikTok)" at bounding box center [567, 508] width 299 height 16
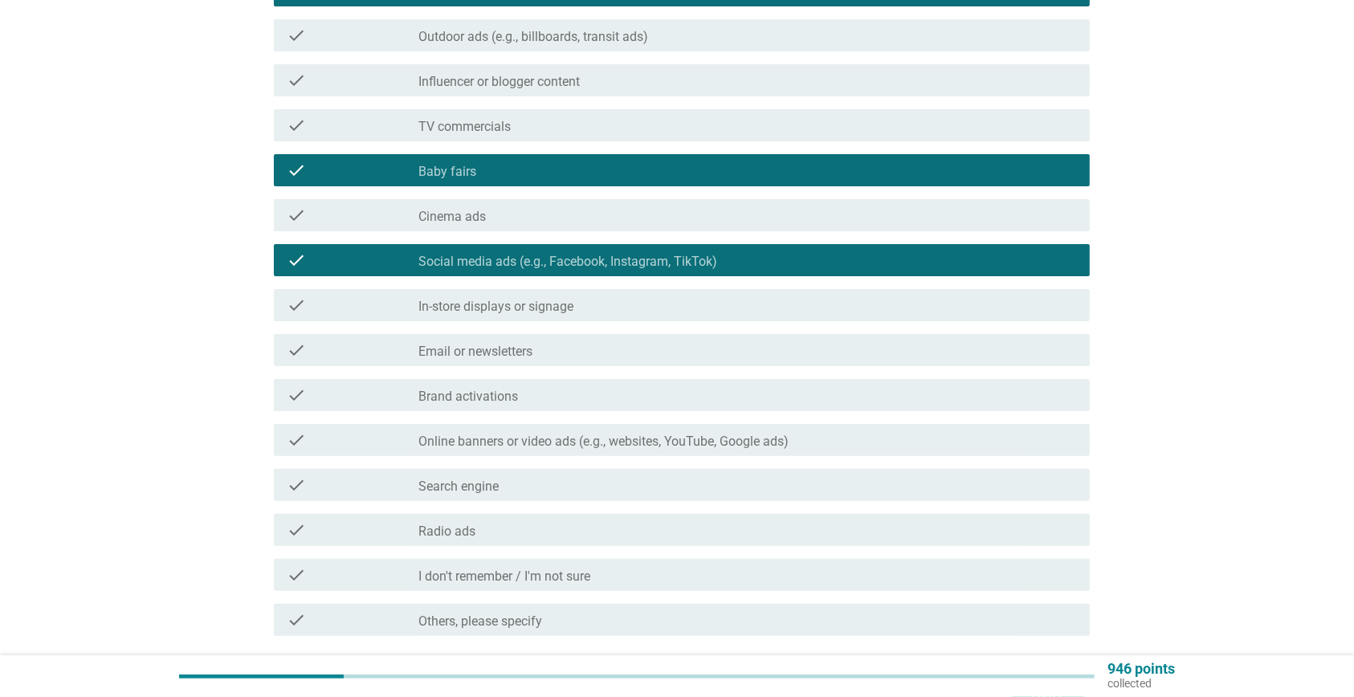
scroll to position [341, 0]
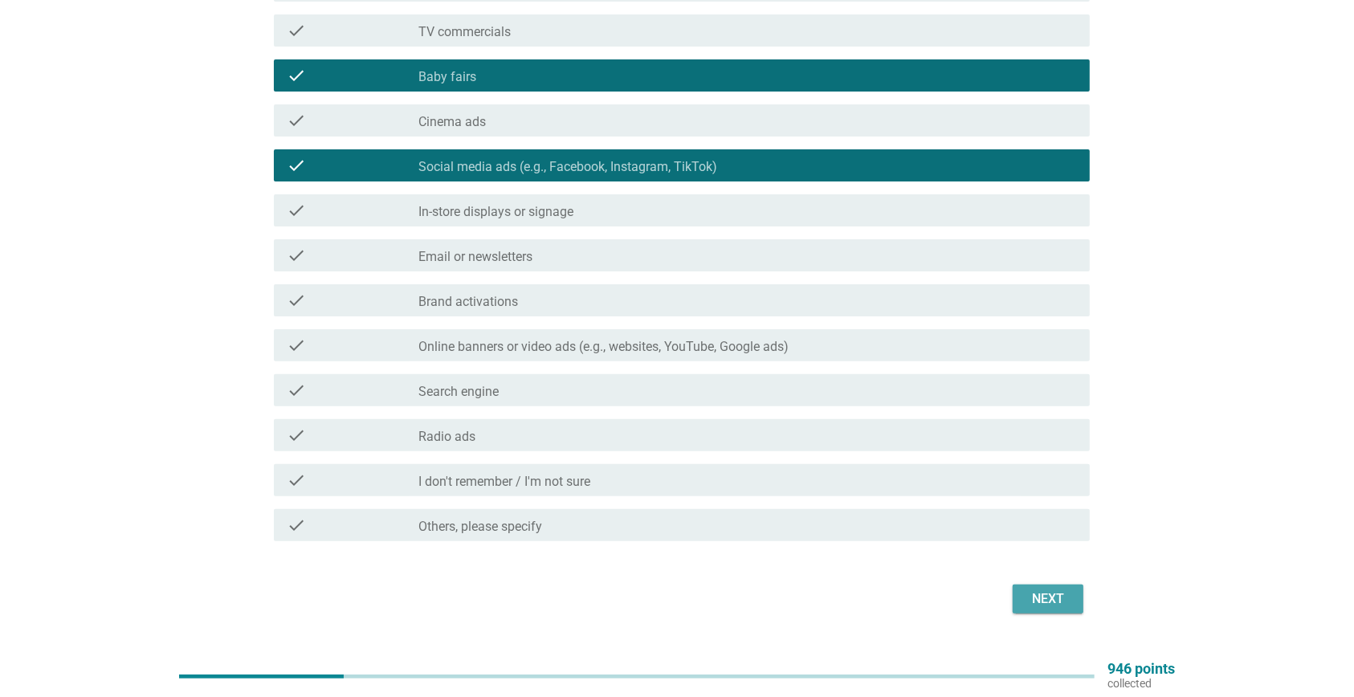
click at [1046, 604] on div "Next" at bounding box center [1048, 599] width 45 height 19
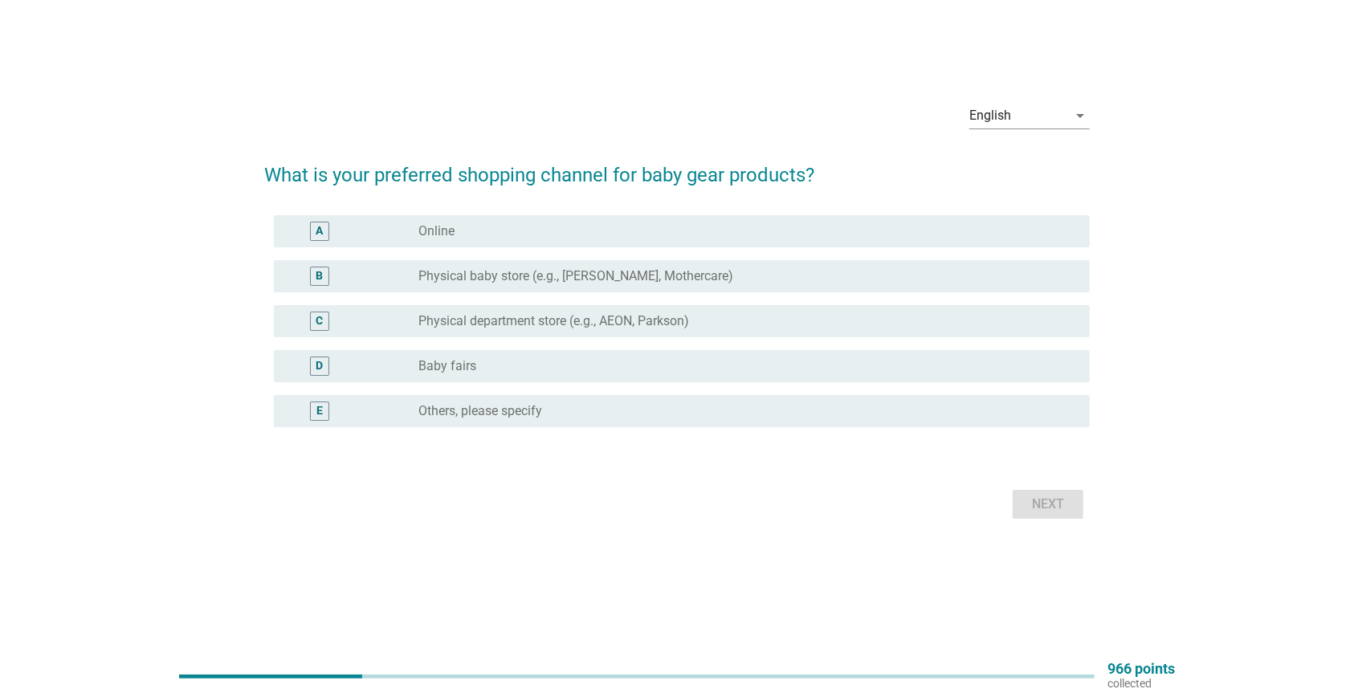
scroll to position [0, 0]
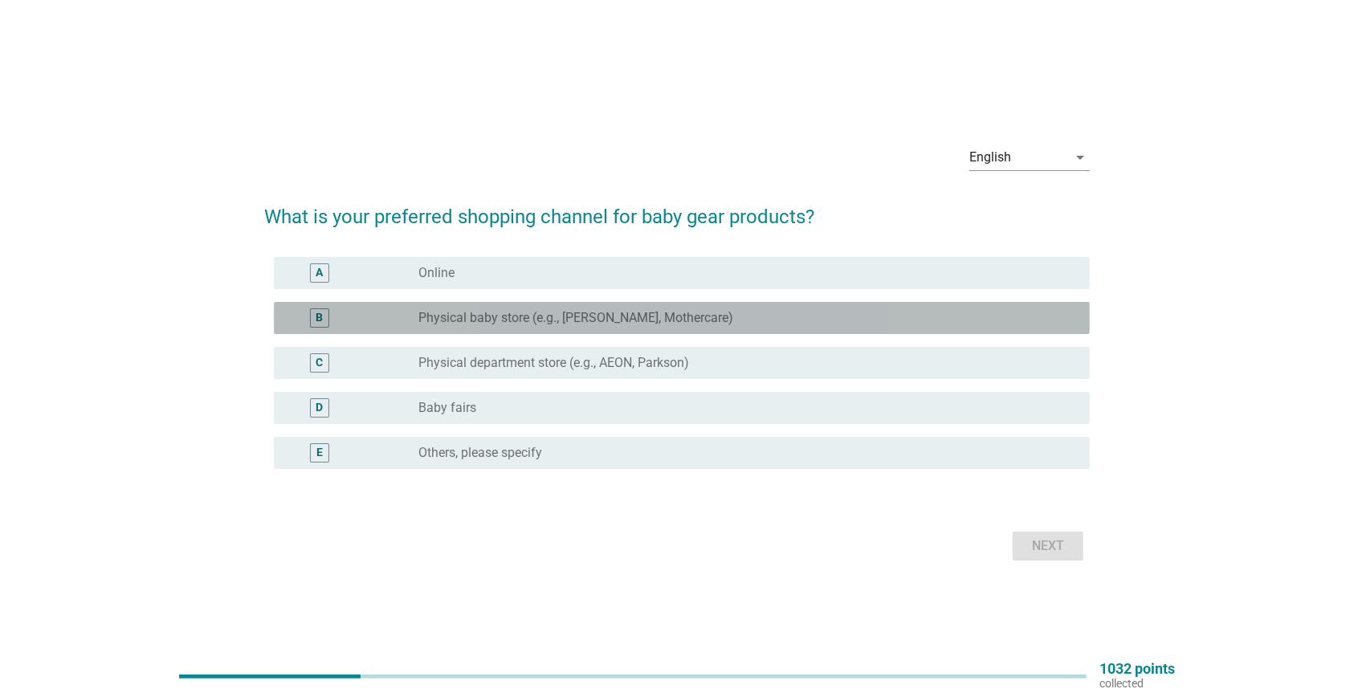
click at [643, 319] on label "Physical baby store (e.g., [PERSON_NAME], Mothercare)" at bounding box center [575, 318] width 315 height 16
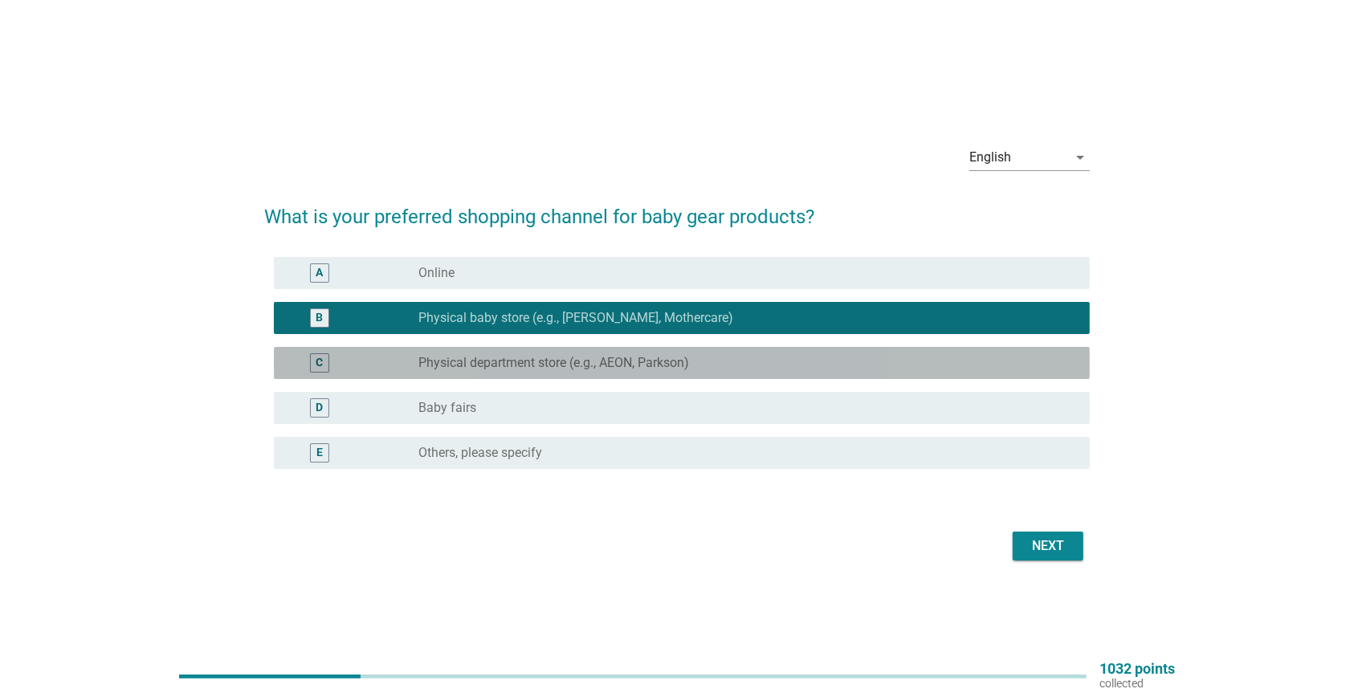
click at [623, 367] on label "Physical department store (e.g., AEON, Parkson)" at bounding box center [553, 363] width 271 height 16
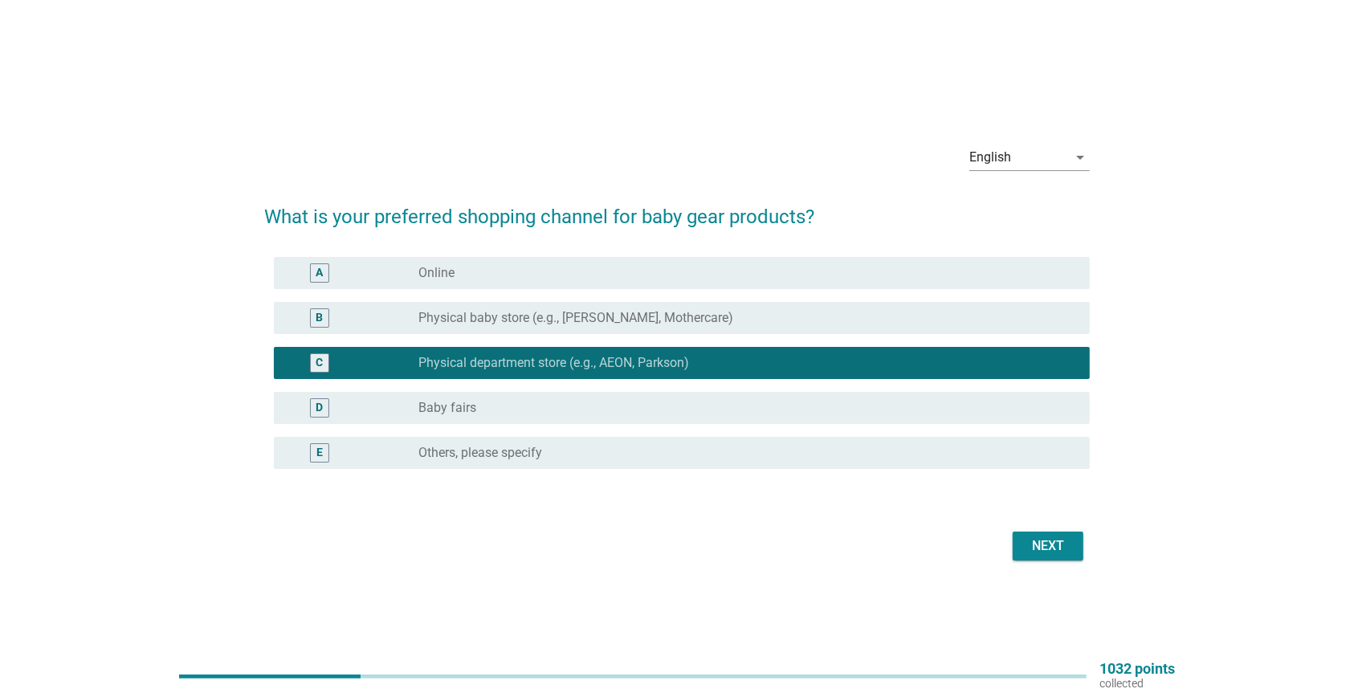
click at [622, 318] on label "Physical baby store (e.g., [PERSON_NAME], Mothercare)" at bounding box center [575, 318] width 315 height 16
click at [932, 325] on div "radio_button_unchecked Physical baby store (e.g., Happikiddo, Mothercare)" at bounding box center [741, 318] width 646 height 16
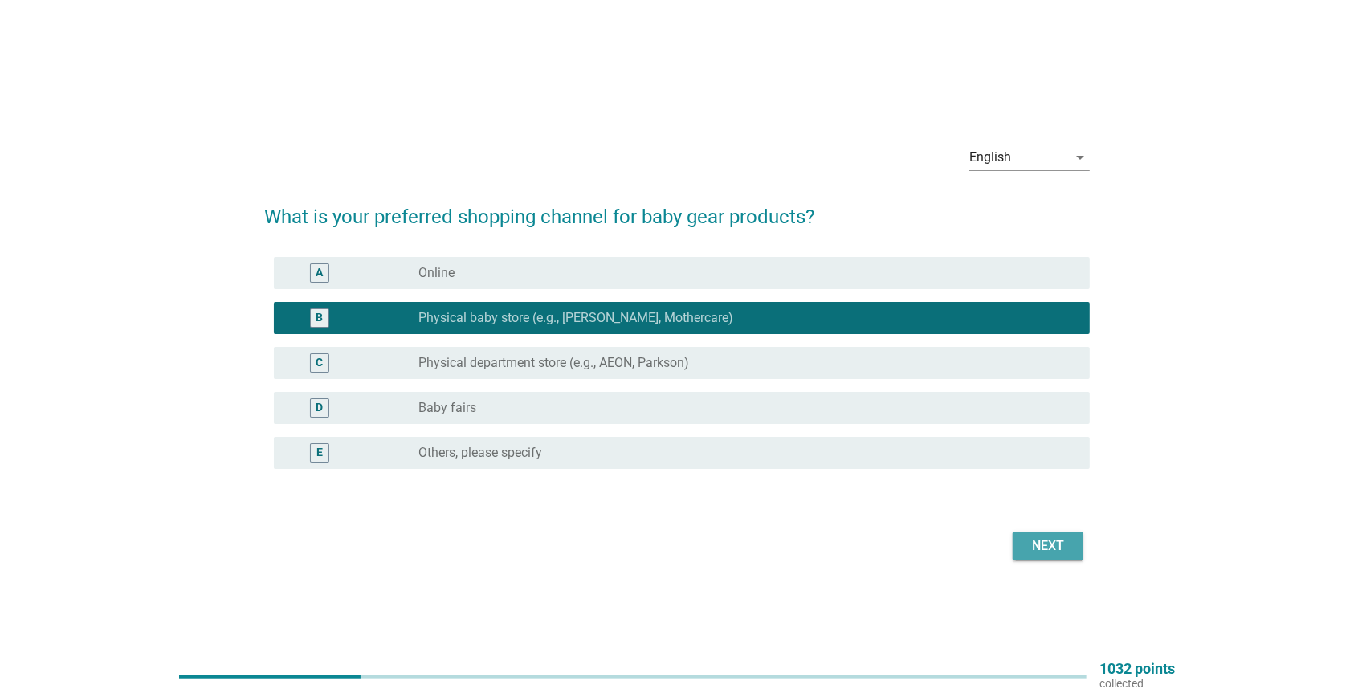
click at [1052, 546] on div "Next" at bounding box center [1048, 545] width 45 height 19
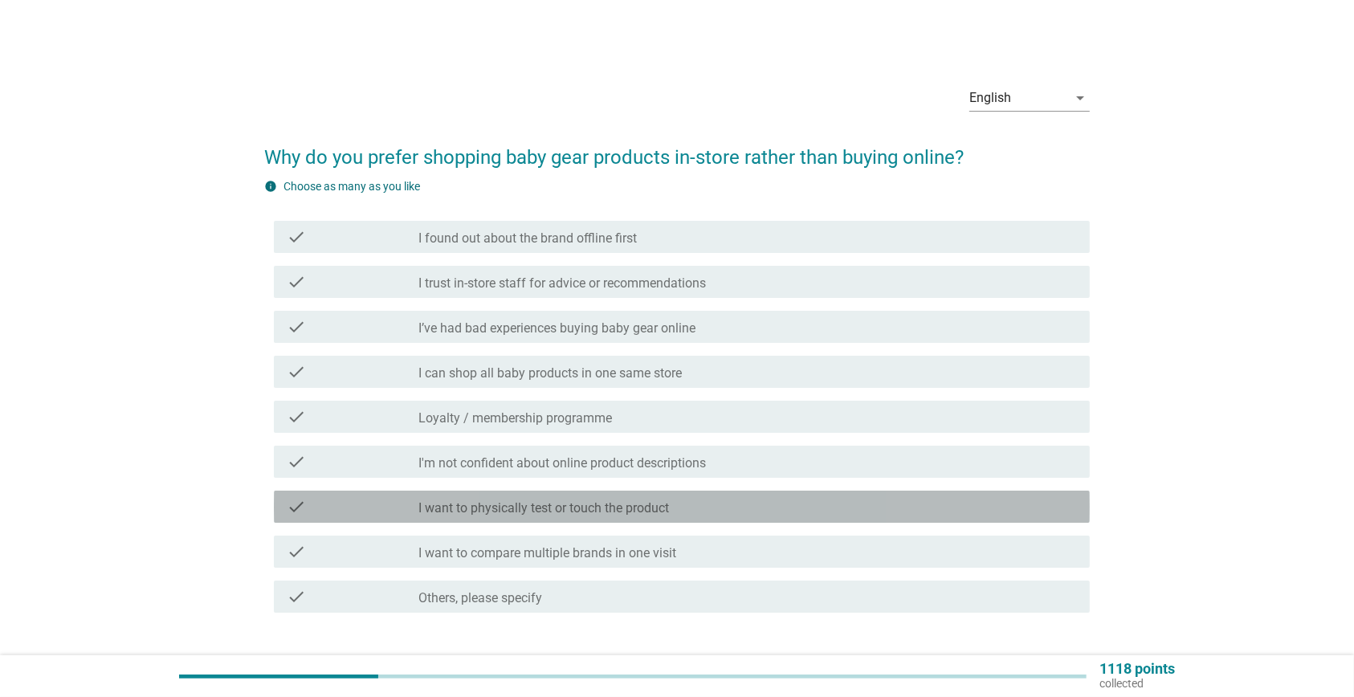
click at [657, 516] on label "I want to physically test or touch the product" at bounding box center [543, 508] width 251 height 16
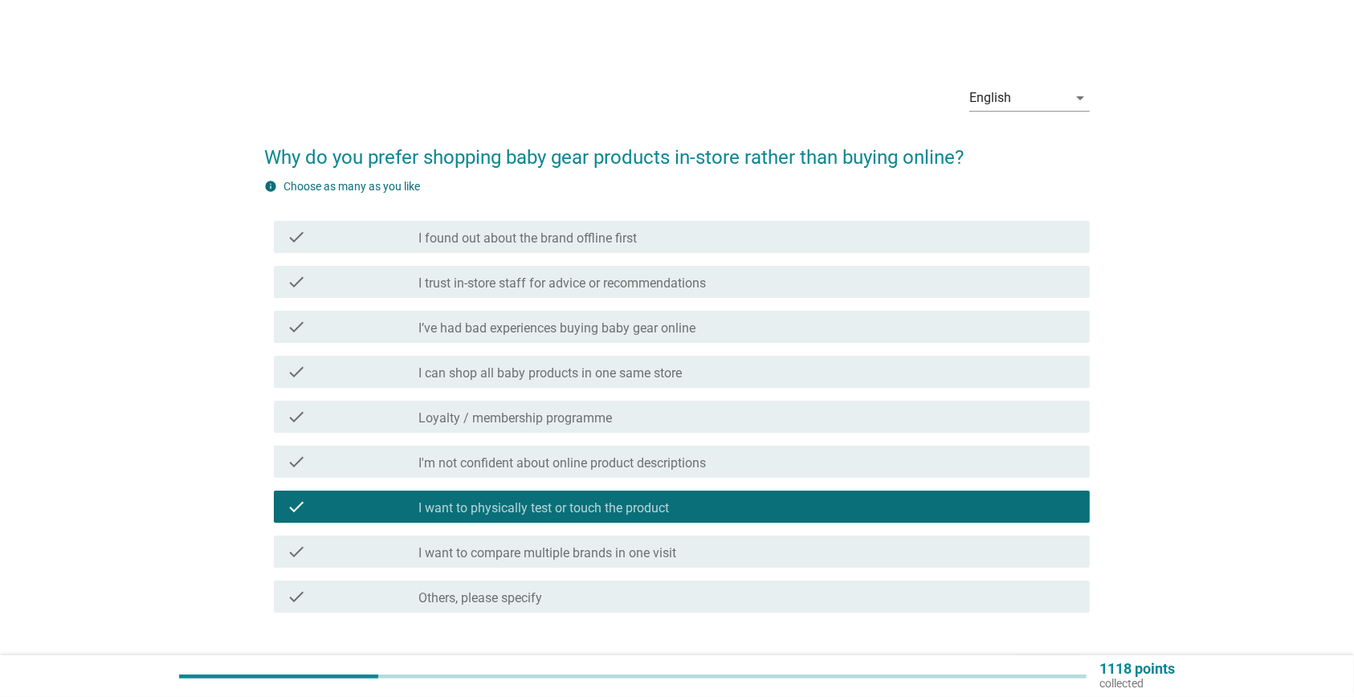
scroll to position [105, 0]
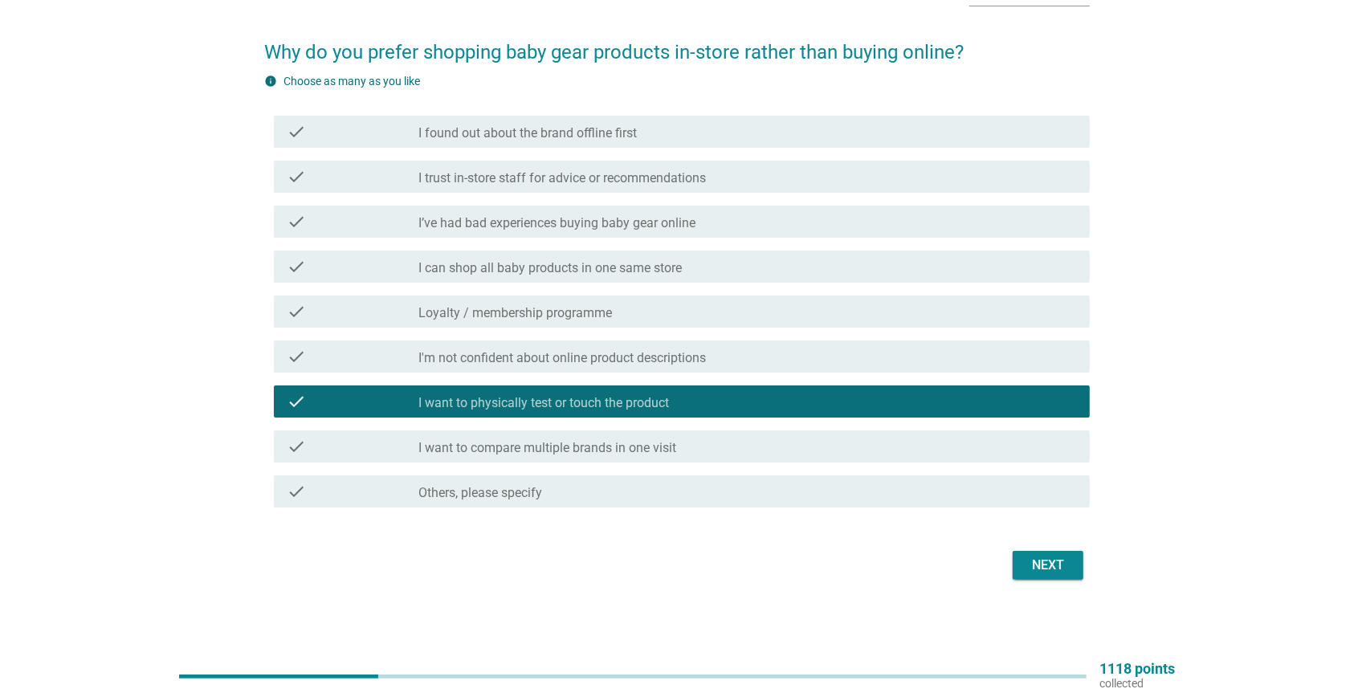
click at [1058, 563] on div "Next" at bounding box center [1048, 565] width 45 height 19
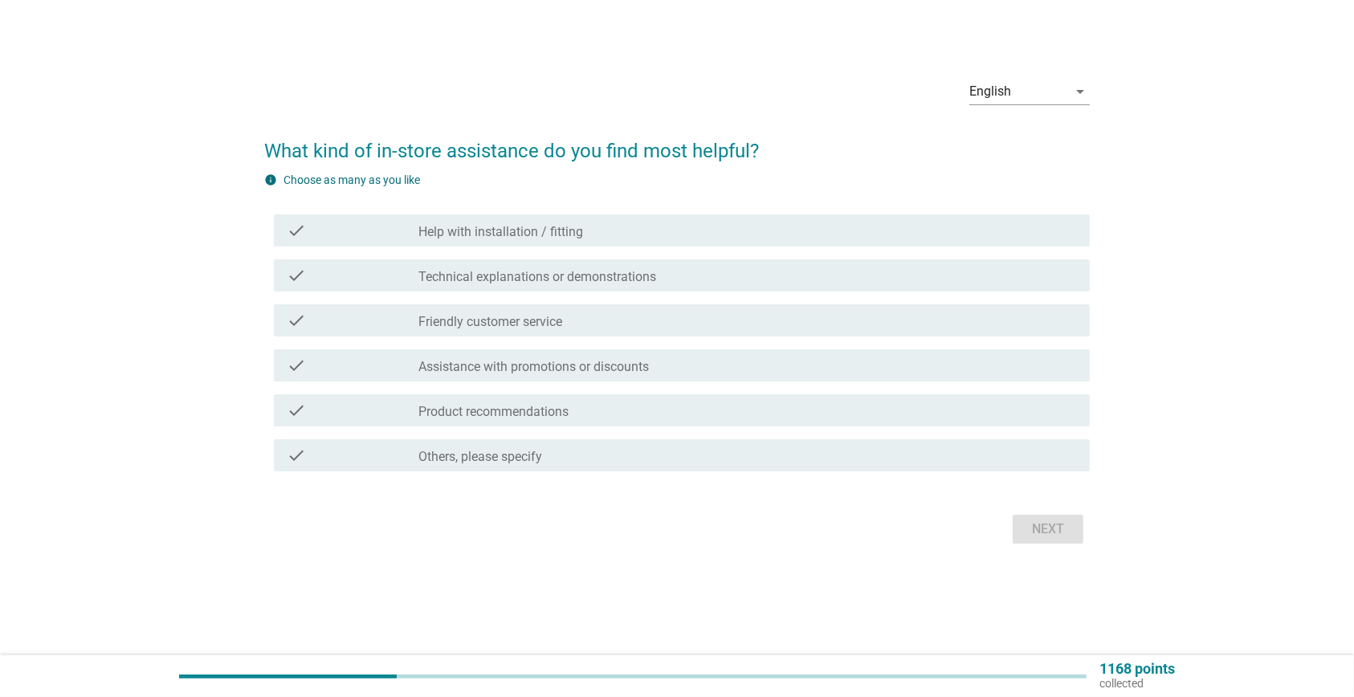
scroll to position [0, 0]
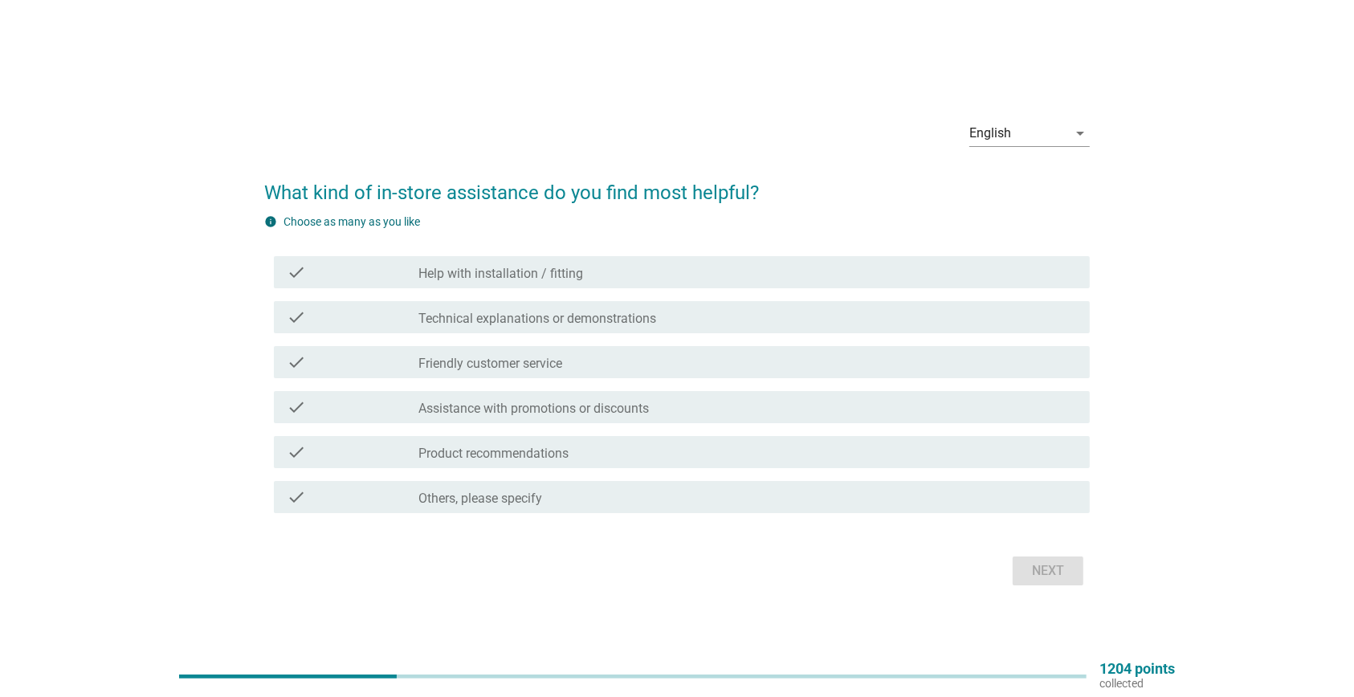
click at [552, 271] on label "Help with installation / fitting" at bounding box center [500, 274] width 165 height 16
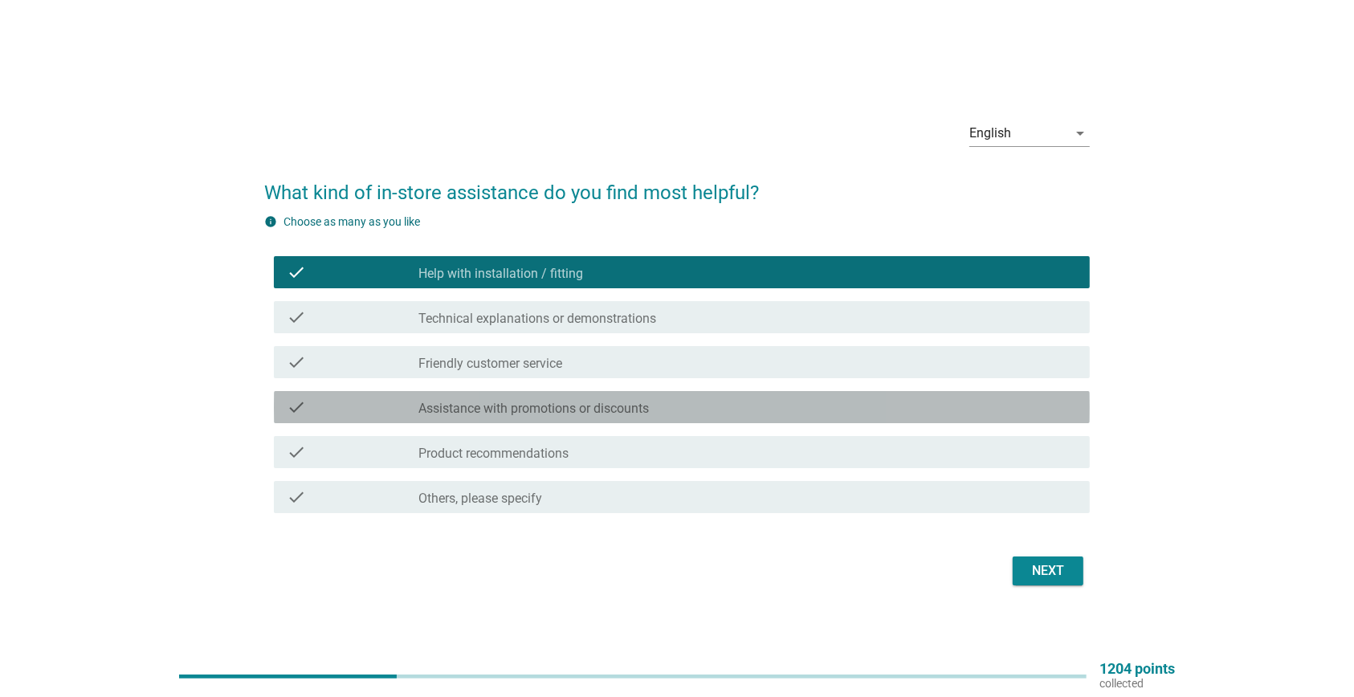
click at [539, 412] on label "Assistance with promotions or discounts" at bounding box center [533, 409] width 230 height 16
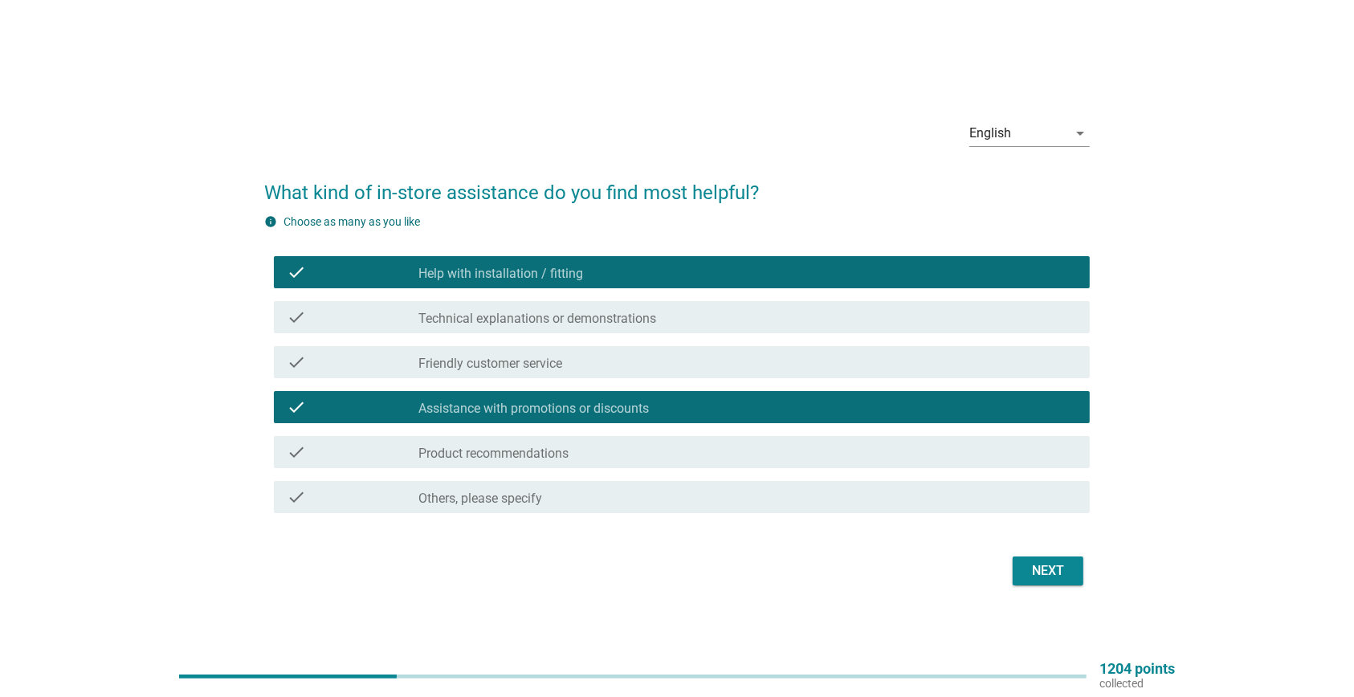
click at [549, 369] on label "Friendly customer service" at bounding box center [490, 364] width 144 height 16
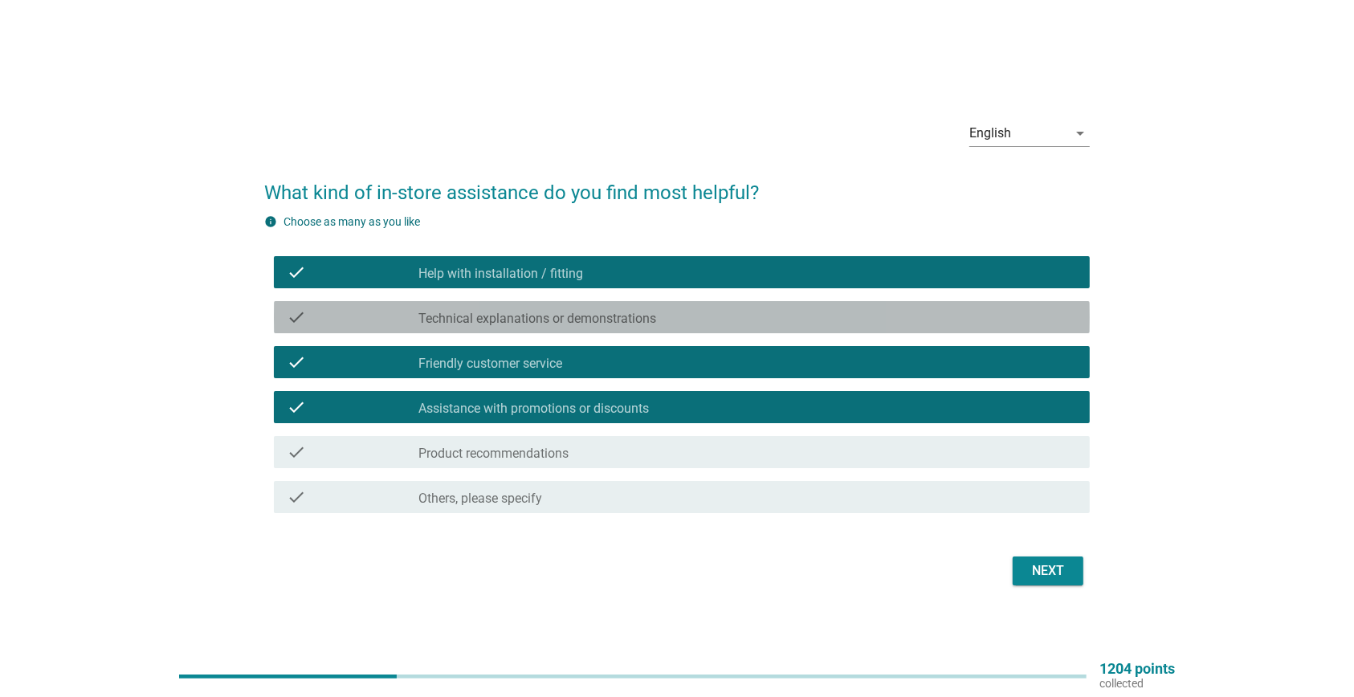
click at [968, 323] on div "check_box_outline_blank Technical explanations or demonstrations" at bounding box center [747, 317] width 659 height 19
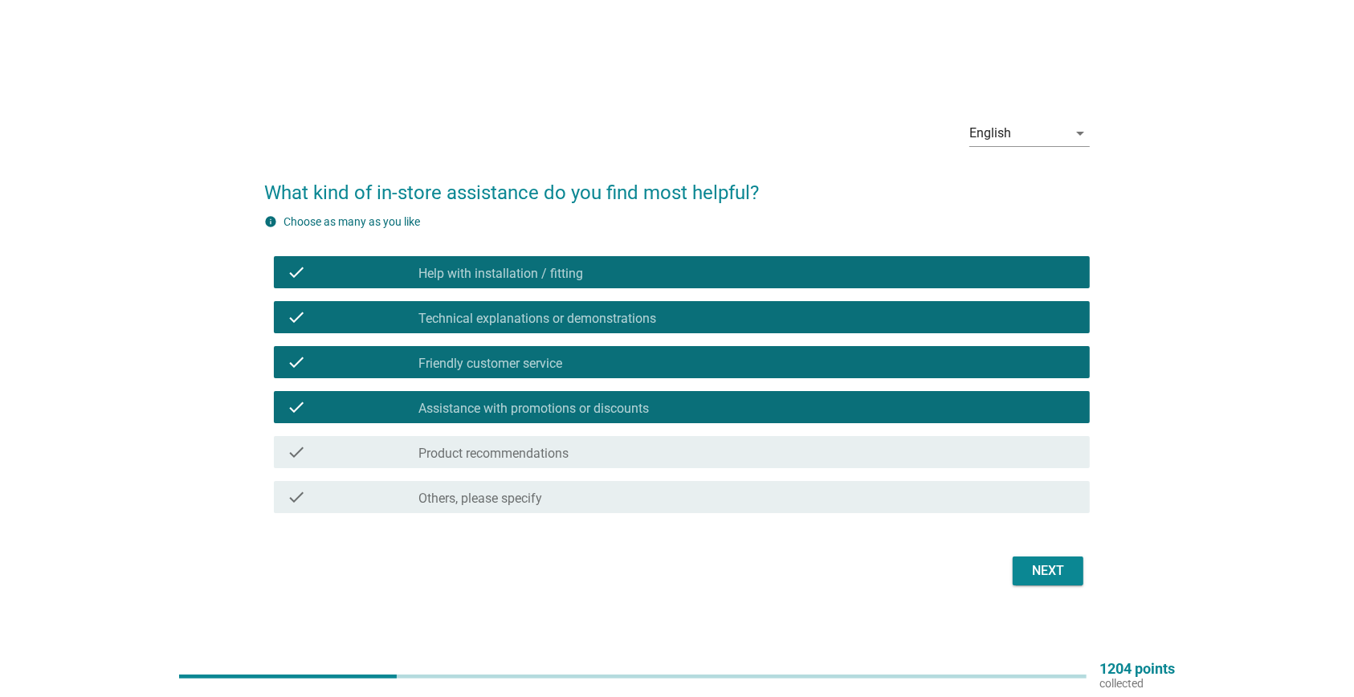
click at [1042, 571] on div "Next" at bounding box center [1048, 570] width 45 height 19
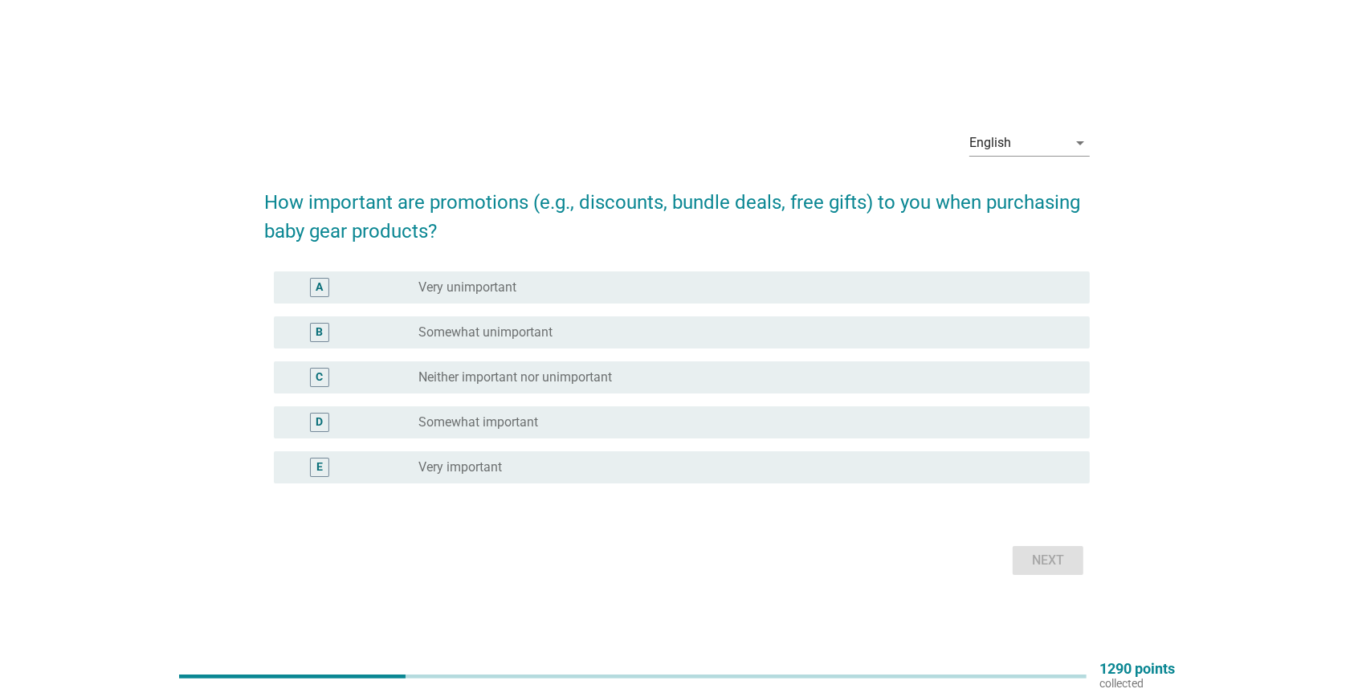
click at [577, 463] on div "radio_button_unchecked Very important" at bounding box center [741, 467] width 646 height 16
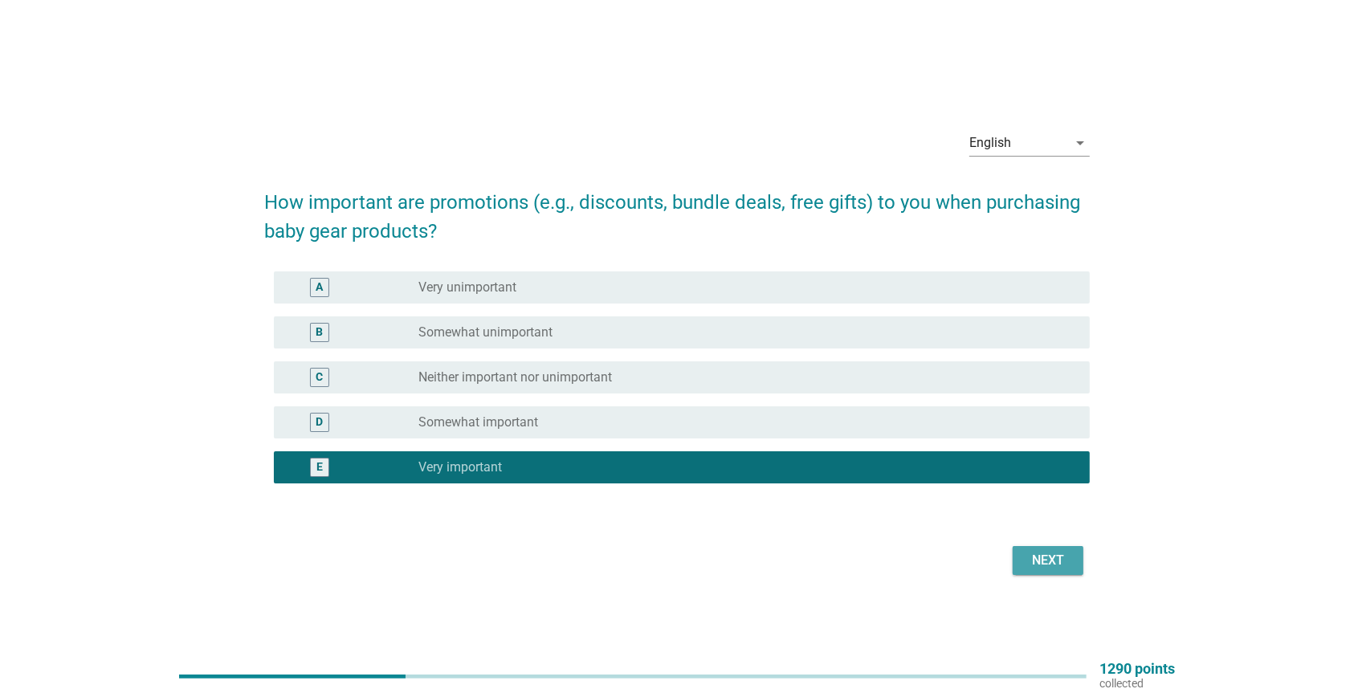
click at [1044, 562] on div "Next" at bounding box center [1048, 560] width 45 height 19
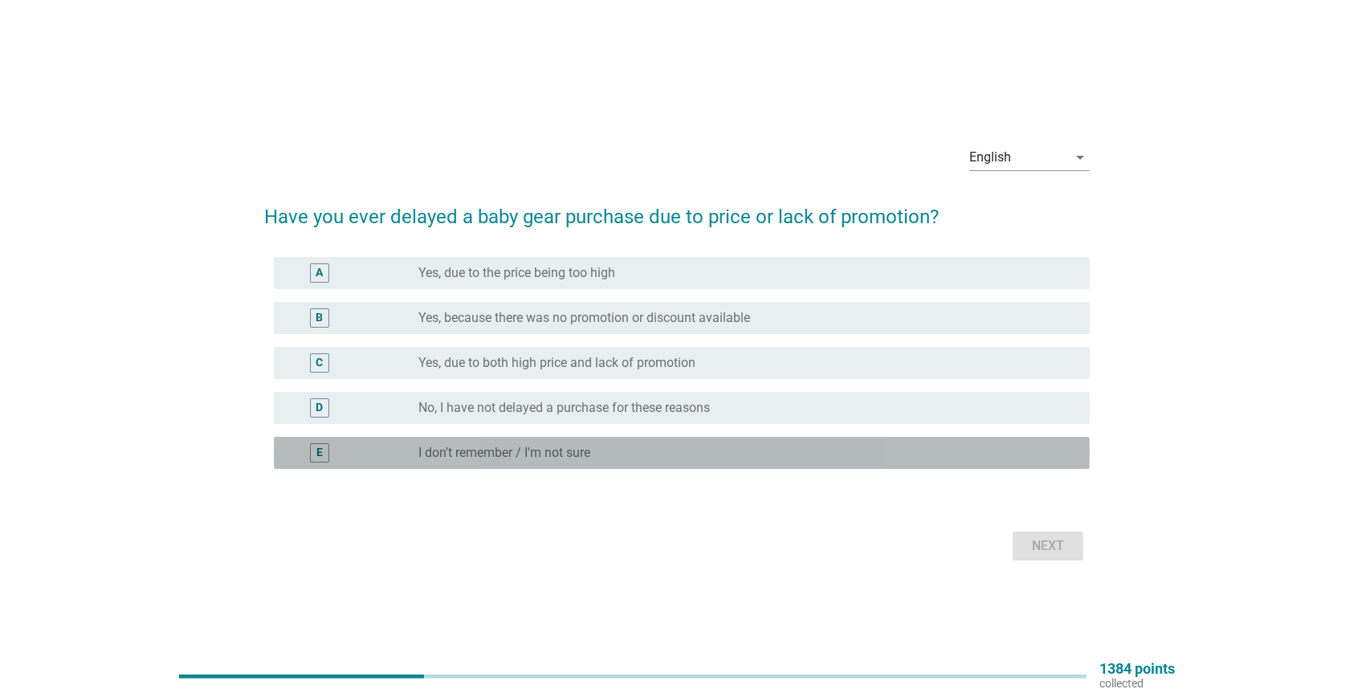
click at [787, 447] on div "radio_button_unchecked I don't remember / I'm not sure" at bounding box center [741, 453] width 646 height 16
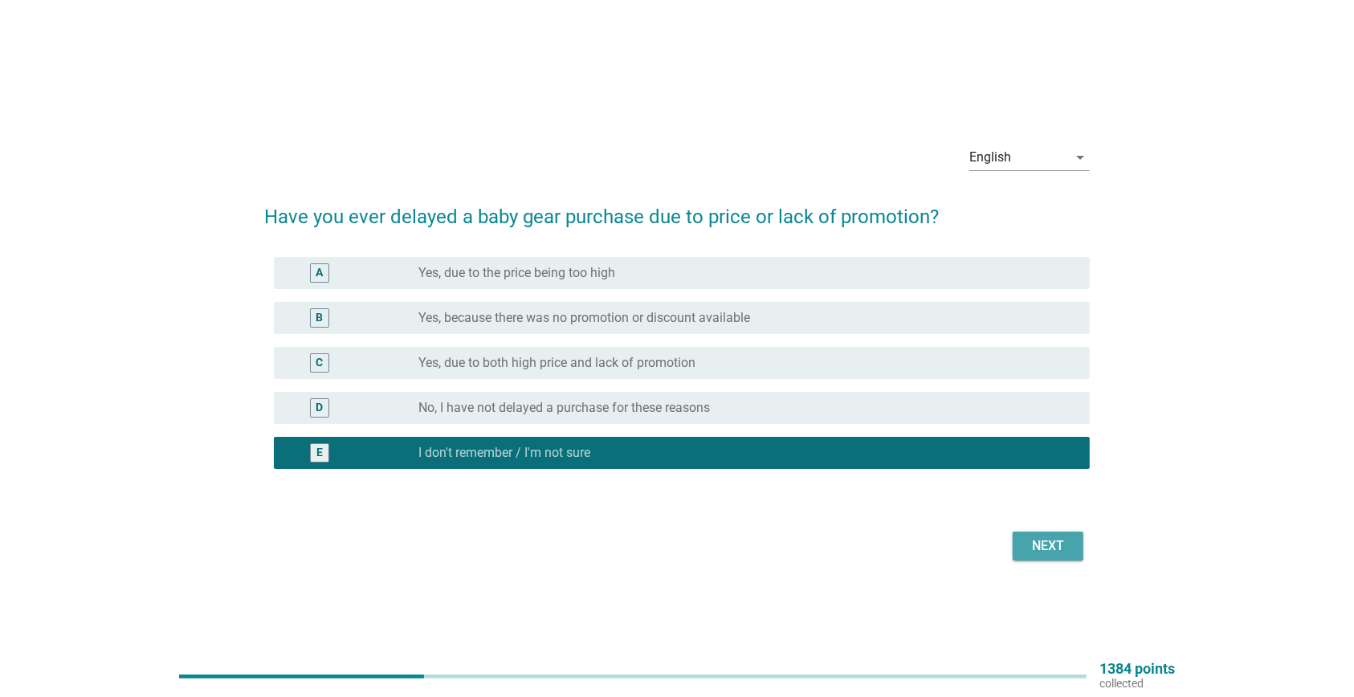
click at [1058, 540] on div "Next" at bounding box center [1048, 545] width 45 height 19
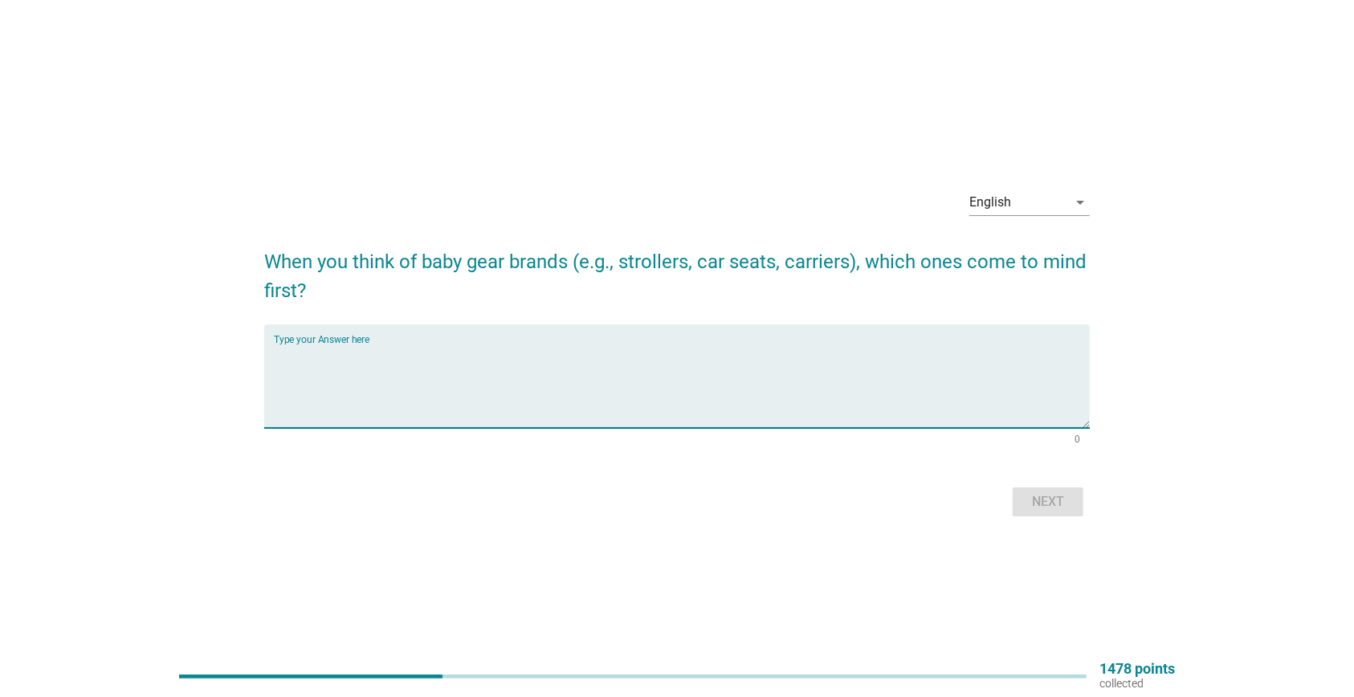
click at [491, 410] on textarea "Type your Answer here" at bounding box center [682, 386] width 816 height 84
type textarea "happikiddo"
click at [1052, 492] on div "Next" at bounding box center [1048, 501] width 45 height 19
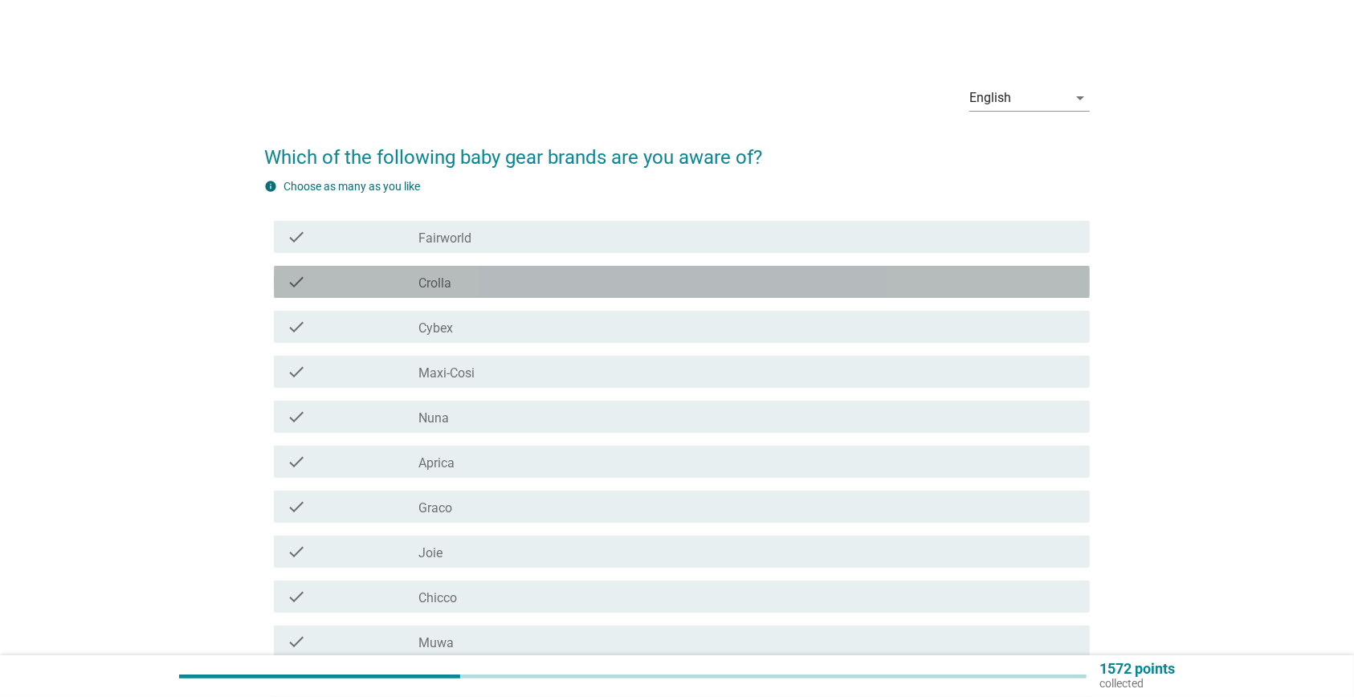
click at [496, 286] on div "check_box_outline_blank Crolla" at bounding box center [747, 281] width 659 height 19
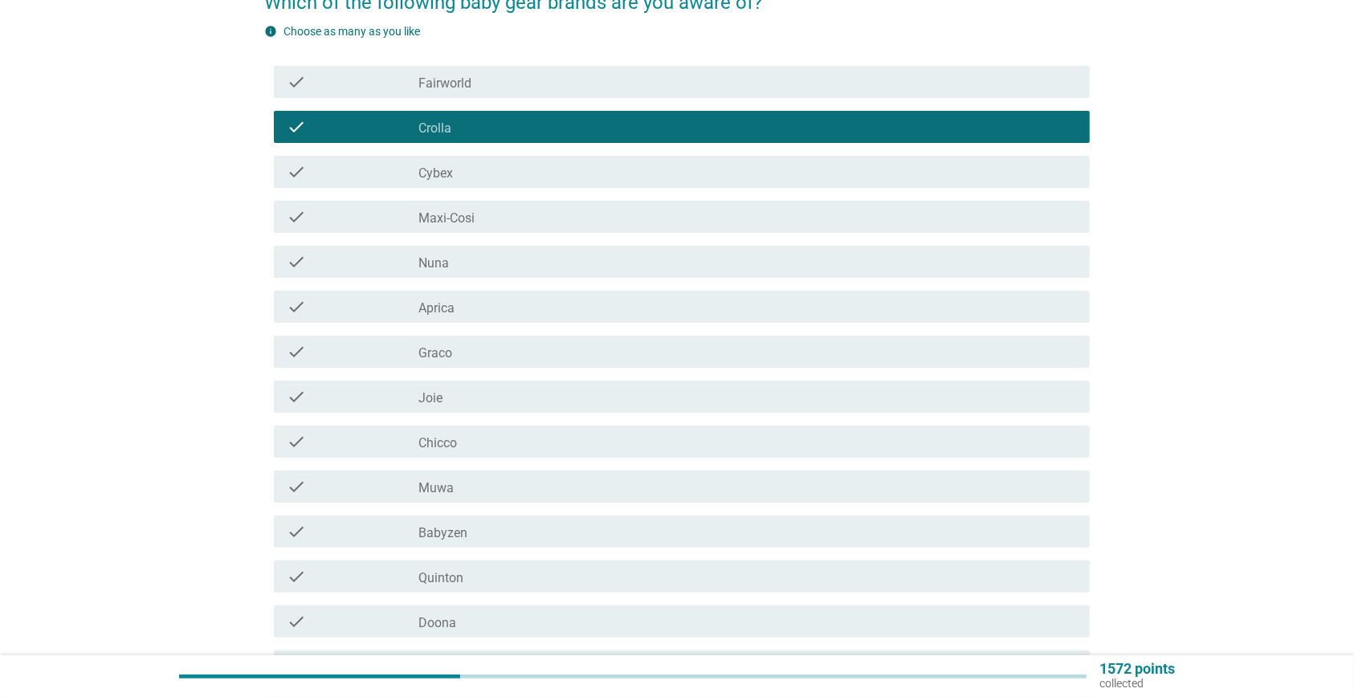
scroll to position [197, 0]
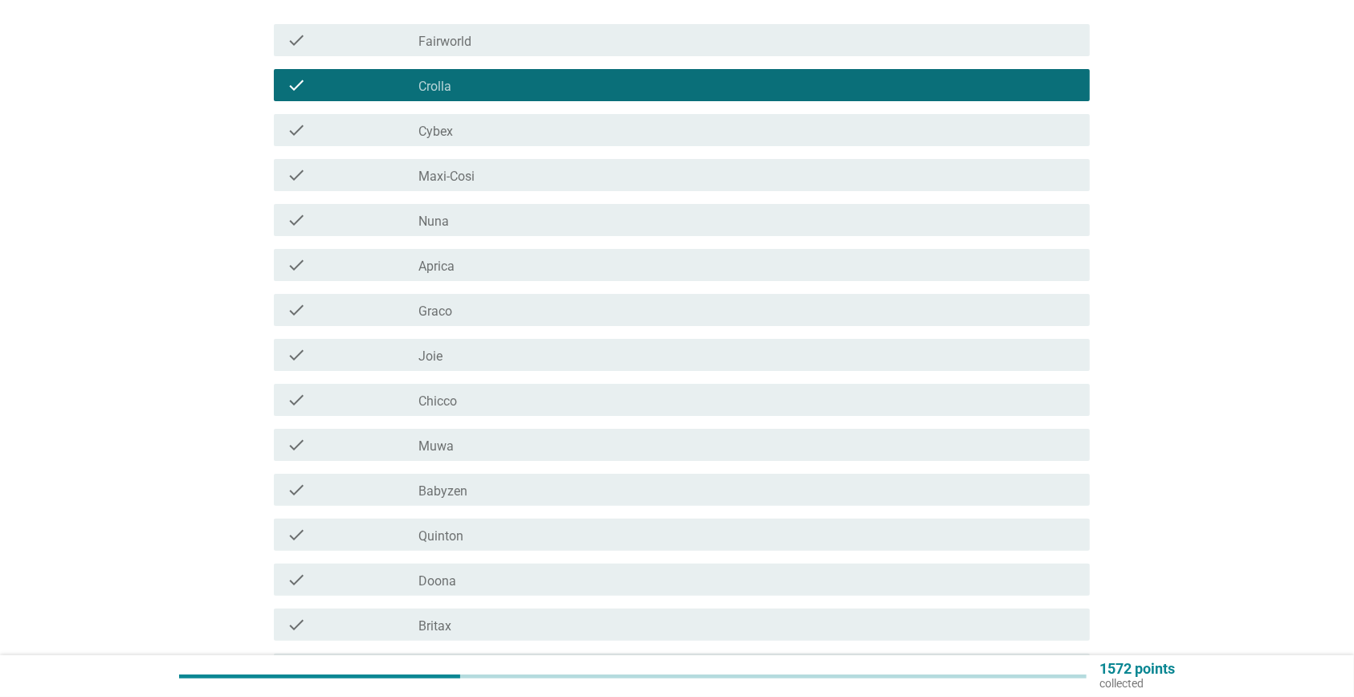
click at [538, 399] on div "check_box_outline_blank Chicco" at bounding box center [747, 399] width 659 height 19
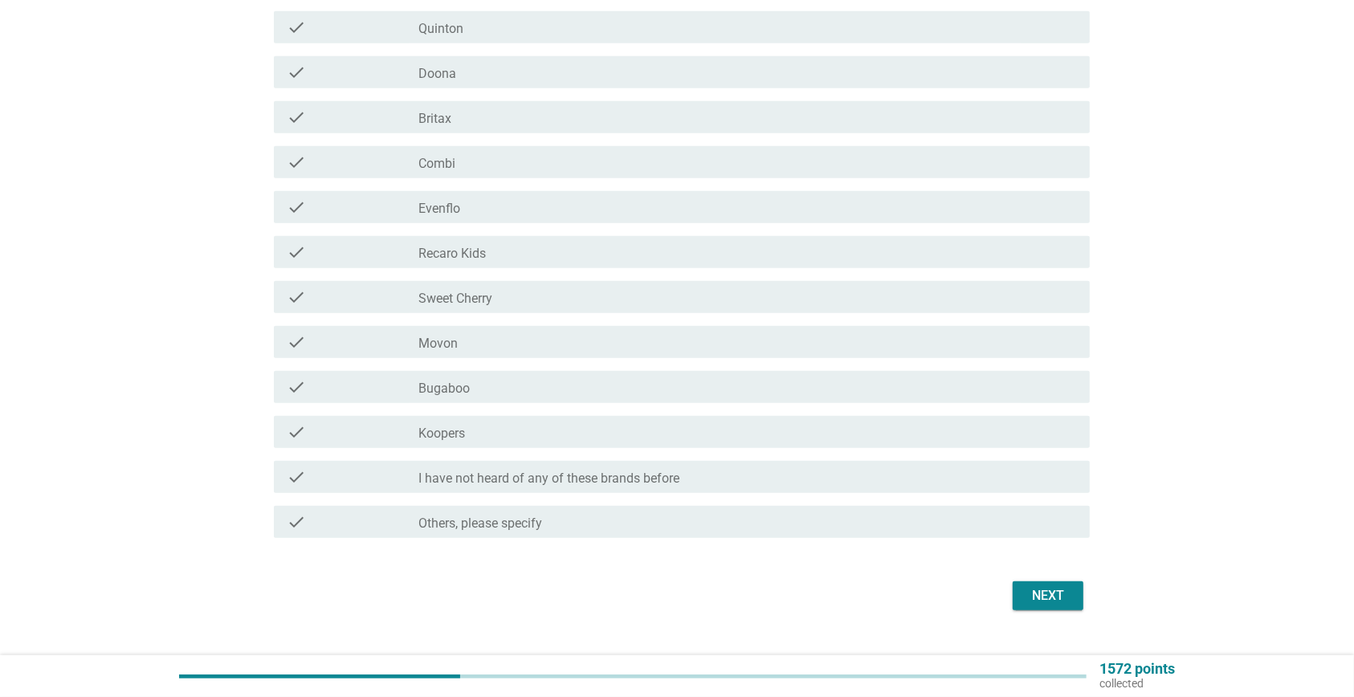
scroll to position [735, 0]
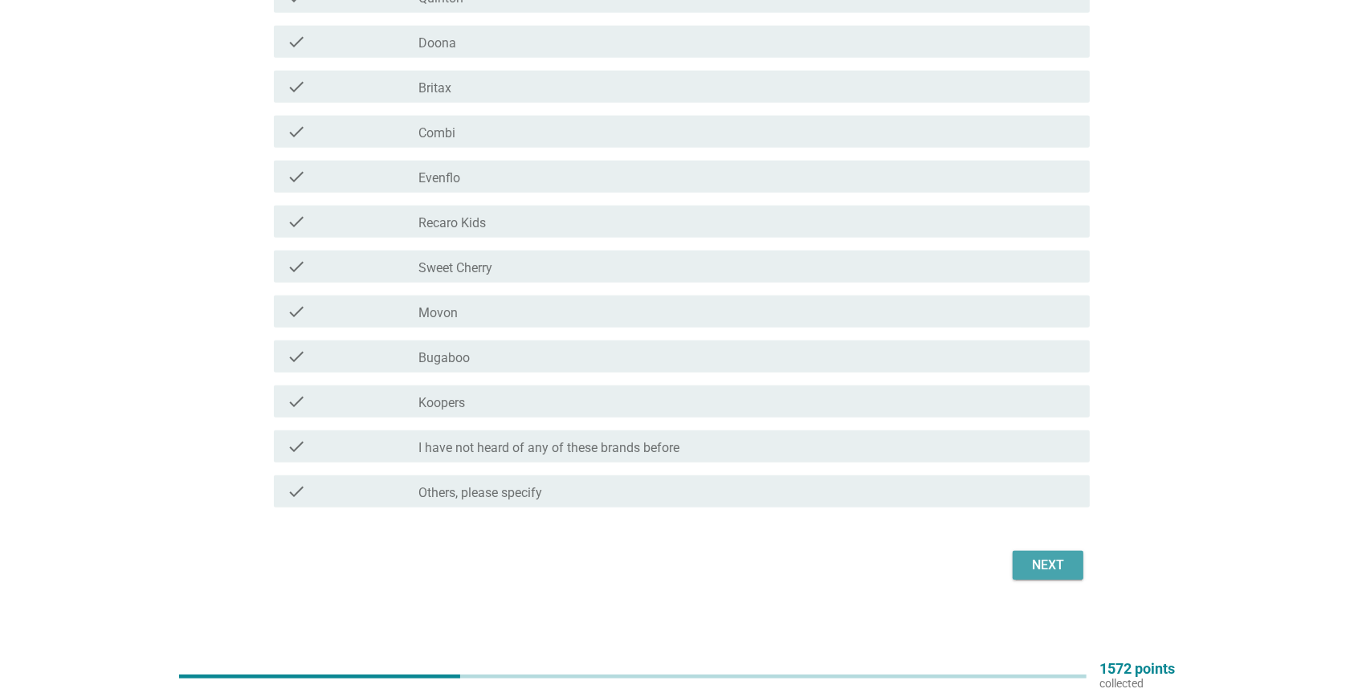
click at [1061, 573] on div "Next" at bounding box center [1048, 565] width 45 height 19
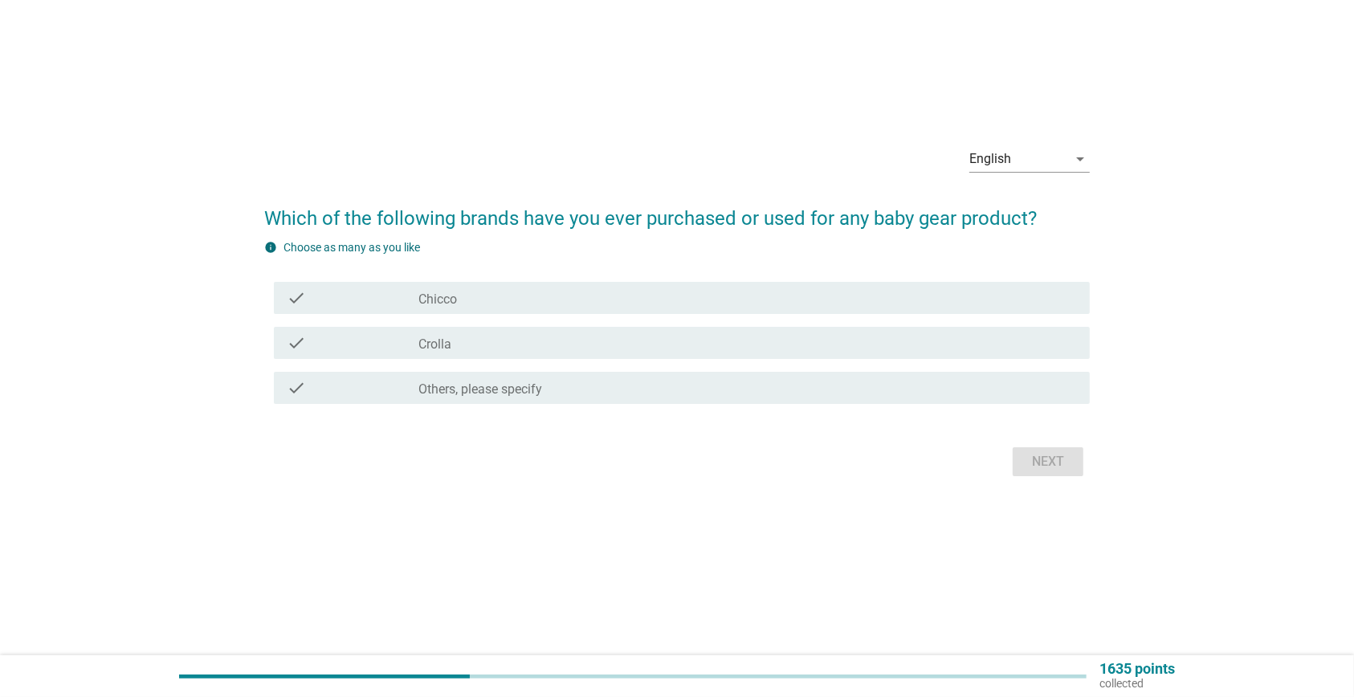
scroll to position [0, 0]
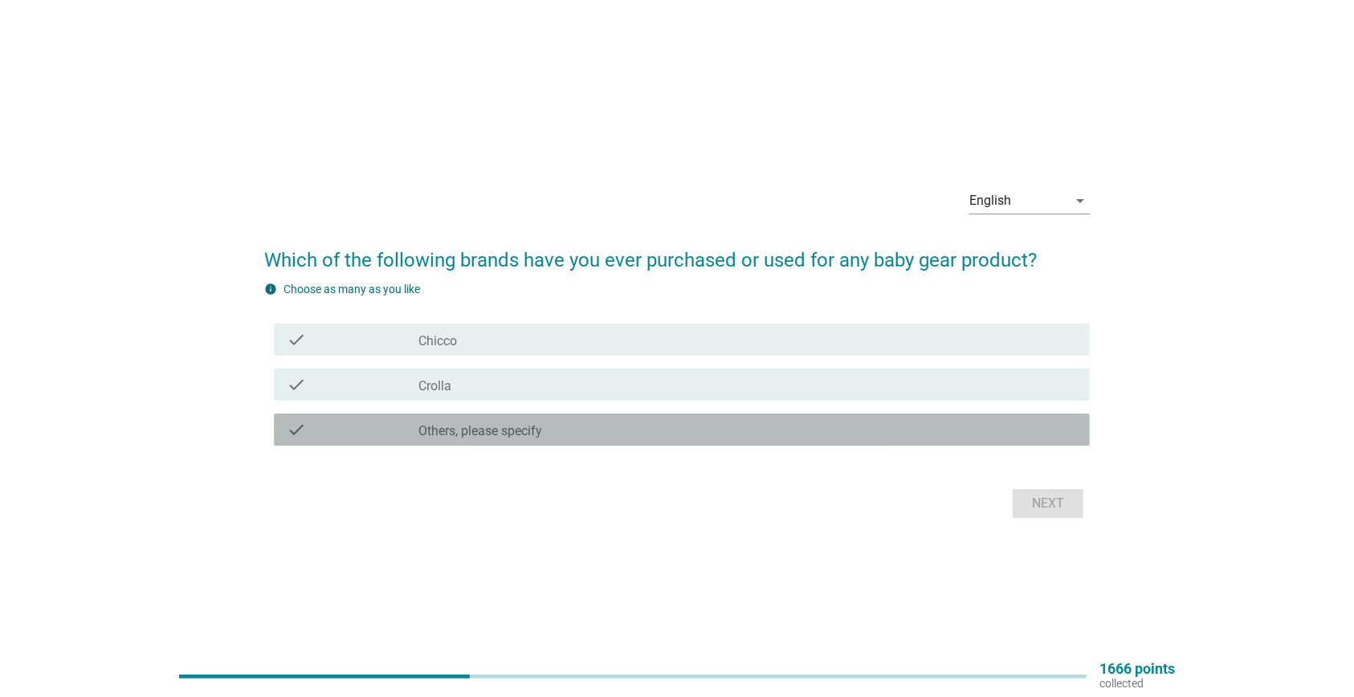
click at [850, 430] on div "check_box Others, please specify" at bounding box center [747, 429] width 659 height 19
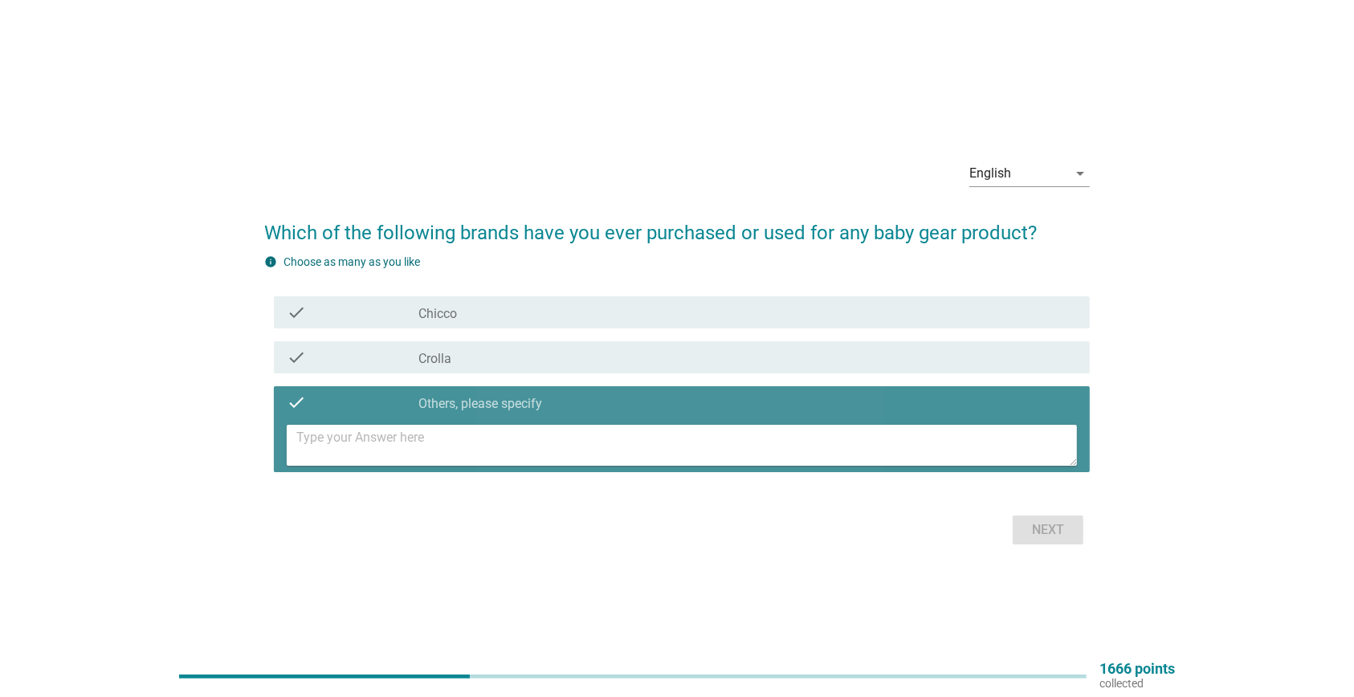
click at [851, 451] on textarea at bounding box center [686, 445] width 781 height 41
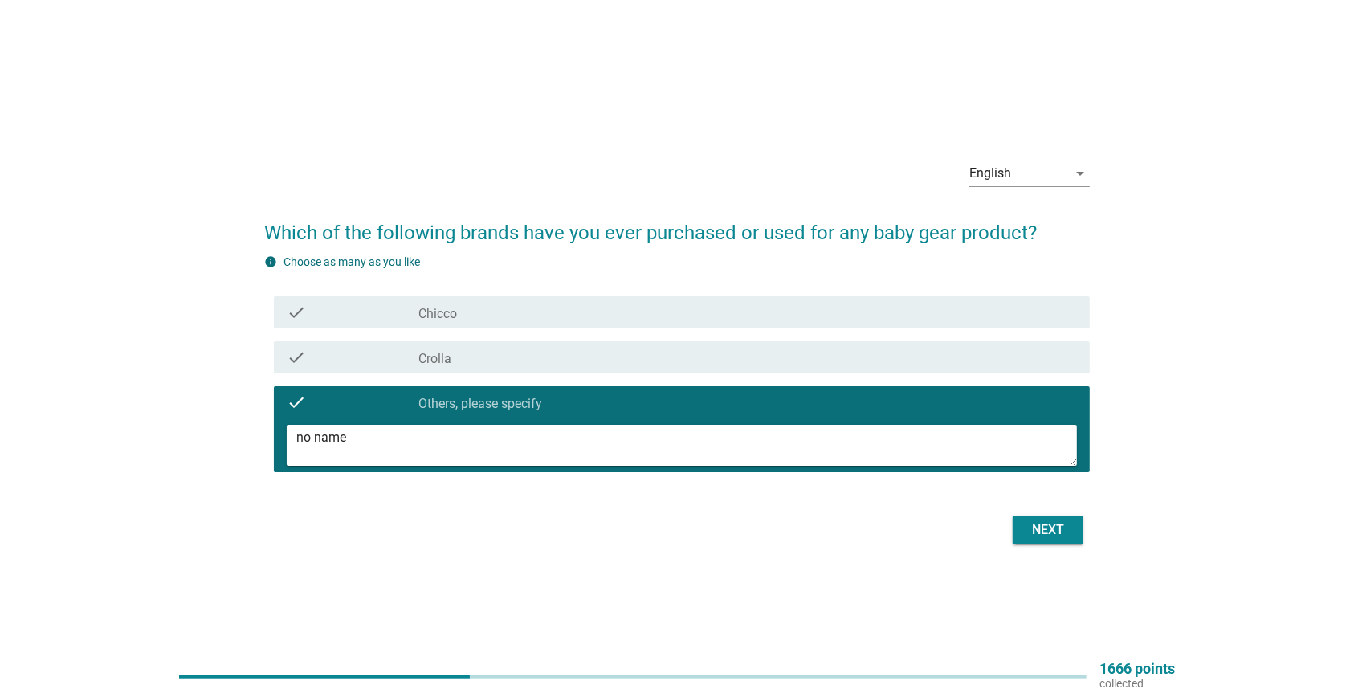
type textarea "no name"
click at [1026, 524] on div "Next" at bounding box center [1048, 529] width 45 height 19
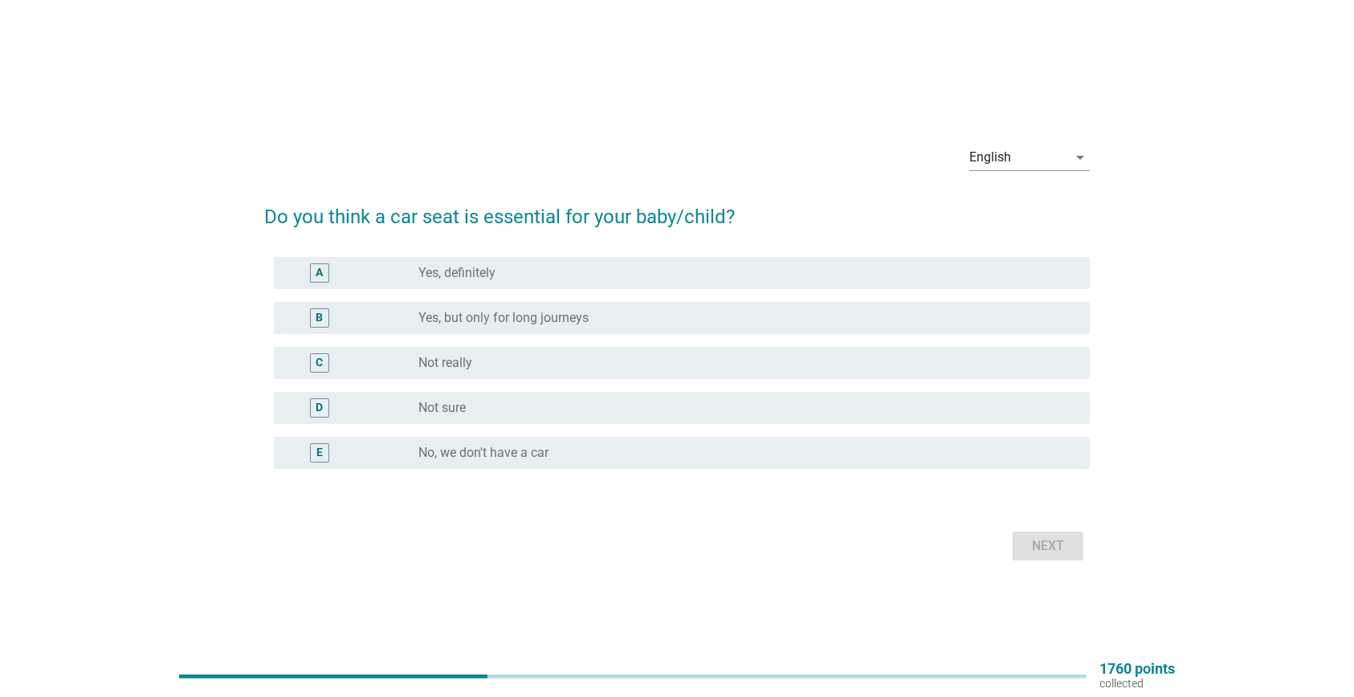
click at [663, 316] on div "radio_button_unchecked Yes, but only for long journeys" at bounding box center [741, 318] width 646 height 16
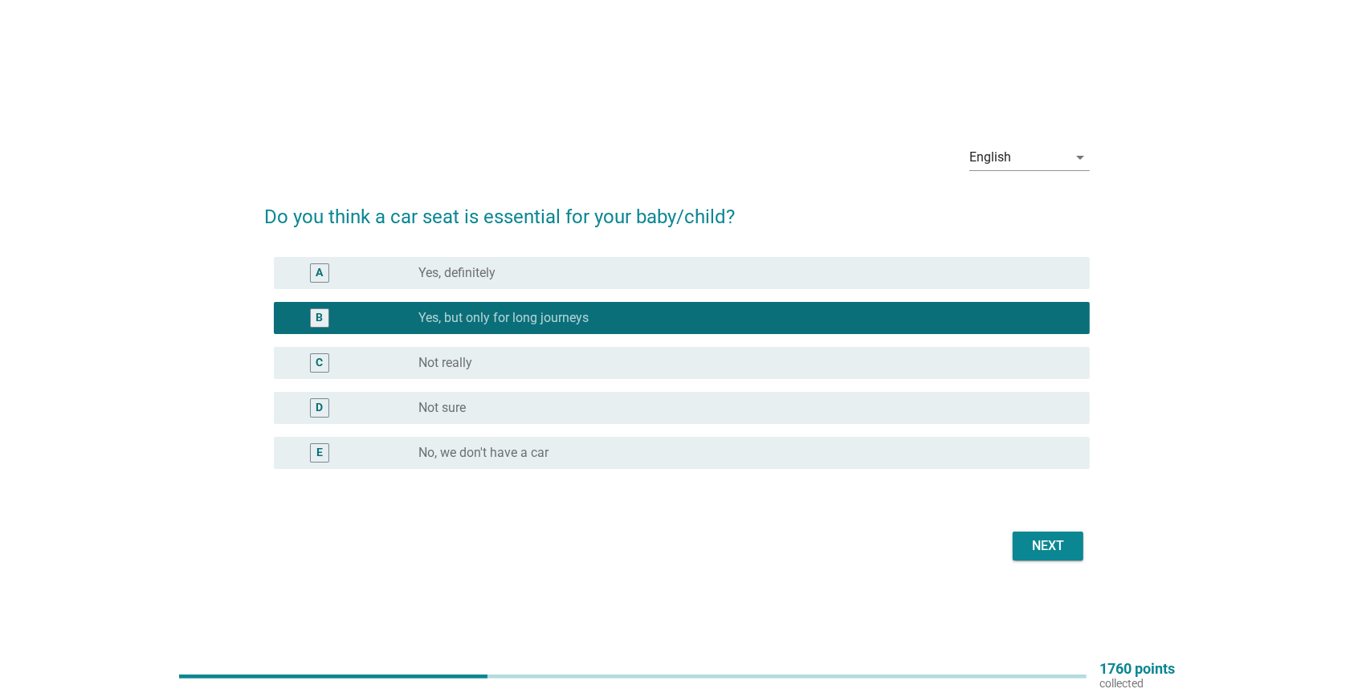
click at [918, 502] on form "Do you think a car seat is essential for your baby/child? A radio_button_unchec…" at bounding box center [677, 375] width 826 height 379
click at [1057, 544] on div "Next" at bounding box center [1048, 545] width 45 height 19
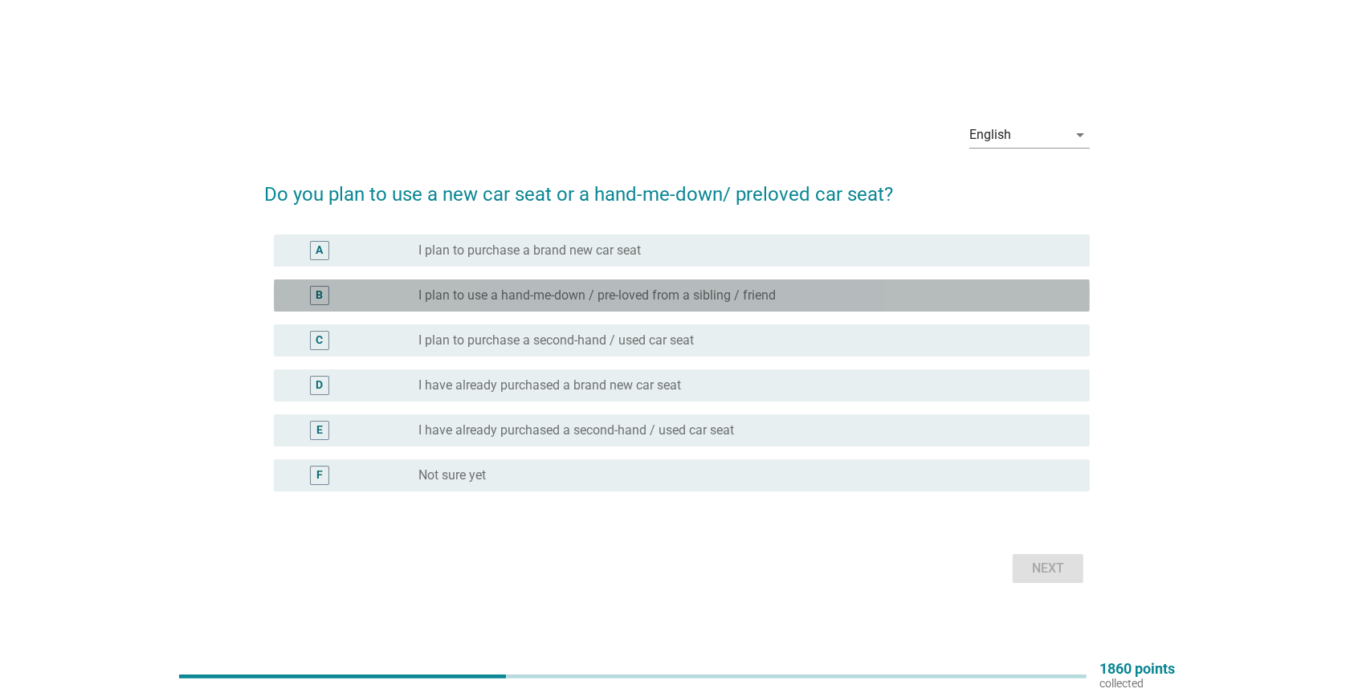
click at [708, 293] on label "I plan to use a hand-me-down / pre-loved from a sibling / friend" at bounding box center [596, 296] width 357 height 16
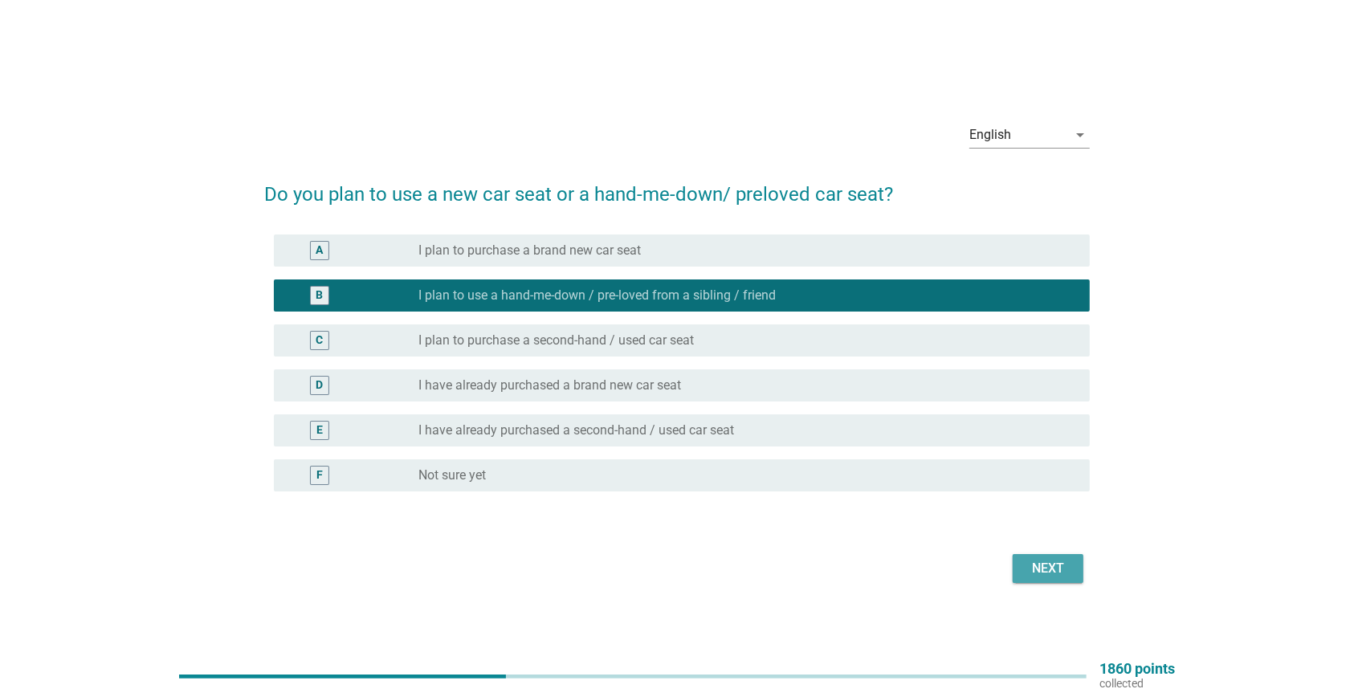
click at [1056, 564] on div "Next" at bounding box center [1048, 568] width 45 height 19
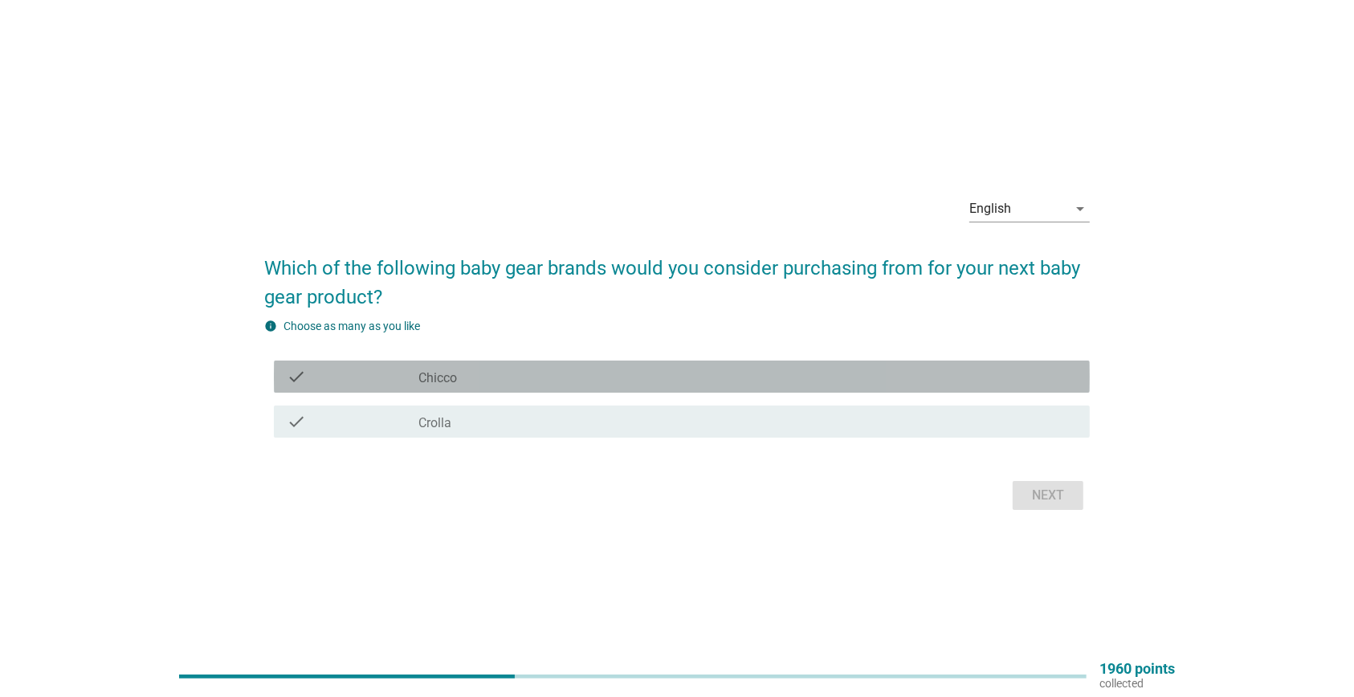
click at [664, 377] on div "check_box_outline_blank Chicco" at bounding box center [747, 376] width 659 height 19
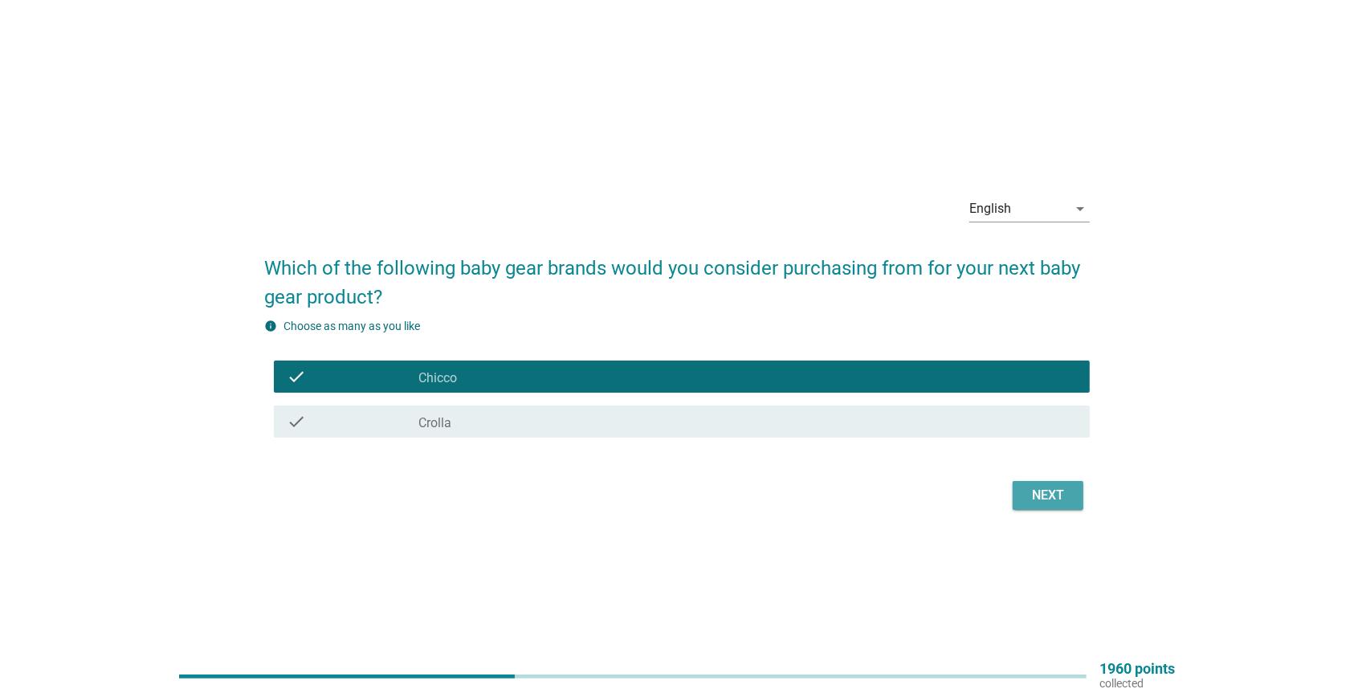
click at [1034, 498] on div "Next" at bounding box center [1048, 495] width 45 height 19
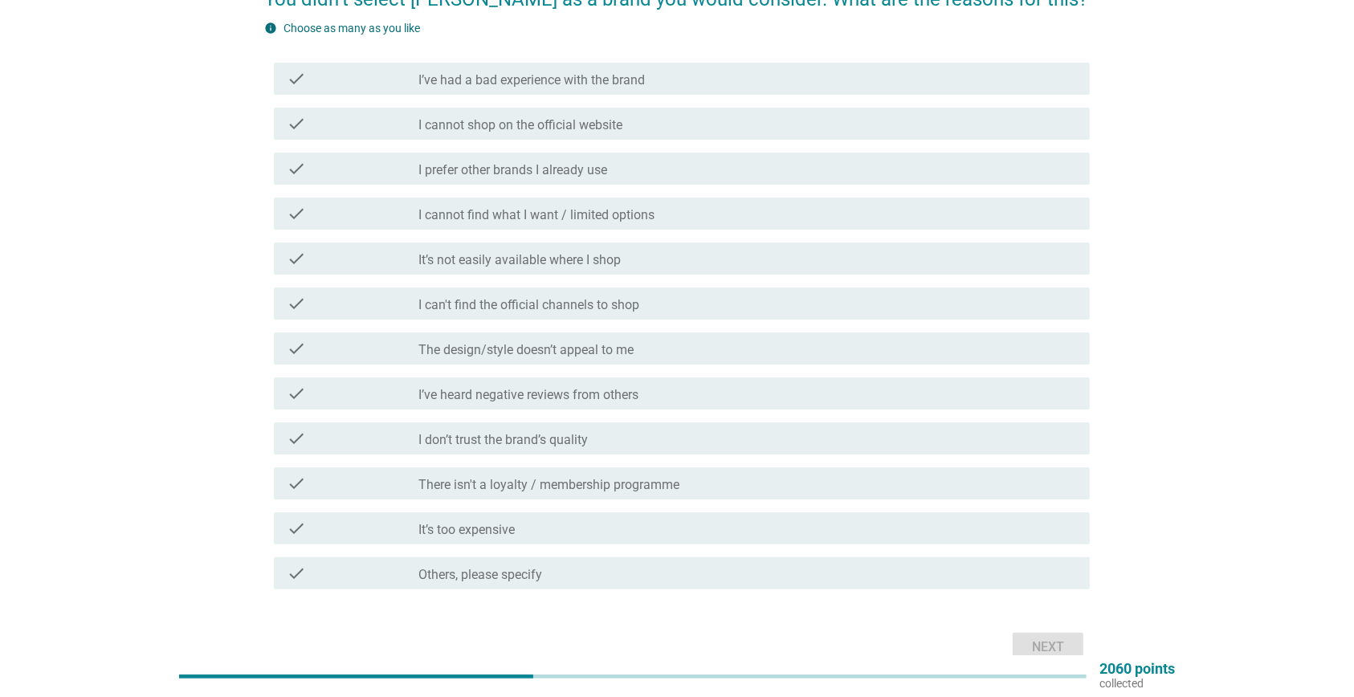
scroll to position [178, 0]
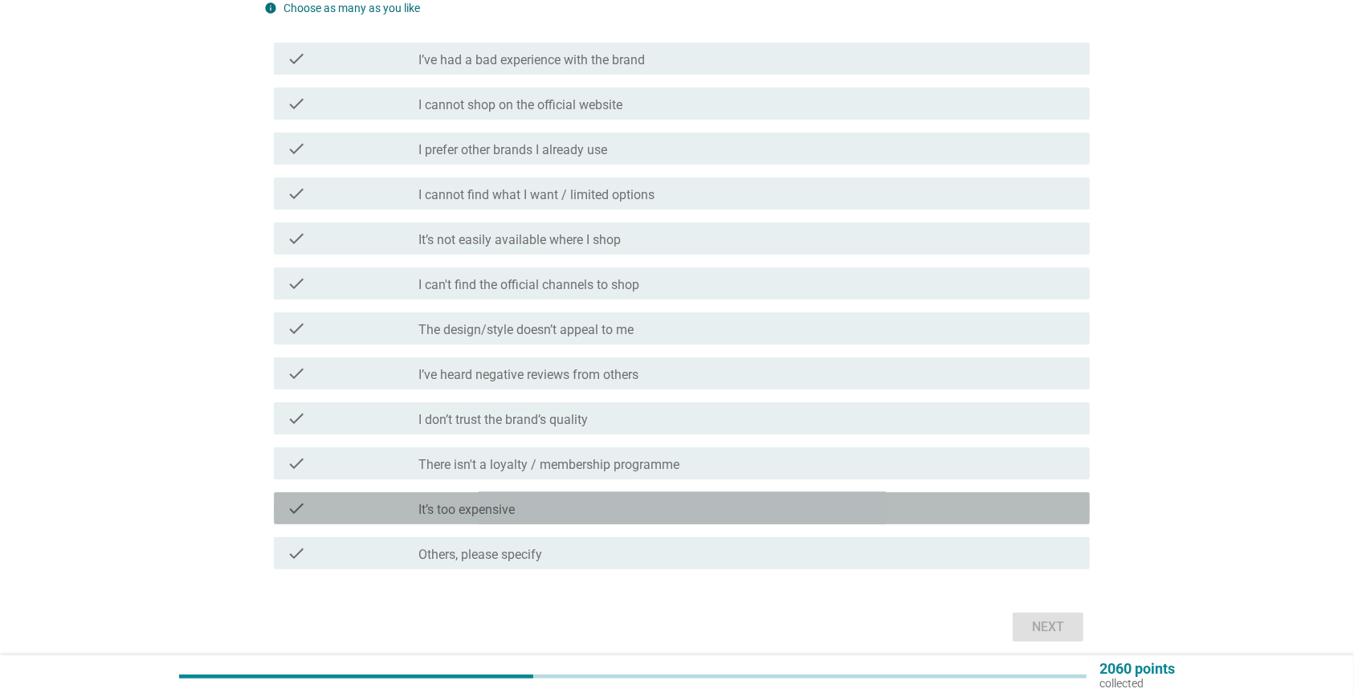
click at [634, 519] on div "check check_box_outline_blank It’s too expensive" at bounding box center [682, 508] width 816 height 32
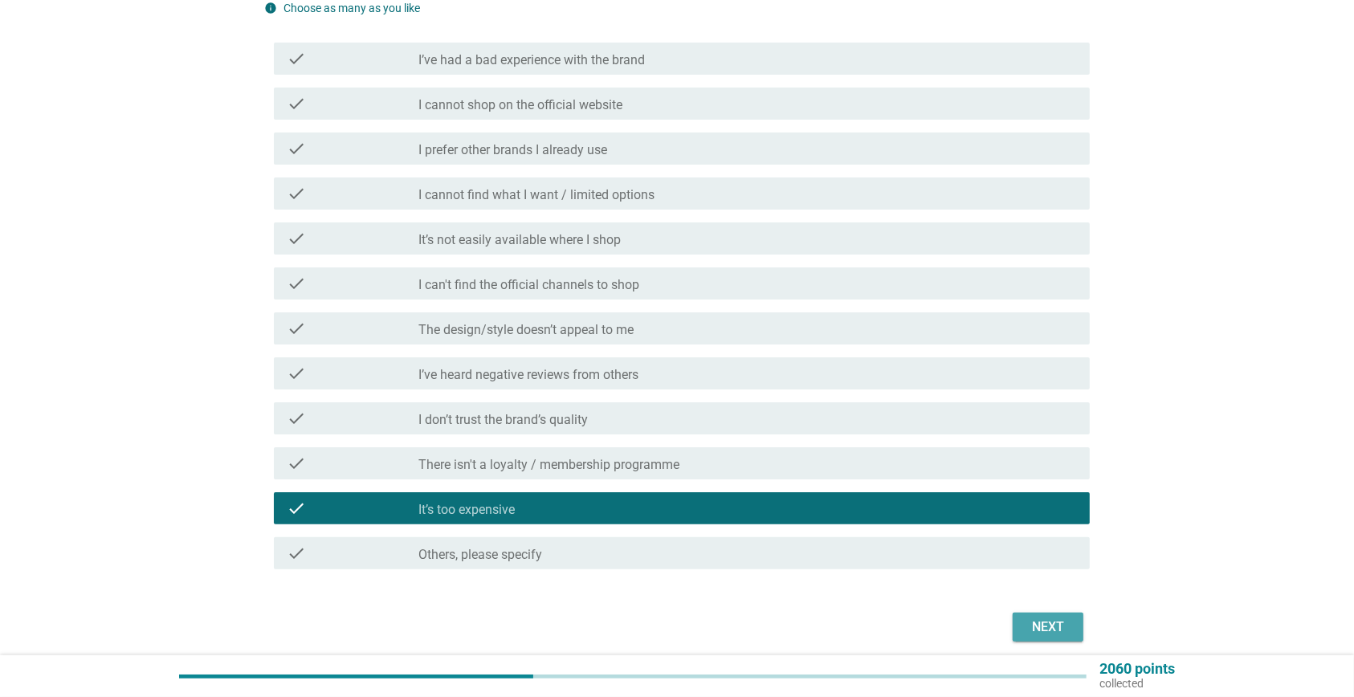
click at [1030, 621] on div "Next" at bounding box center [1048, 627] width 45 height 19
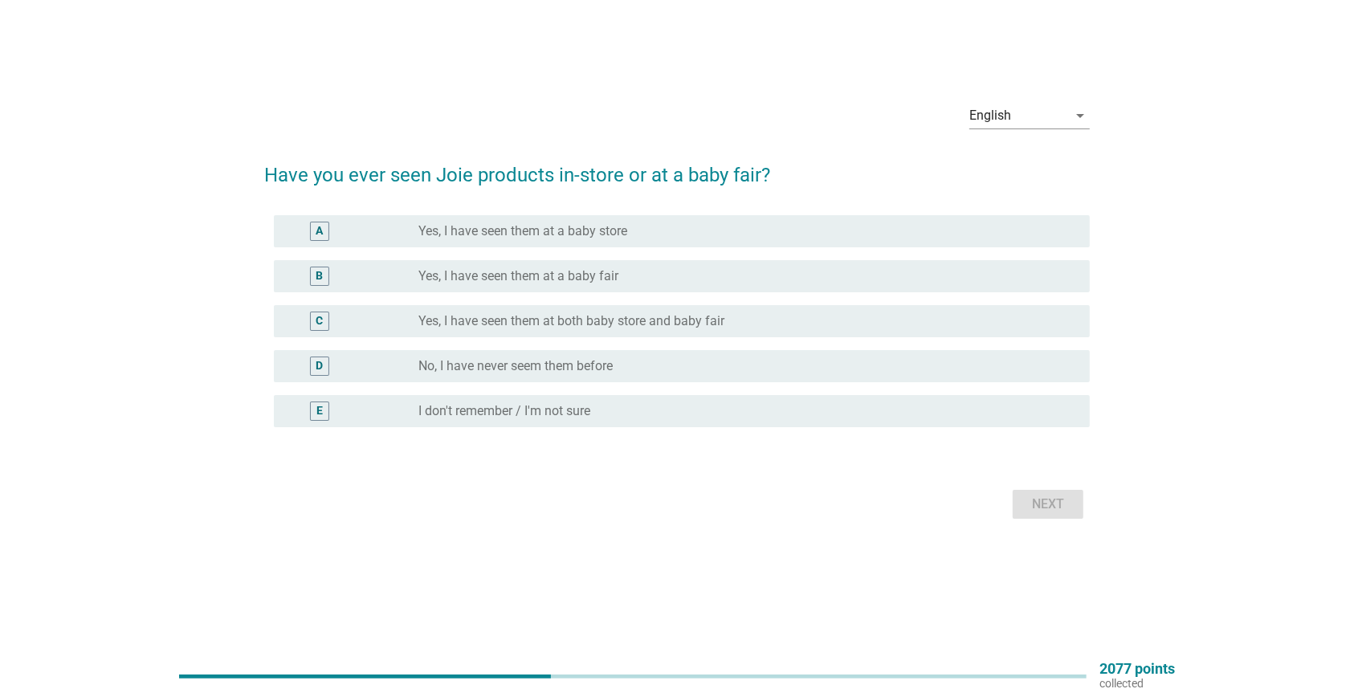
scroll to position [0, 0]
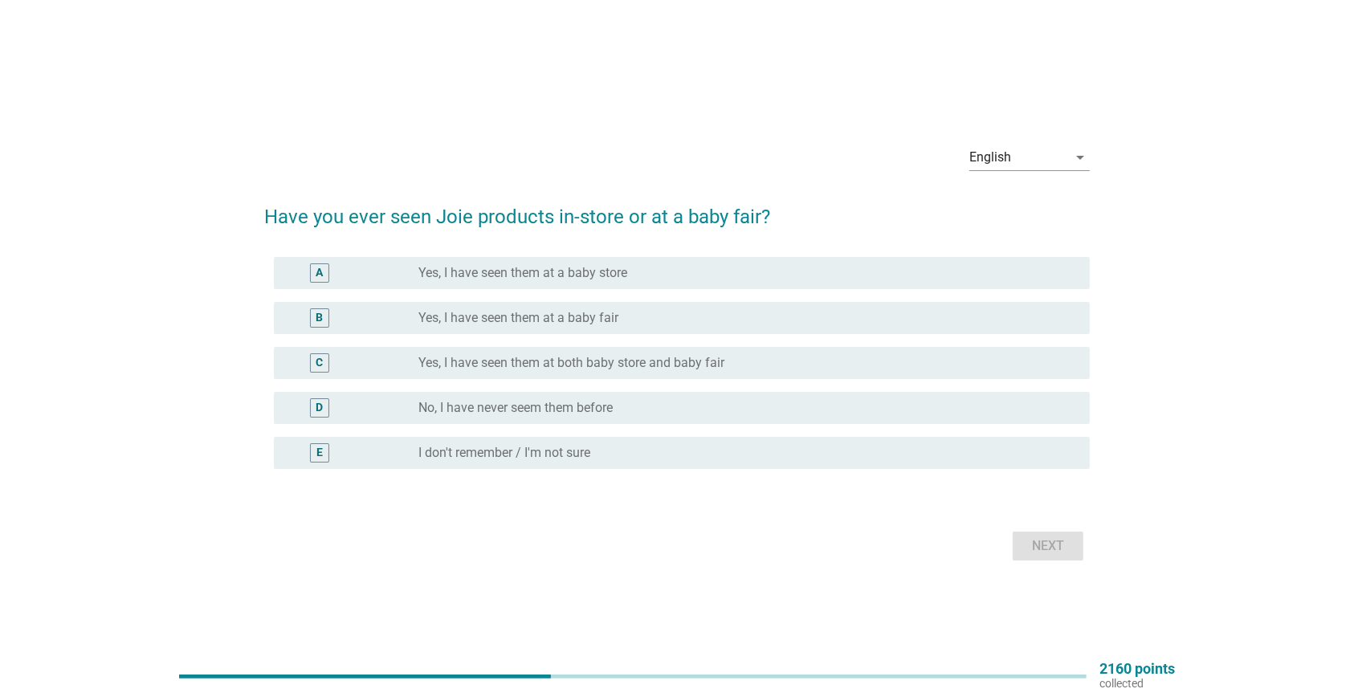
click at [685, 447] on div "radio_button_unchecked I don't remember / I'm not sure" at bounding box center [741, 453] width 646 height 16
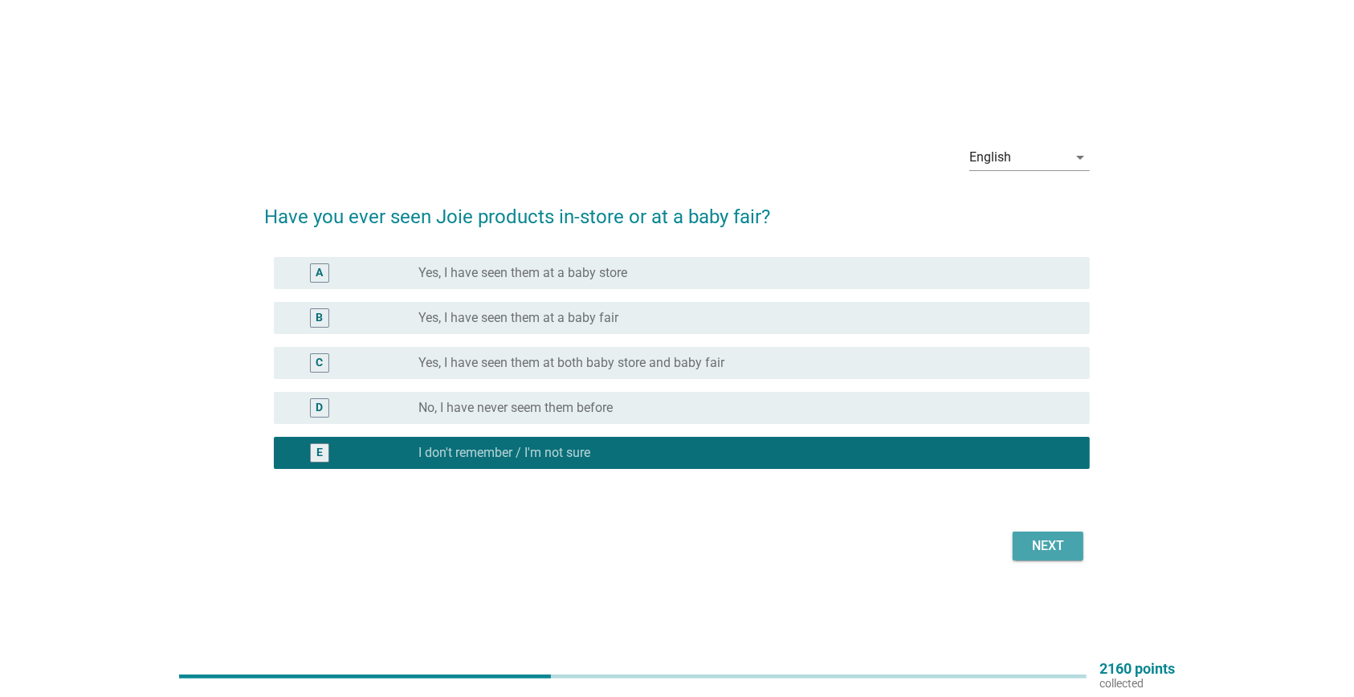
click at [1063, 547] on div "Next" at bounding box center [1048, 545] width 45 height 19
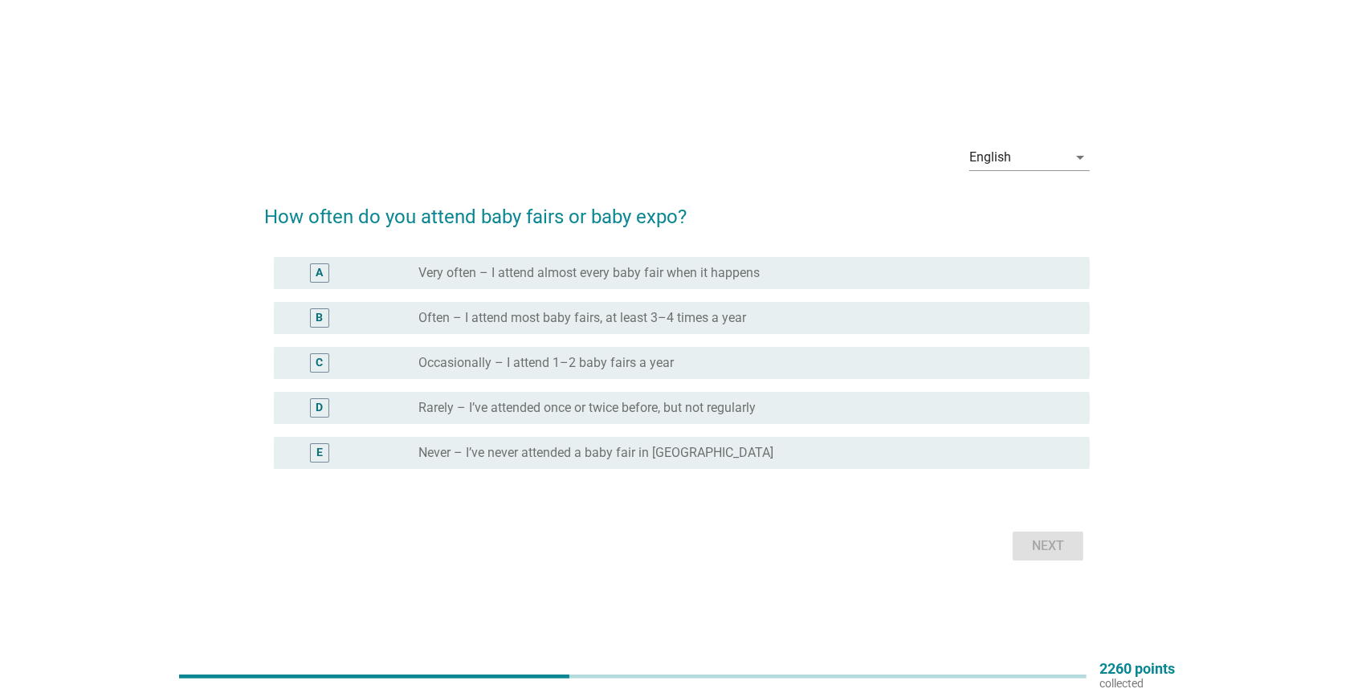
click at [716, 450] on div "radio_button_unchecked Never – I’ve never attended a baby fair in [GEOGRAPHIC_D…" at bounding box center [741, 453] width 646 height 16
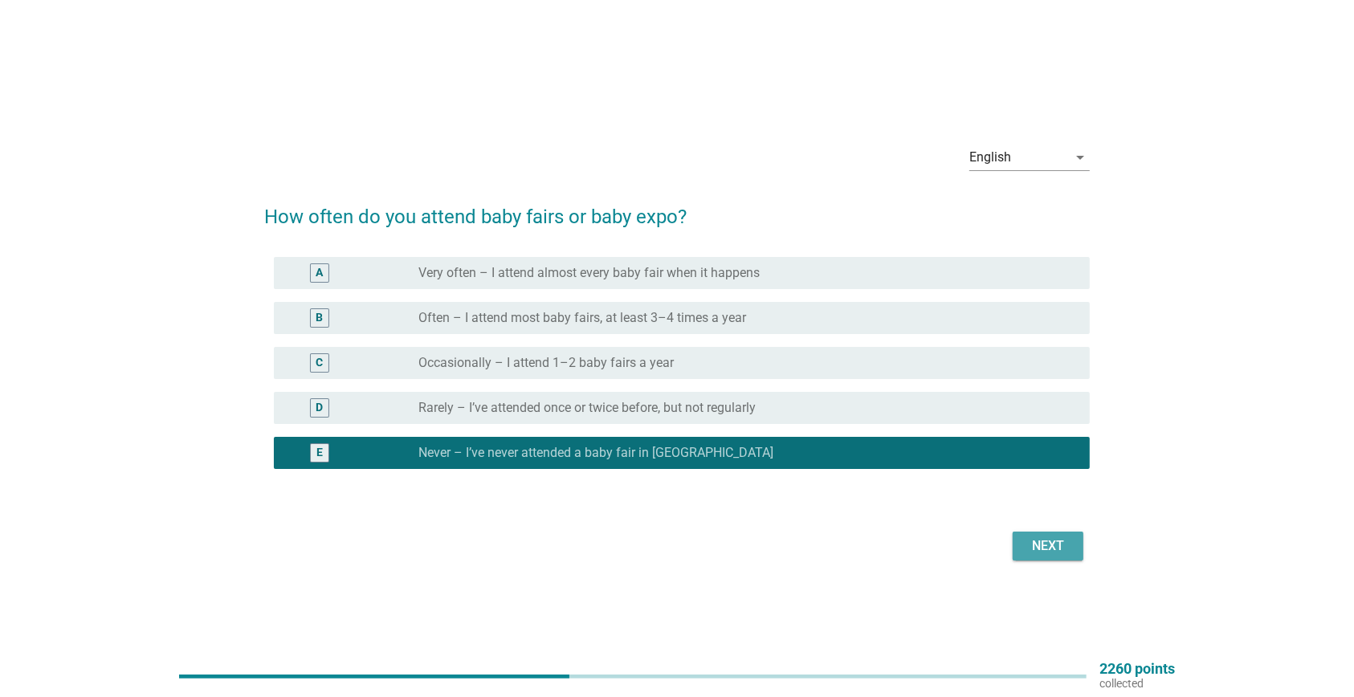
click at [1048, 543] on div "Next" at bounding box center [1048, 545] width 45 height 19
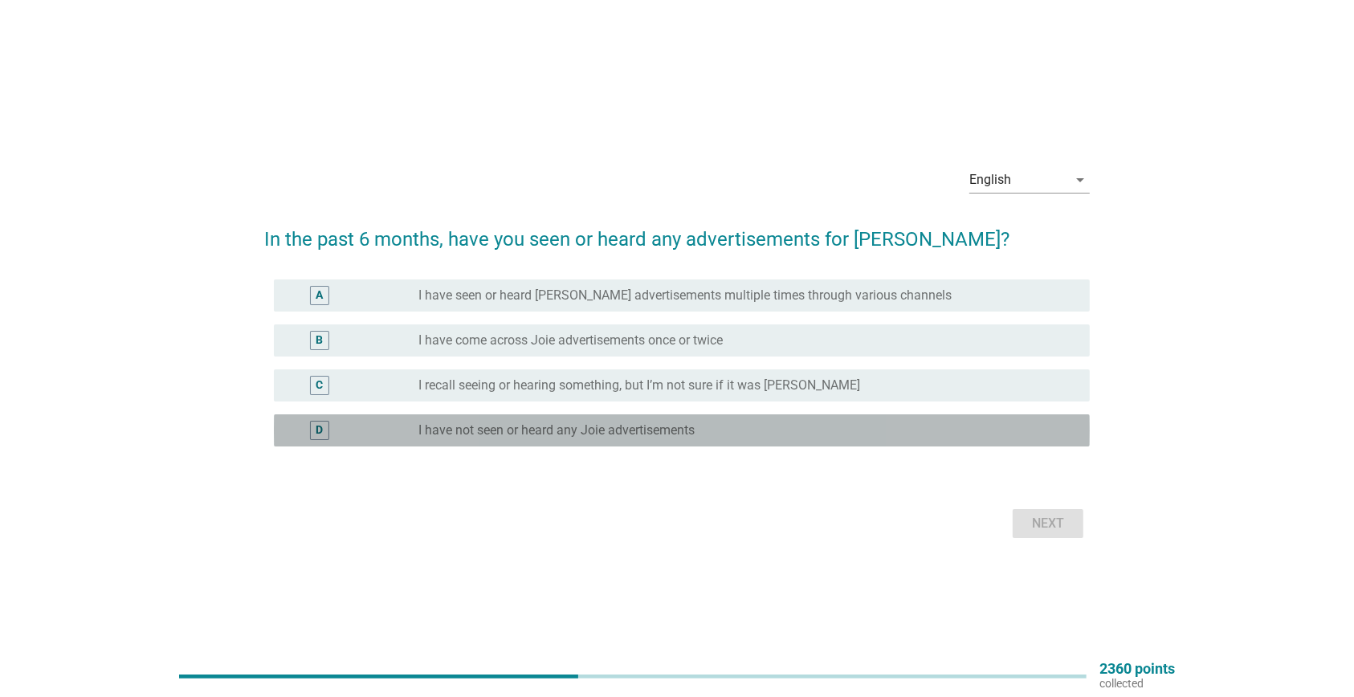
click at [845, 434] on div "radio_button_unchecked I have not seen or heard any Joie advertisements" at bounding box center [741, 430] width 646 height 16
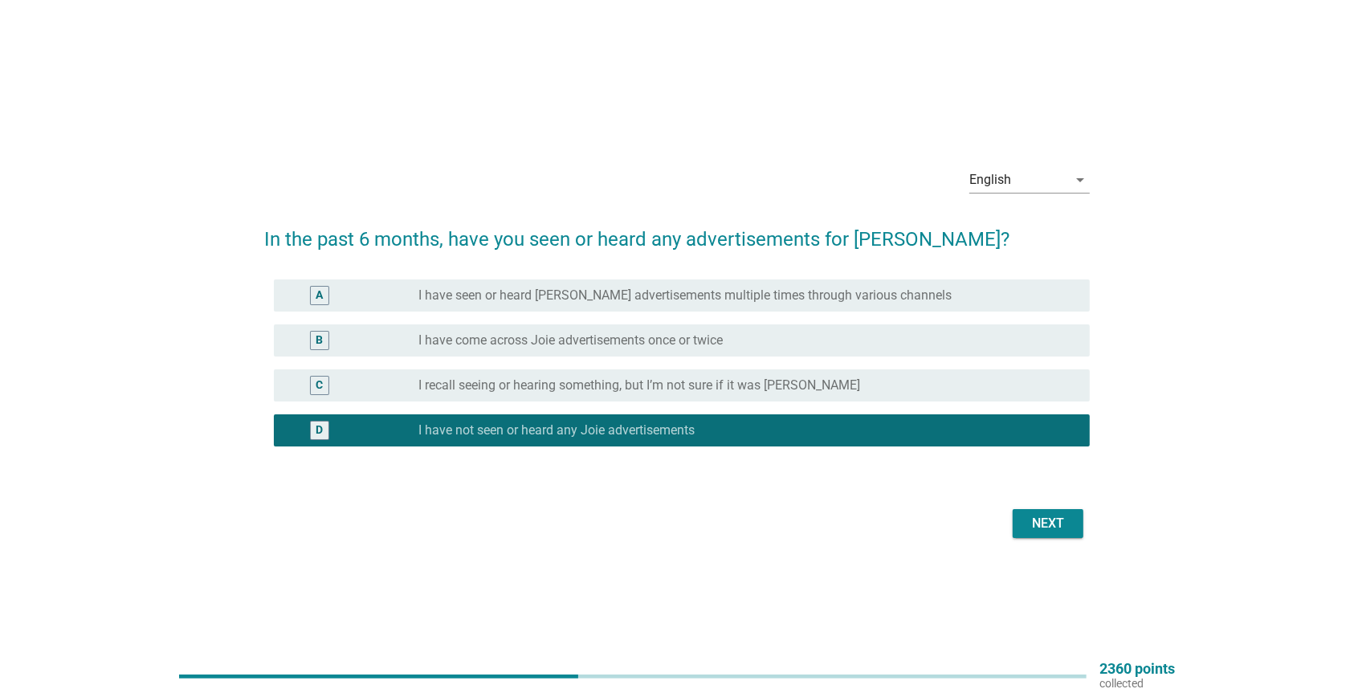
click at [1033, 524] on div "Next" at bounding box center [1048, 523] width 45 height 19
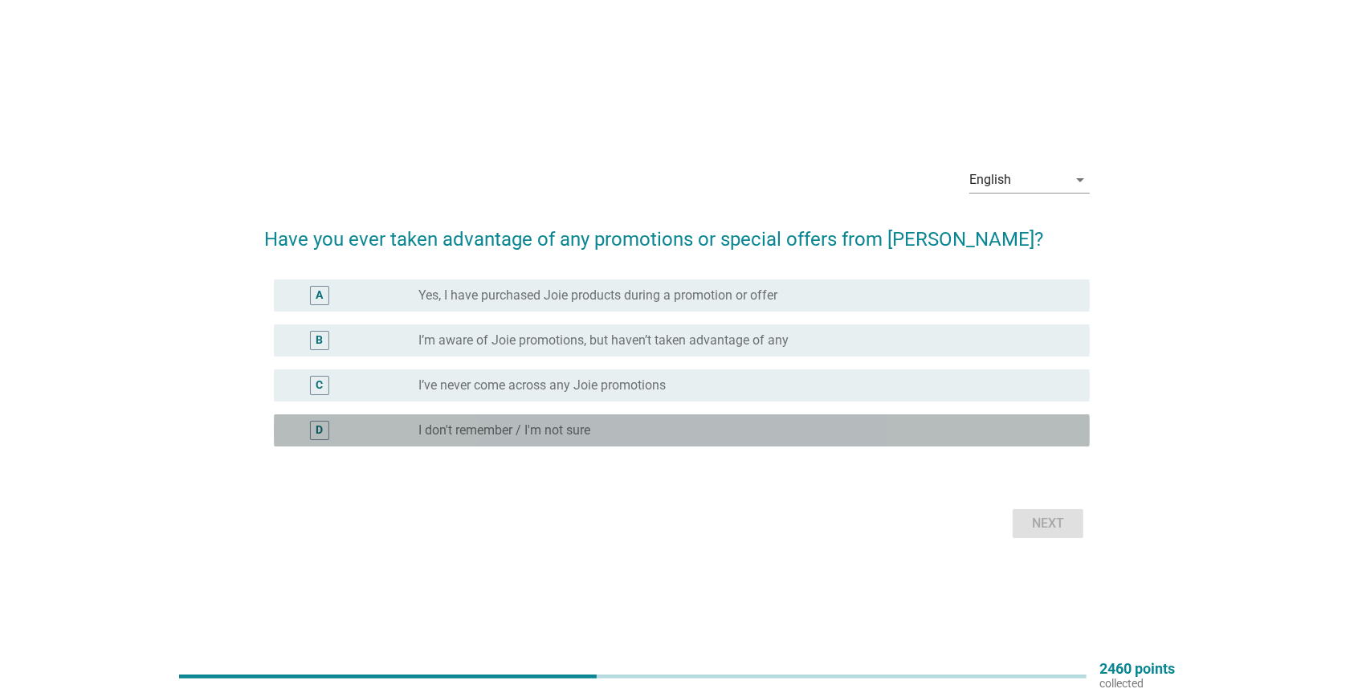
click at [938, 430] on div "radio_button_unchecked I don't remember / I'm not sure" at bounding box center [741, 430] width 646 height 16
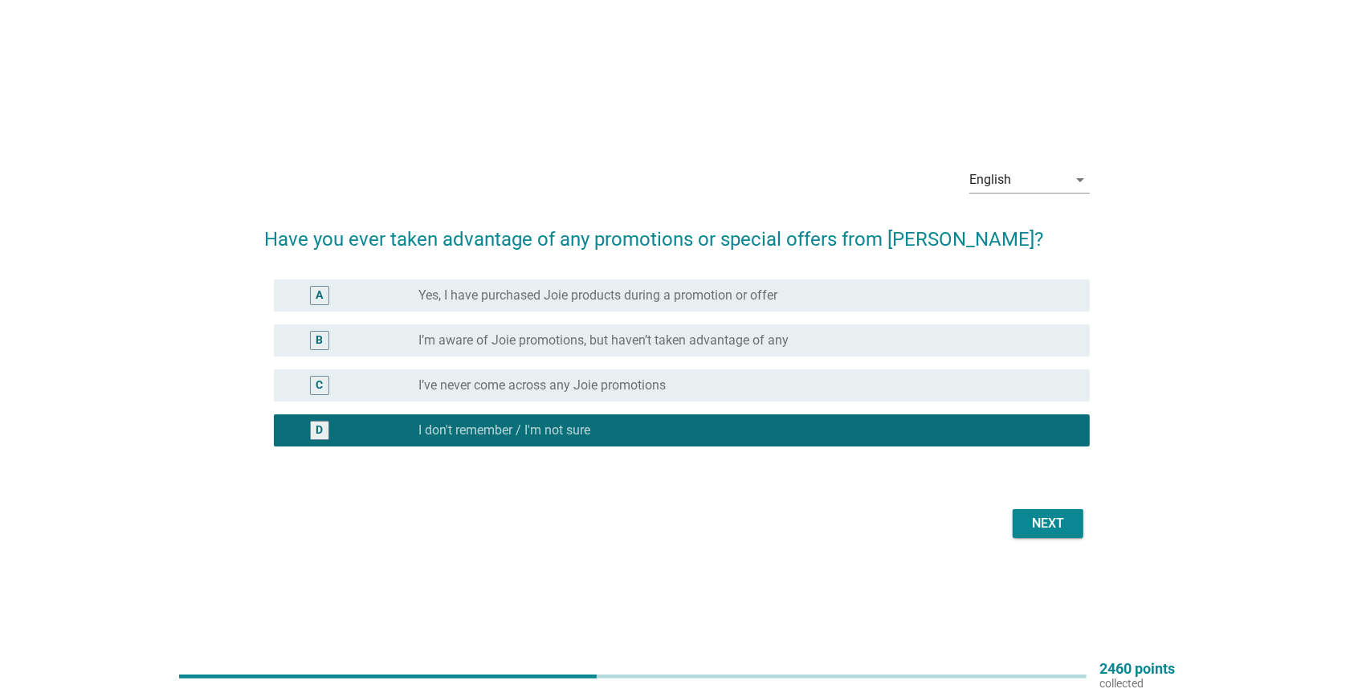
click at [1049, 524] on div "Next" at bounding box center [1048, 523] width 45 height 19
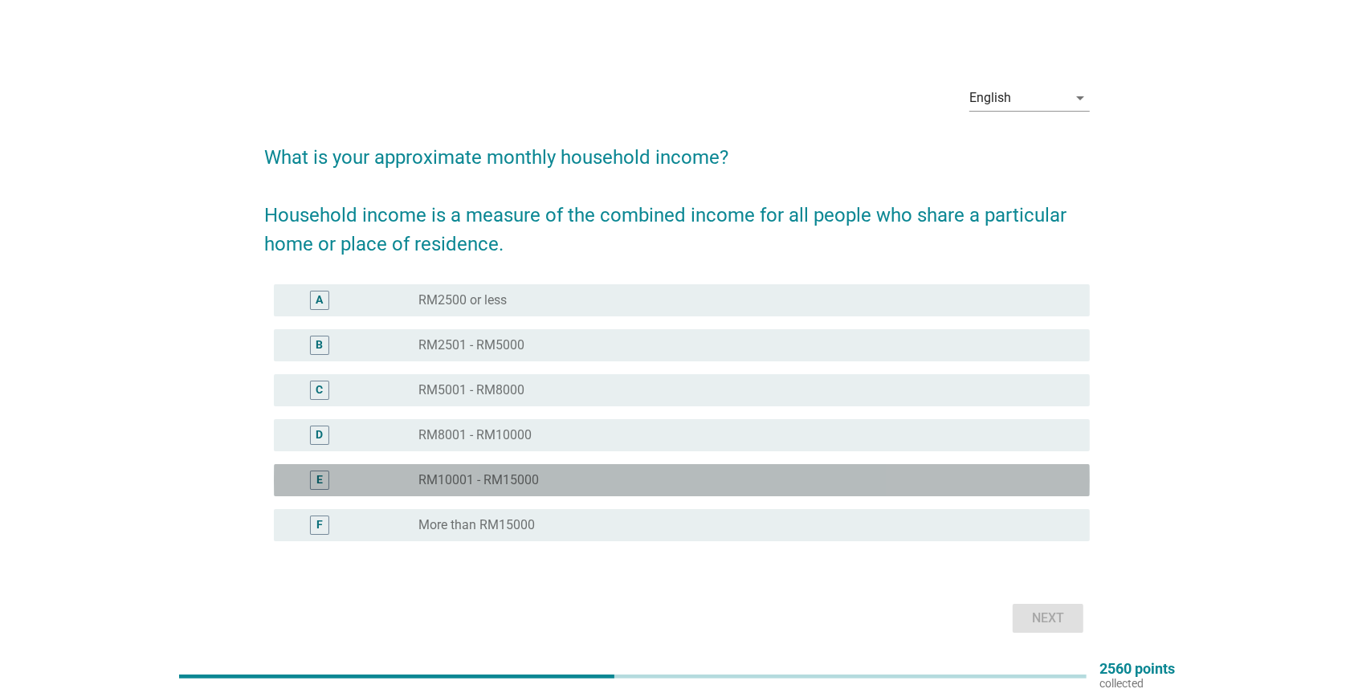
click at [759, 474] on div "radio_button_unchecked RM10001 - RM15000" at bounding box center [741, 480] width 646 height 16
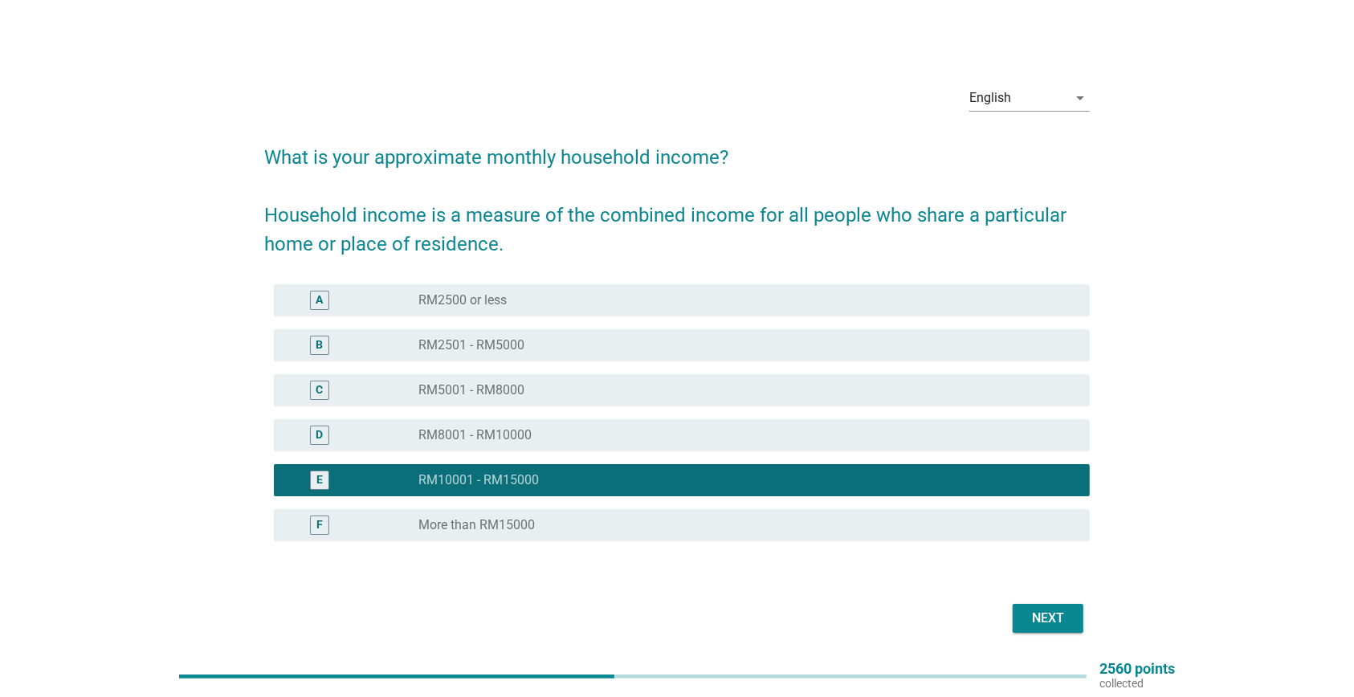
click at [1064, 621] on div "Next" at bounding box center [1048, 618] width 45 height 19
